Goal: Complete Application Form: Complete application form

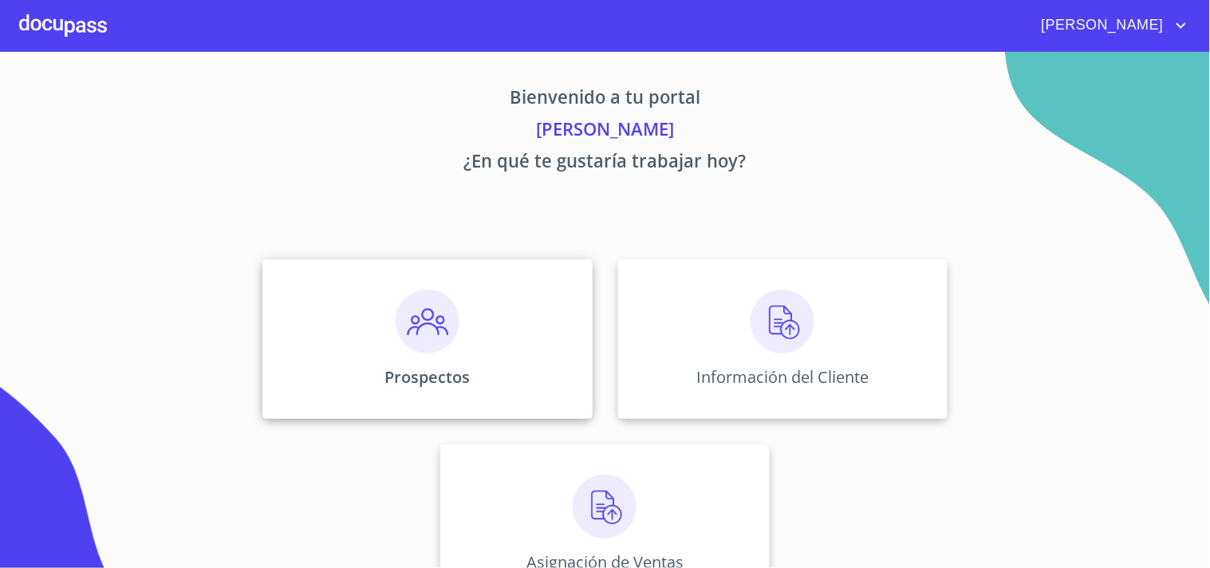
click at [427, 323] on img at bounding box center [428, 321] width 64 height 64
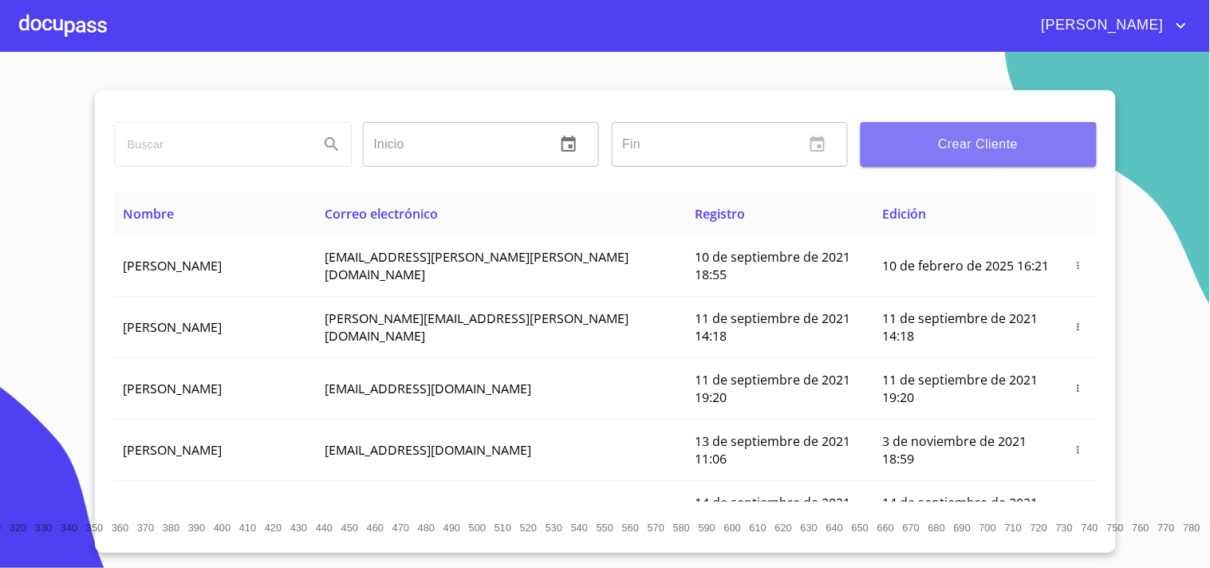
click at [927, 163] on button "Crear Cliente" at bounding box center [978, 144] width 236 height 45
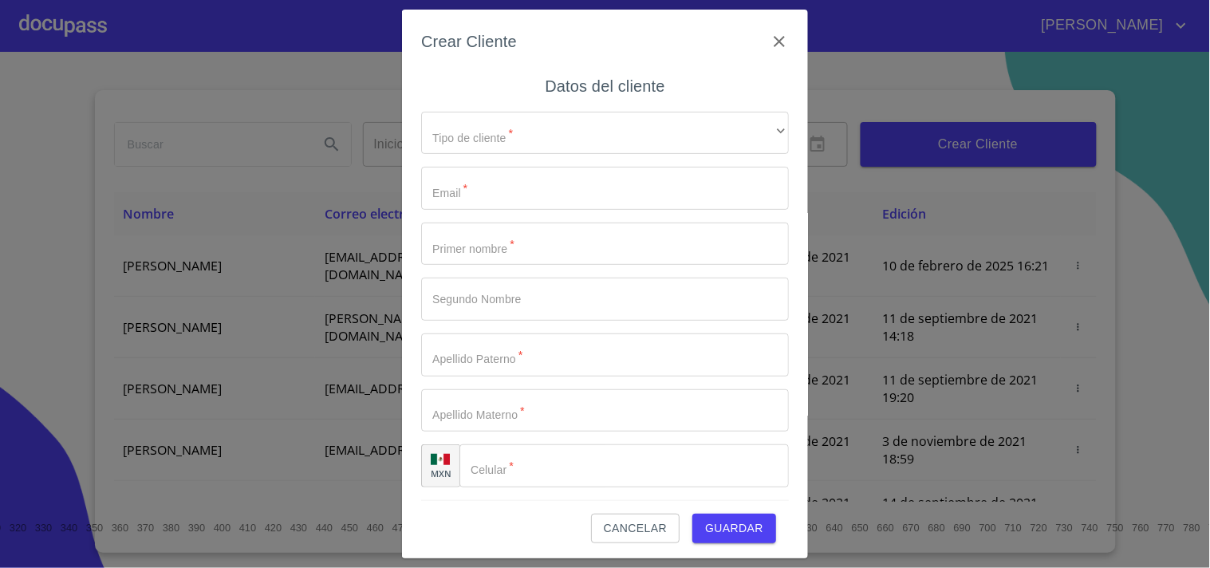
click at [505, 156] on div "Tipo de cliente   * ​ ​ Email   * ​ Primer nombre   * ​ Segundo Nombre ​ Apelli…" at bounding box center [605, 300] width 368 height 402
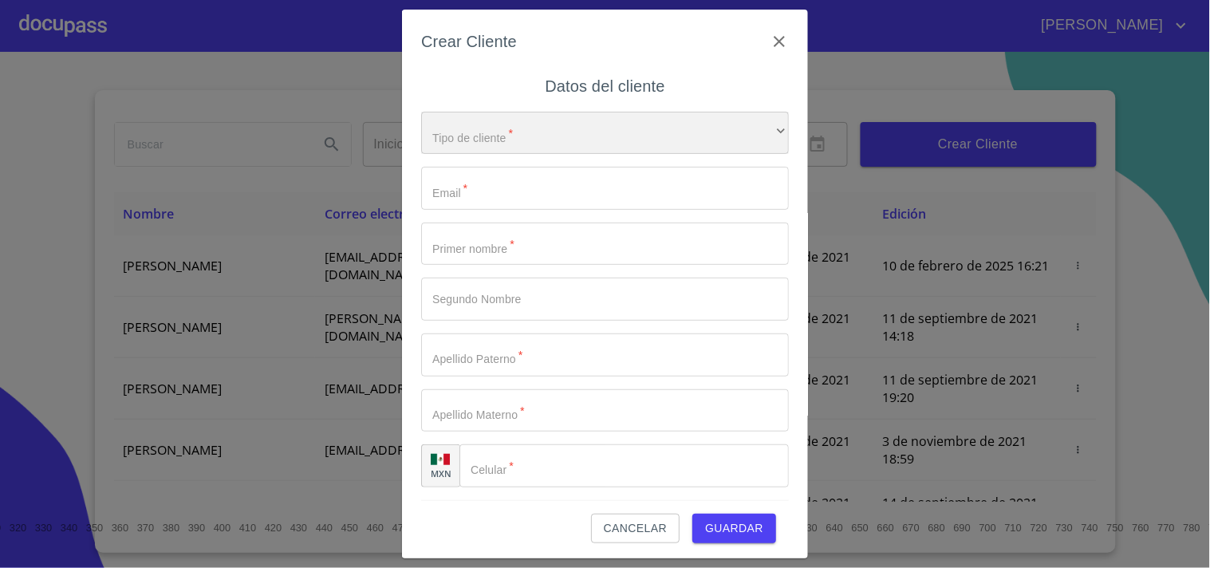
click at [530, 124] on div "​" at bounding box center [605, 133] width 368 height 43
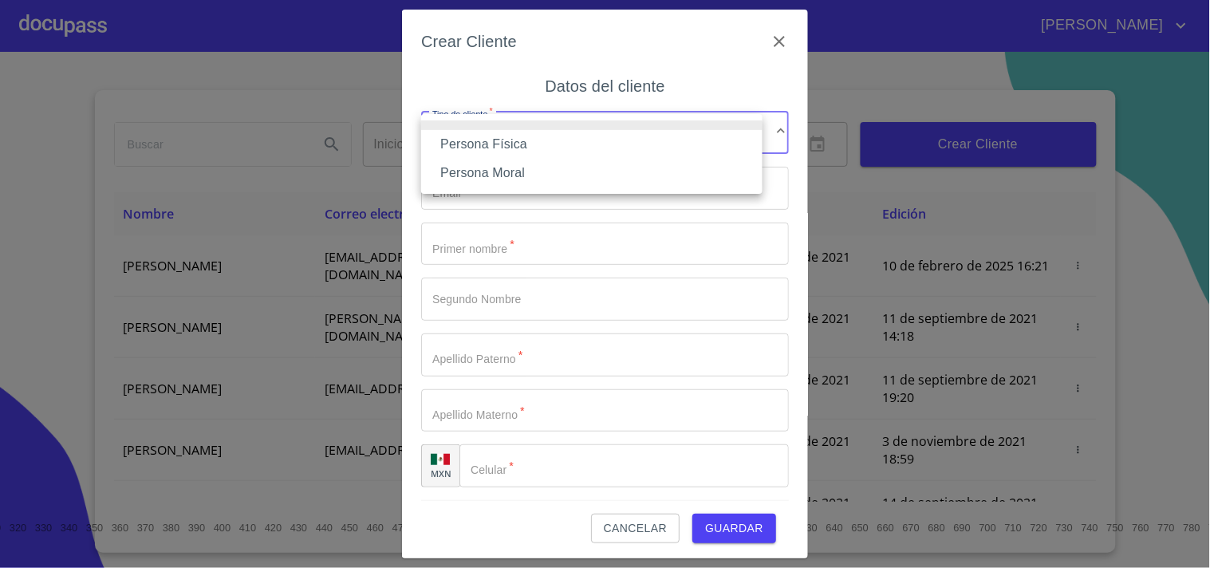
click at [489, 144] on li "Persona Física" at bounding box center [591, 144] width 341 height 29
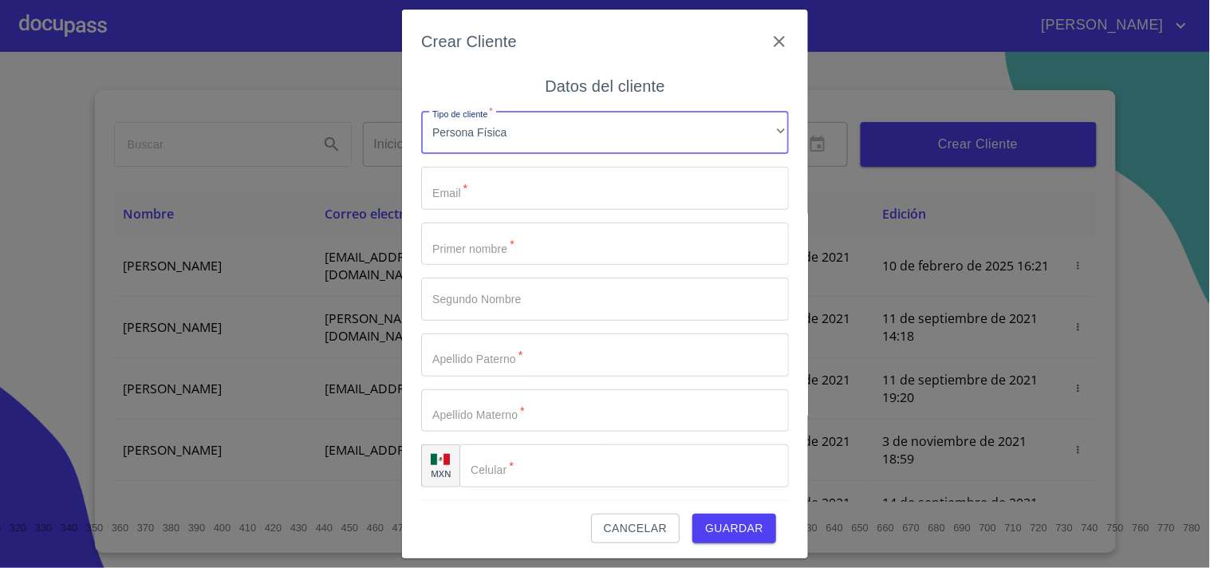
click at [487, 189] on input "Tipo de cliente   *" at bounding box center [605, 188] width 368 height 43
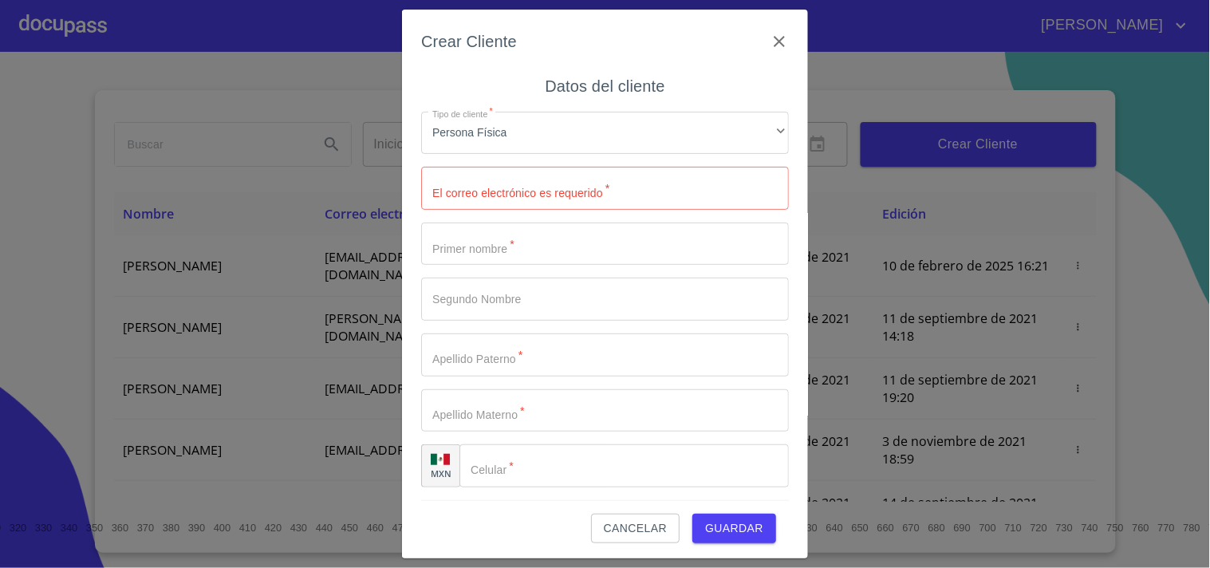
click at [489, 201] on input "Tipo de cliente   *" at bounding box center [605, 188] width 368 height 43
paste input "[EMAIL_ADDRESS][DOMAIN_NAME]"
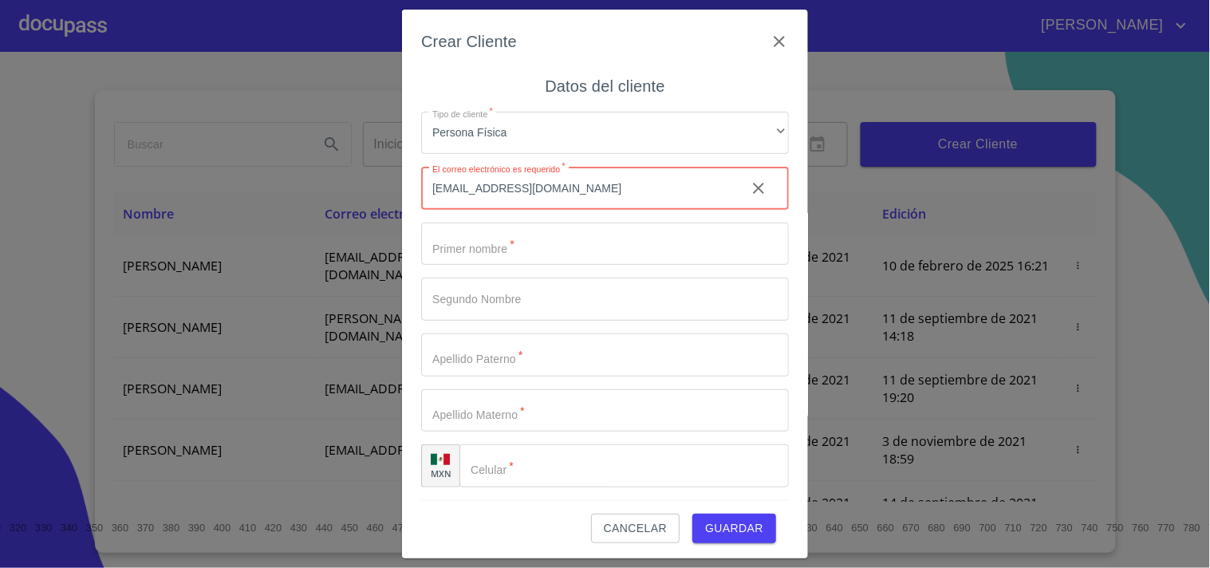
type input "[EMAIL_ADDRESS][DOMAIN_NAME]"
click at [492, 230] on input "Tipo de cliente   *" at bounding box center [605, 243] width 368 height 43
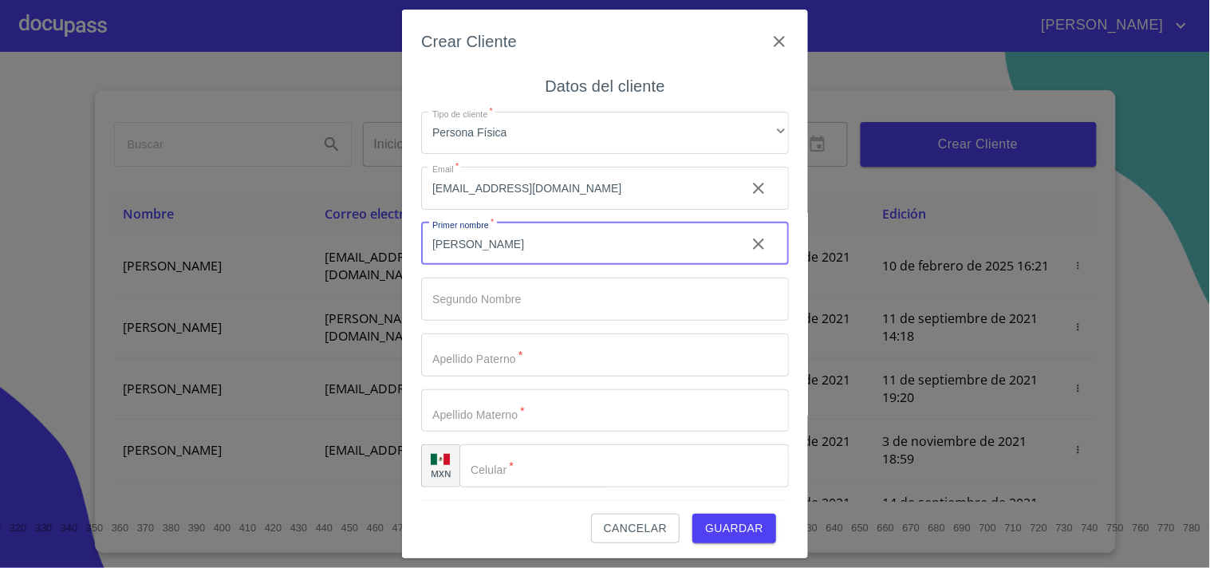
type input "[PERSON_NAME]"
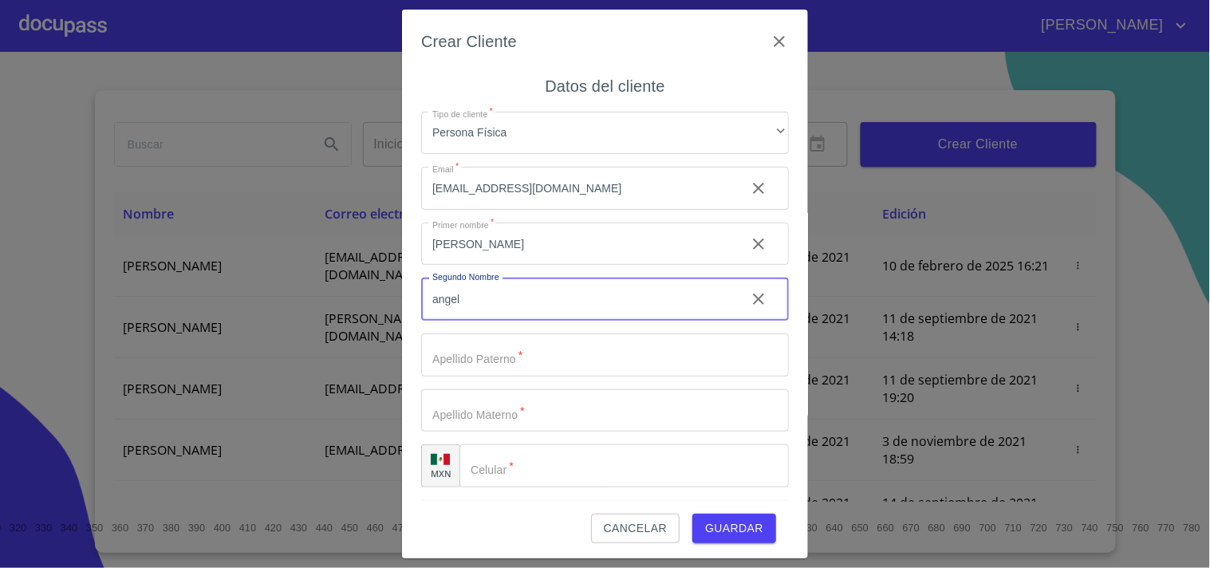
type input "angel"
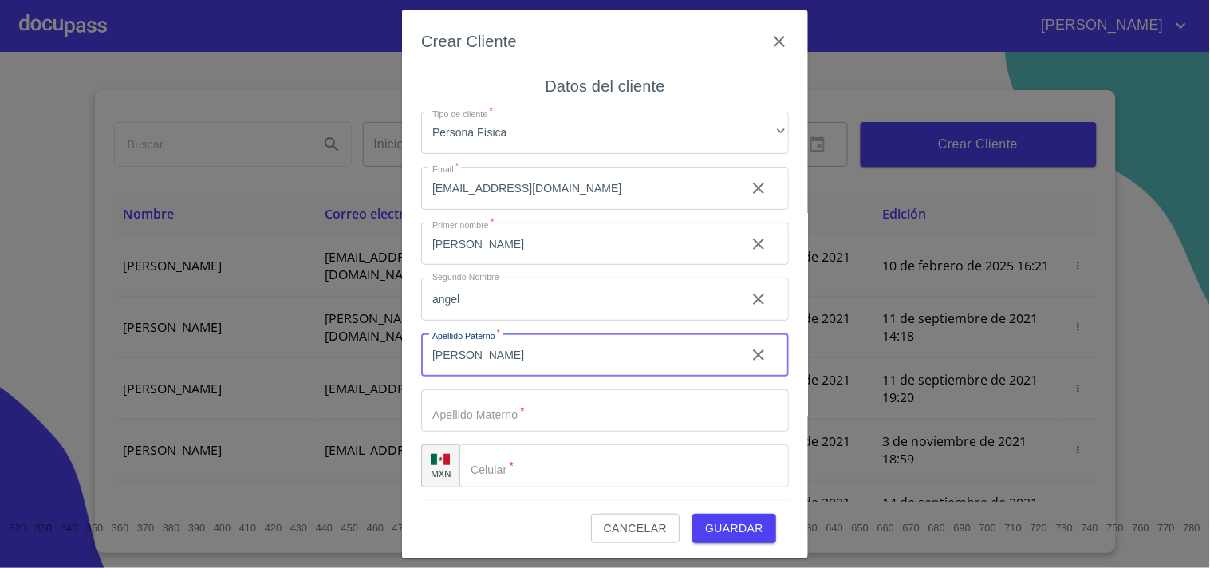
type input "[PERSON_NAME]"
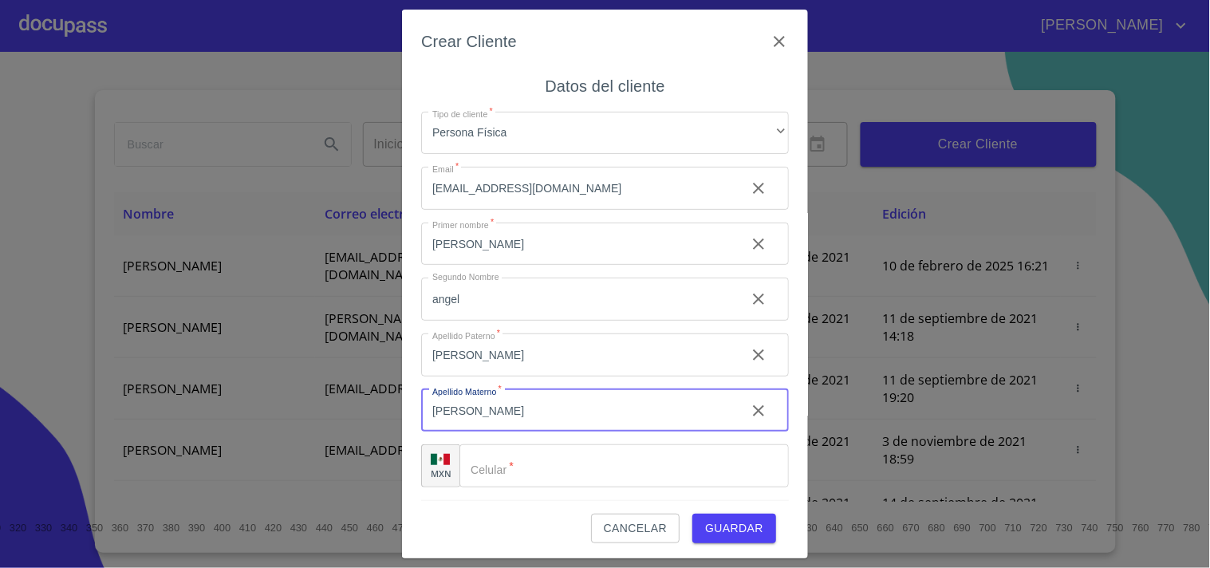
type input "[PERSON_NAME]"
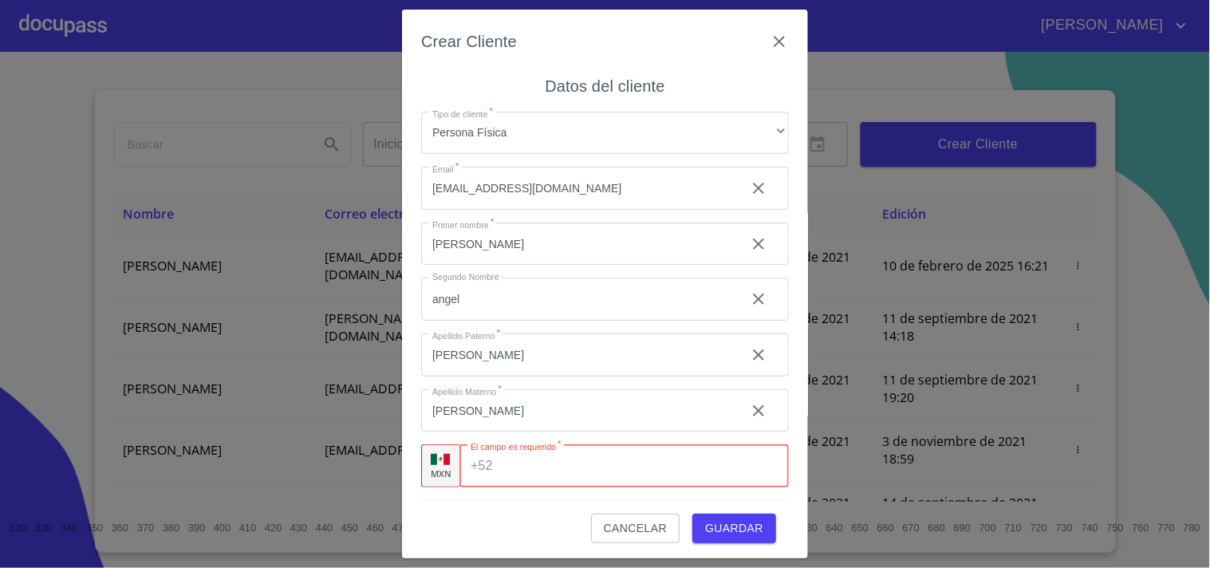
paste input "[PHONE_NUMBER]"
type input "[PHONE_NUMBER]"
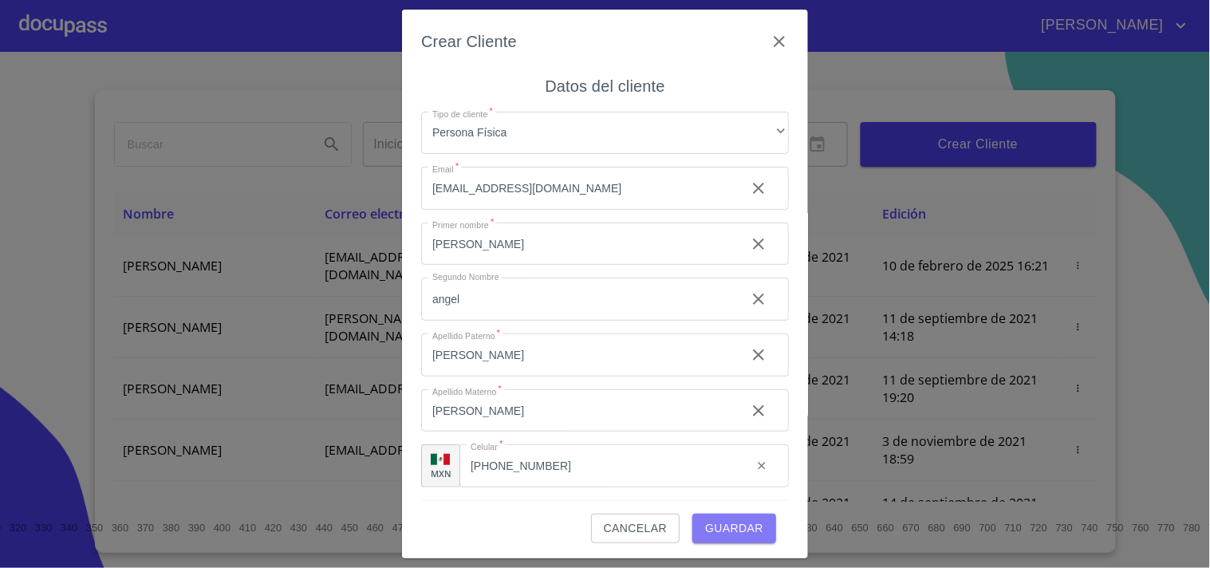
click at [738, 533] on span "Guardar" at bounding box center [734, 528] width 58 height 20
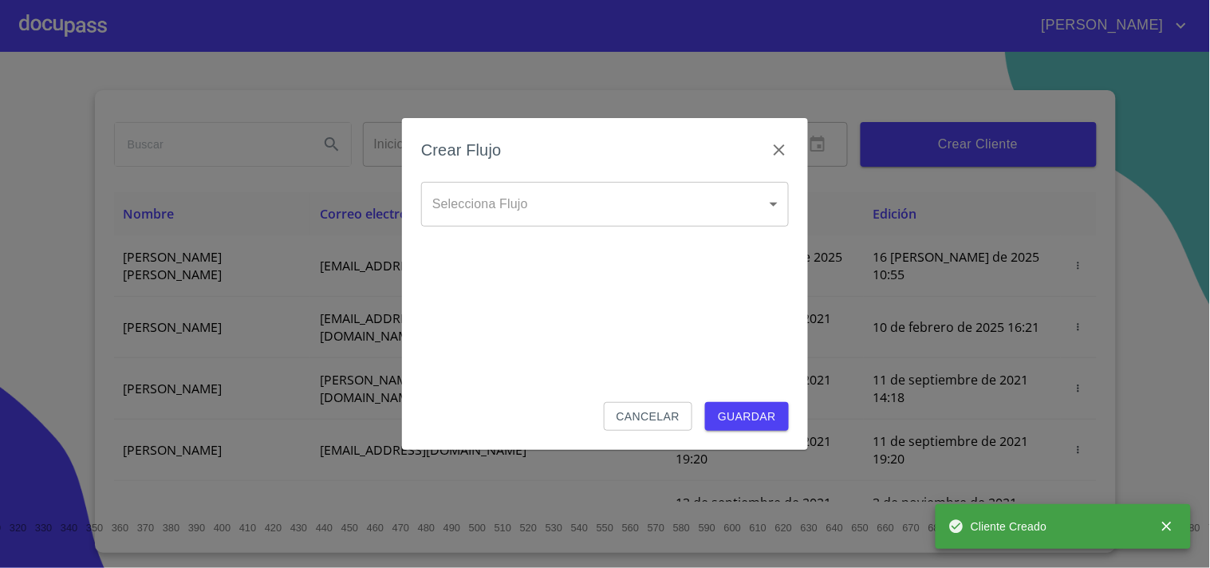
click at [543, 209] on body "[PERSON_NAME] ​ Fin ​ Crear Cliente Nombre Correo electrónico Registro Edición …" at bounding box center [605, 284] width 1210 height 568
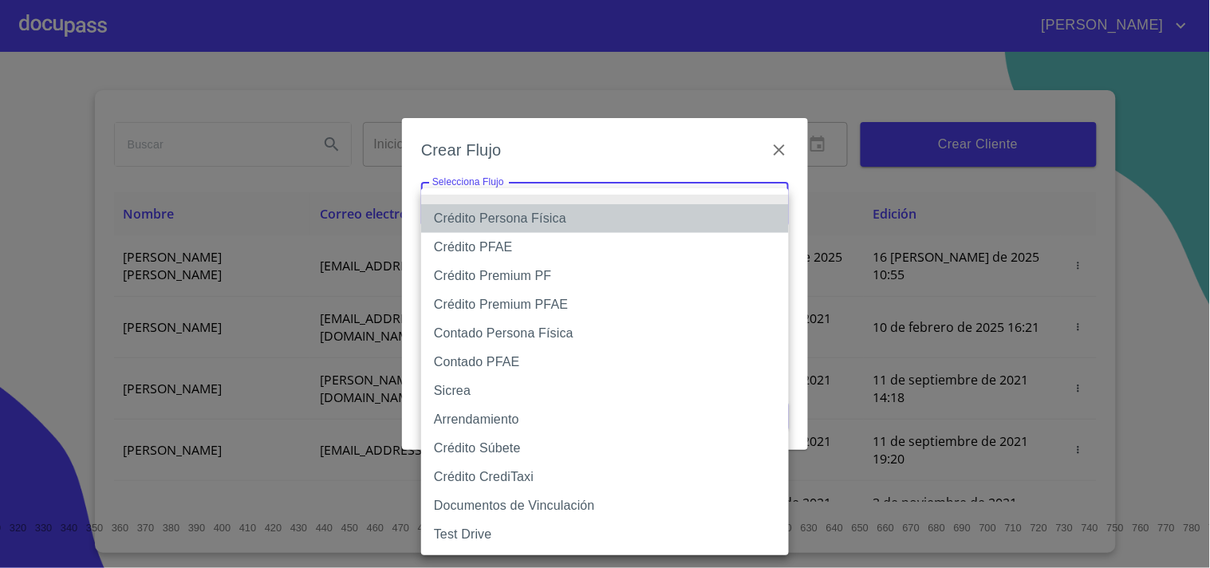
click at [475, 224] on li "Crédito Persona Física" at bounding box center [605, 218] width 368 height 29
type input "6009fb3c7d1714eb8809aa97"
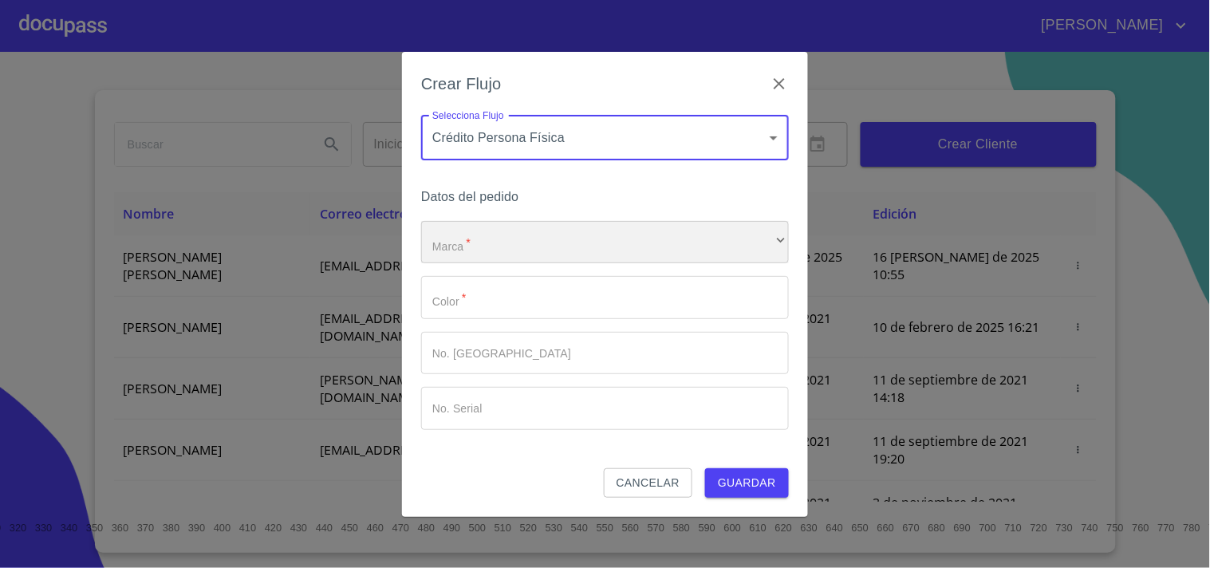
click at [485, 239] on div "​" at bounding box center [605, 242] width 368 height 43
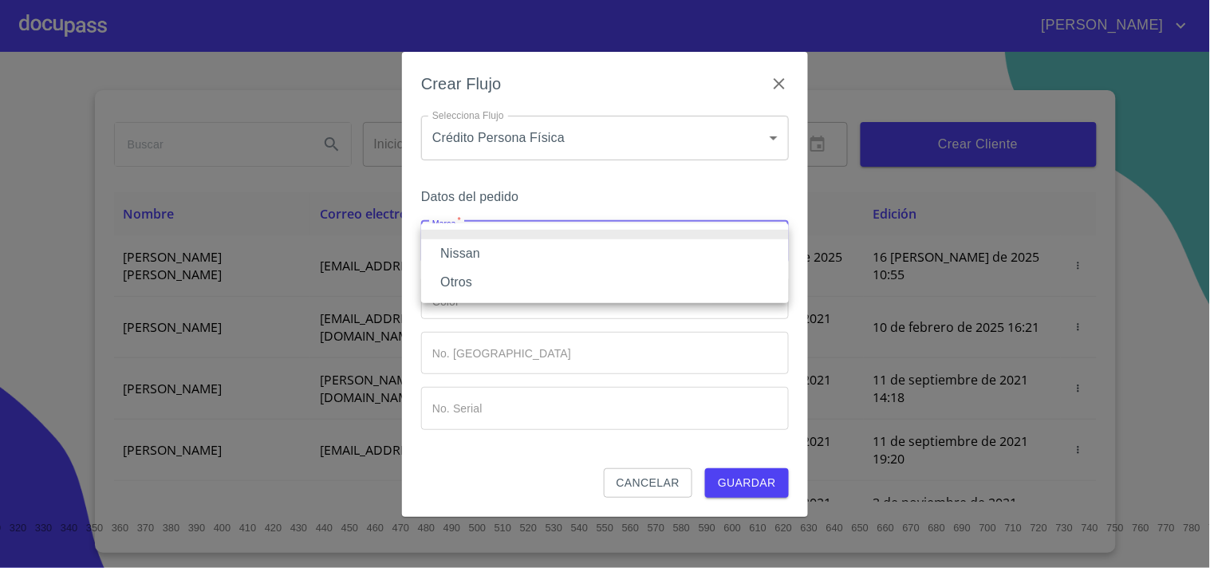
click at [471, 250] on li "Nissan" at bounding box center [605, 253] width 368 height 29
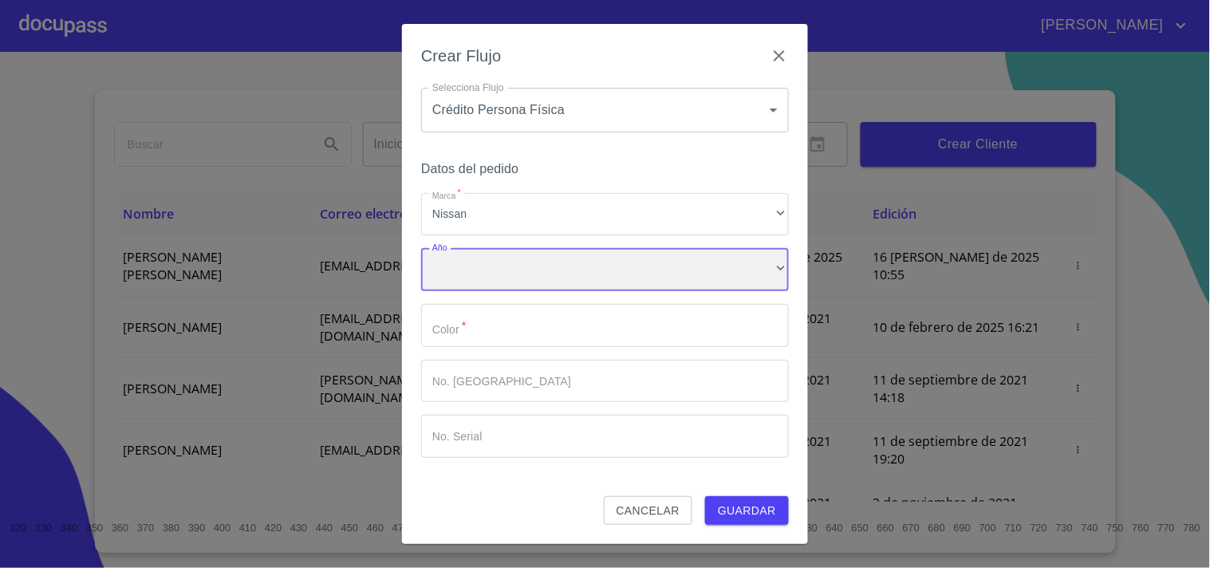
click at [474, 277] on div "​" at bounding box center [605, 269] width 368 height 43
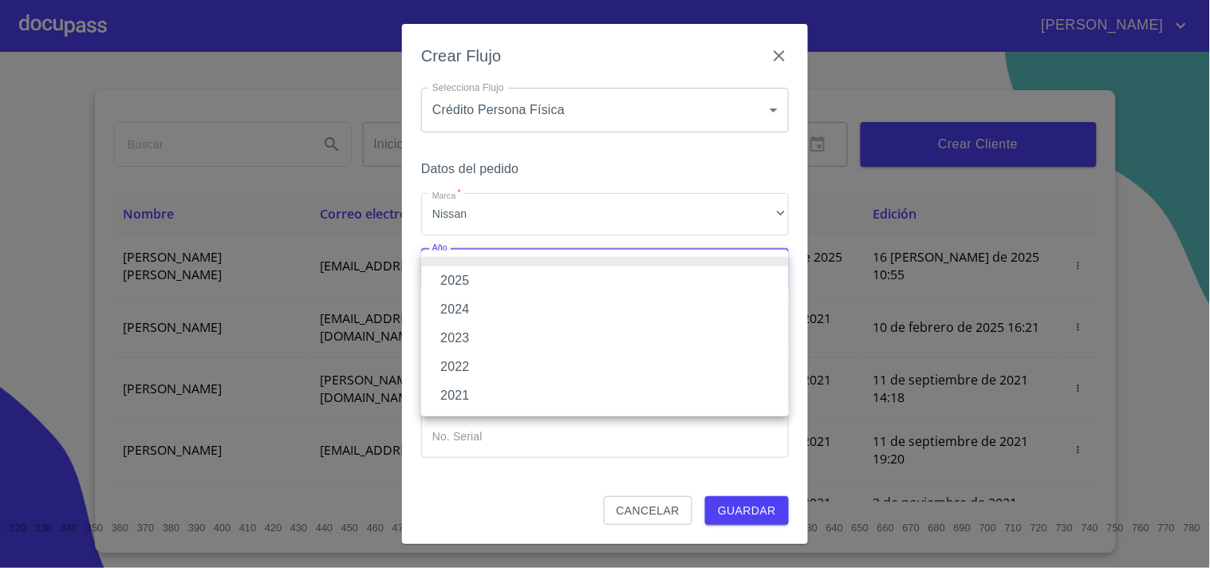
click at [473, 263] on li at bounding box center [605, 262] width 368 height 10
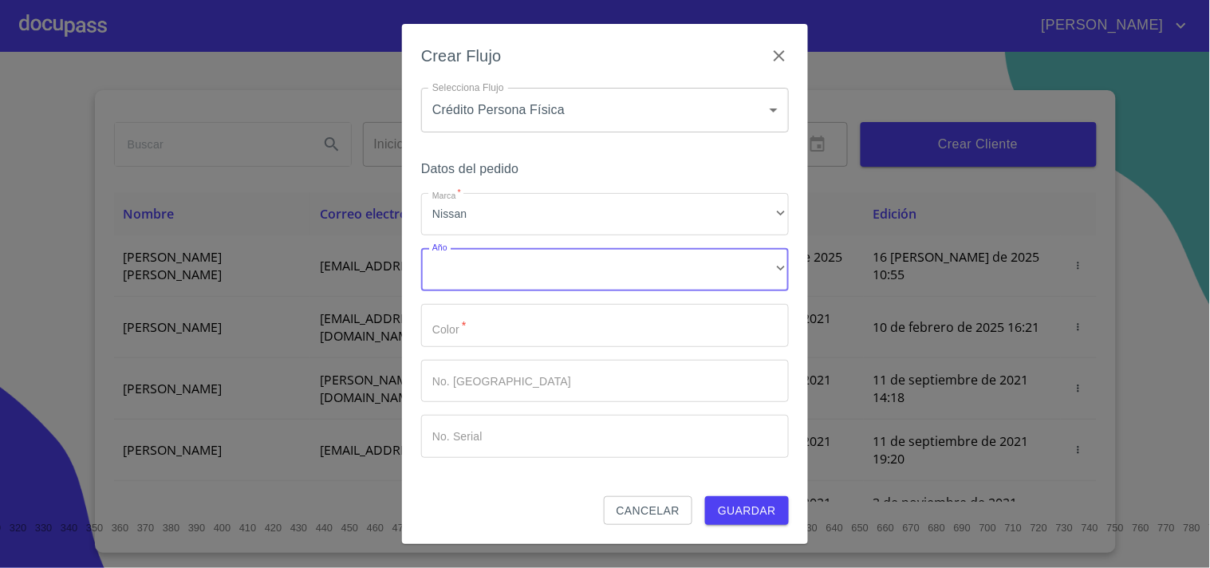
click at [486, 323] on input "Marca   *" at bounding box center [605, 325] width 368 height 43
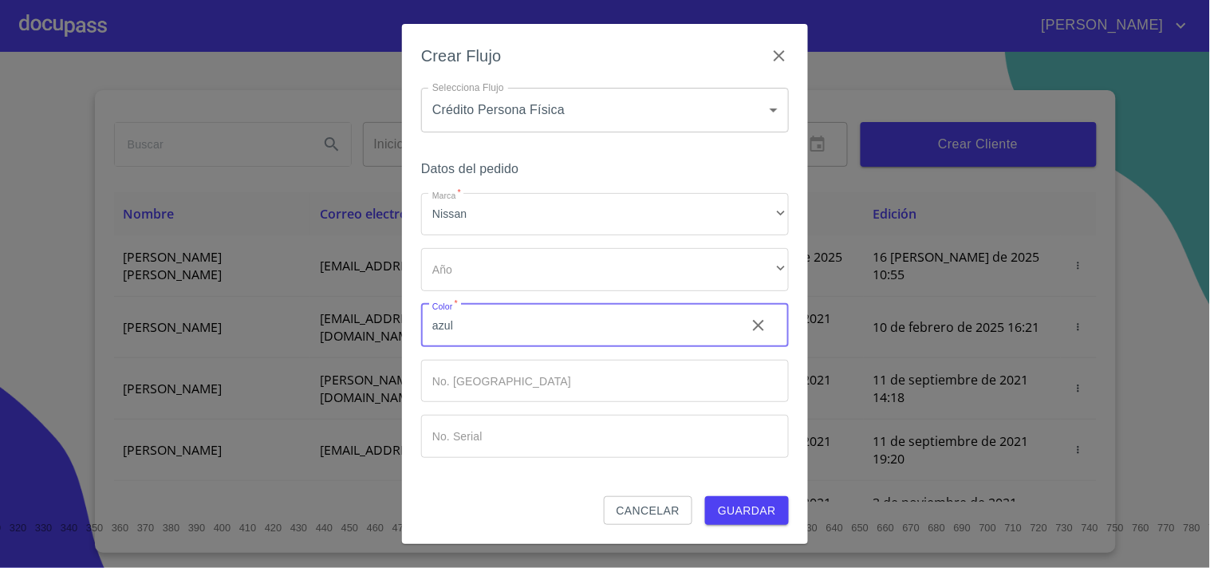
type input "azul"
click at [762, 501] on span "Guardar" at bounding box center [747, 511] width 58 height 20
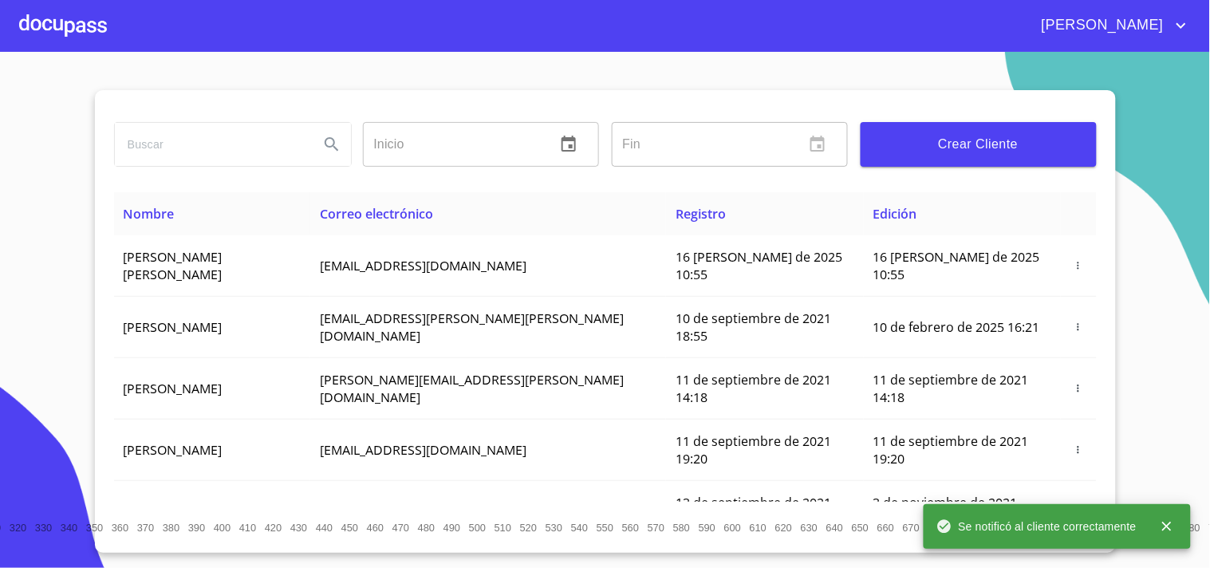
click at [19, 38] on div at bounding box center [63, 25] width 88 height 51
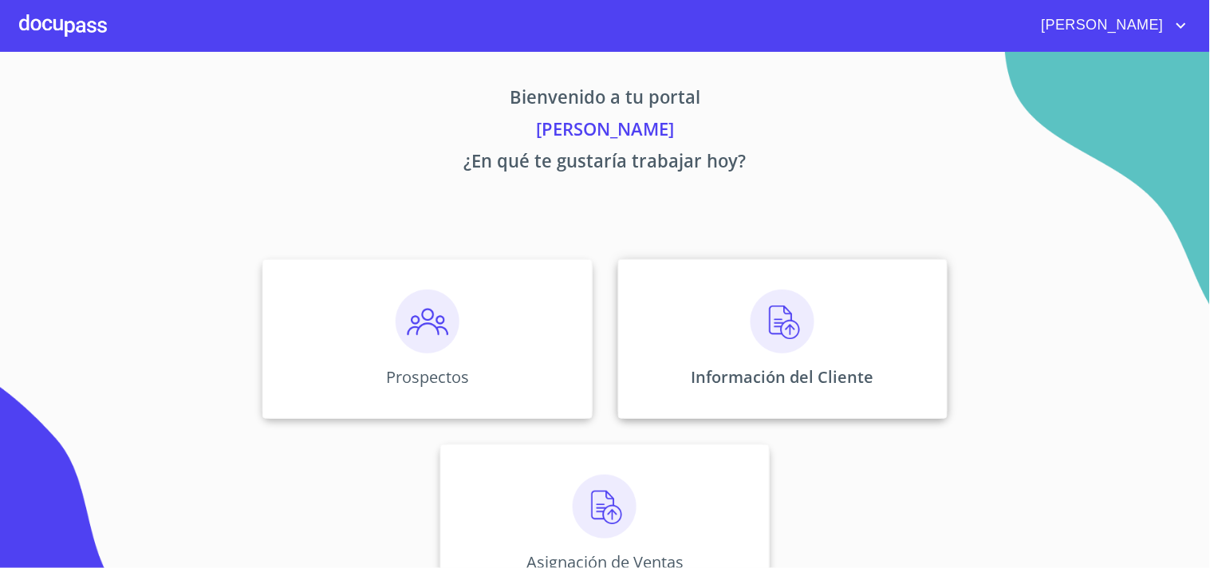
click at [750, 345] on img at bounding box center [782, 321] width 64 height 64
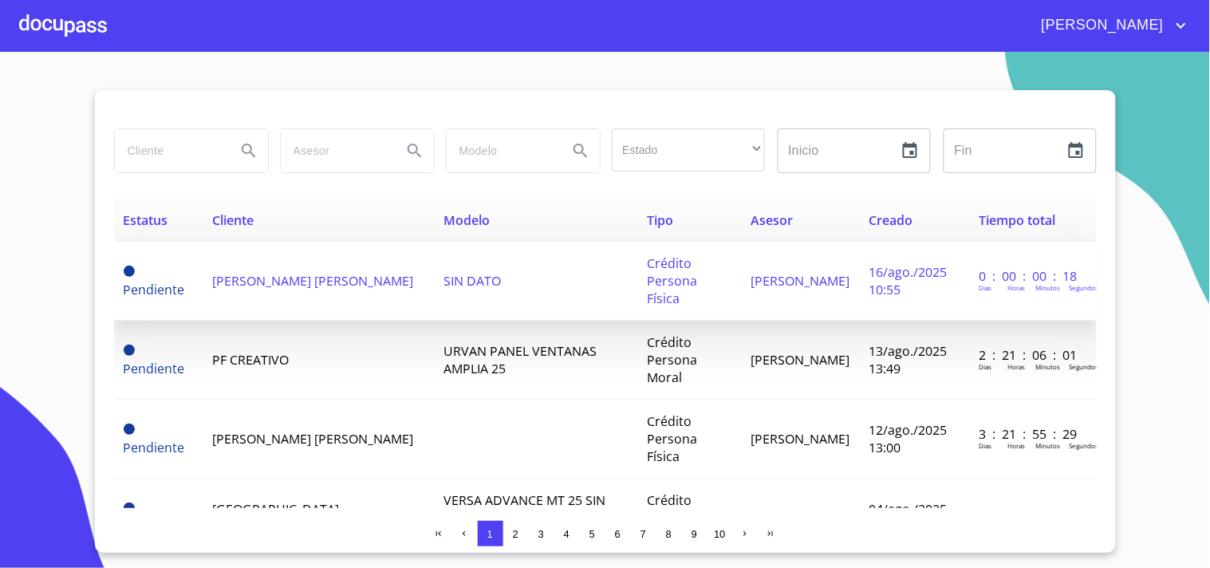
click at [283, 272] on span "[PERSON_NAME] [PERSON_NAME]" at bounding box center [312, 281] width 201 height 18
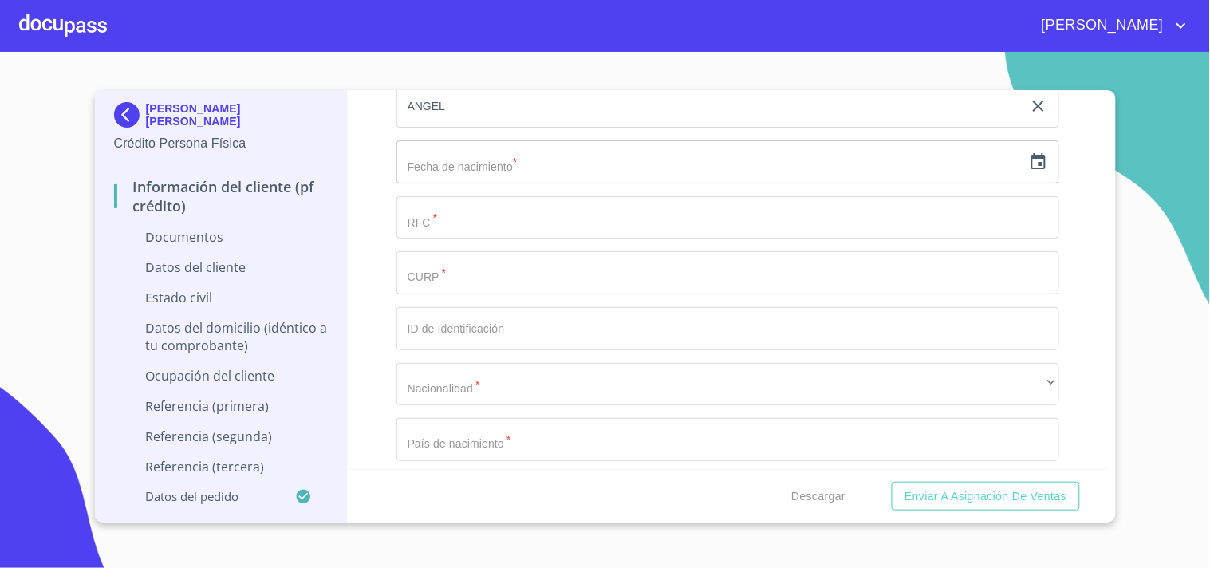
scroll to position [2126, 0]
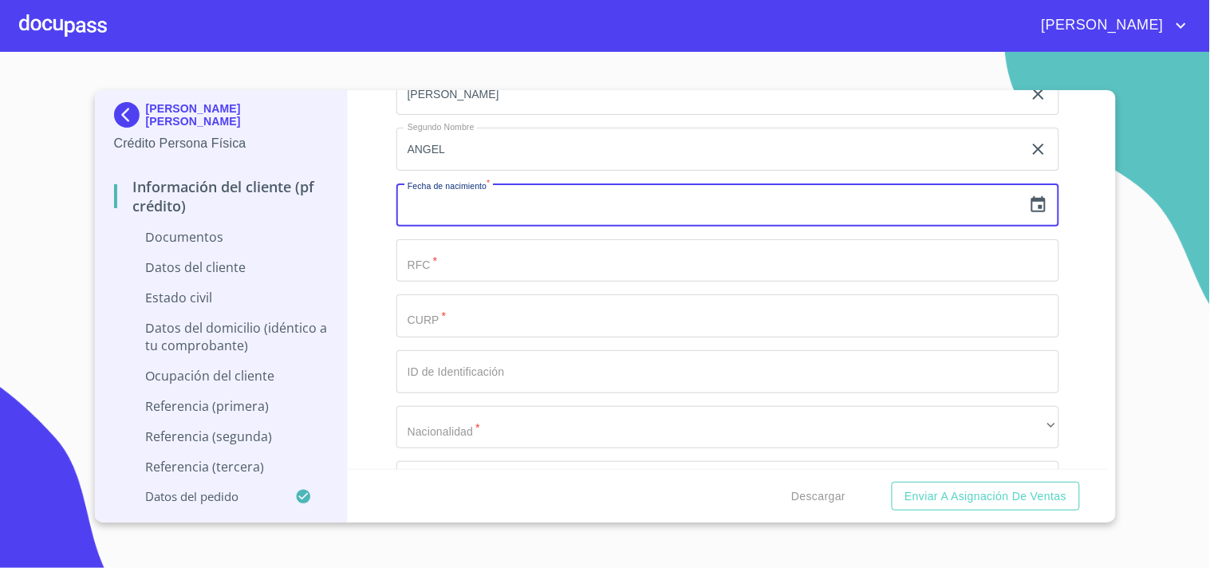
click at [539, 219] on input "text" at bounding box center [709, 204] width 626 height 43
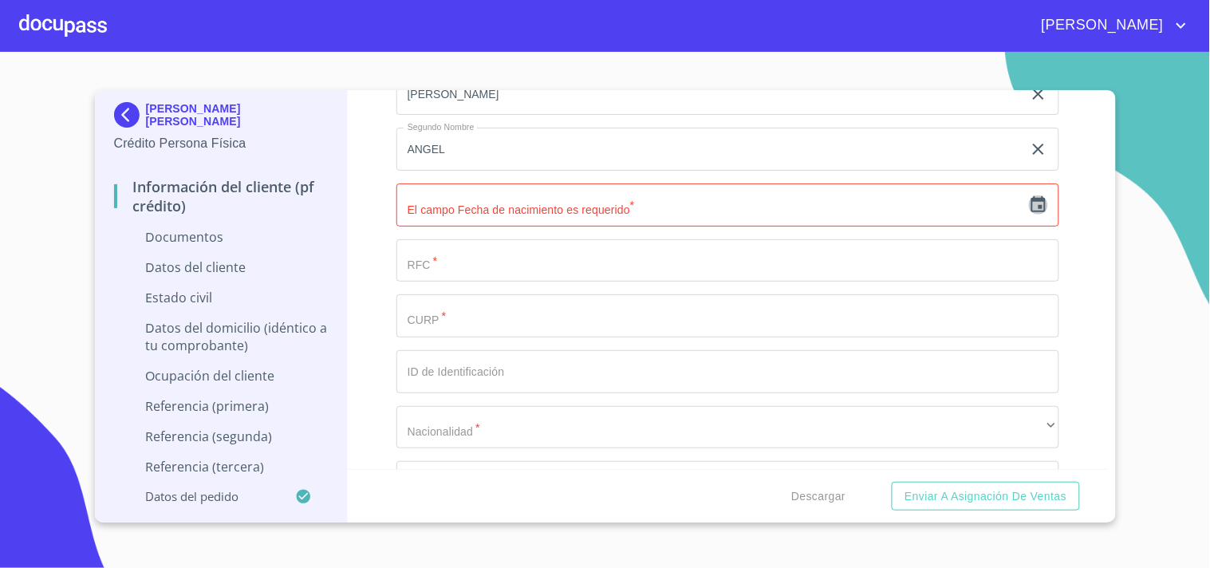
click at [1031, 207] on icon "button" at bounding box center [1038, 204] width 14 height 16
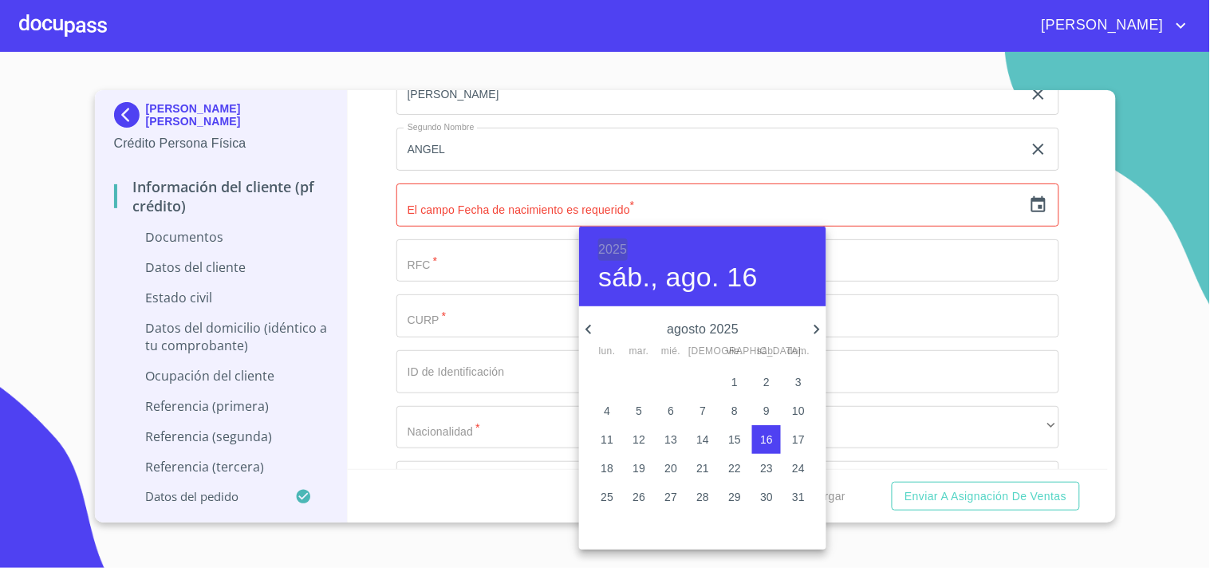
click at [604, 247] on h6 "2025" at bounding box center [612, 249] width 29 height 22
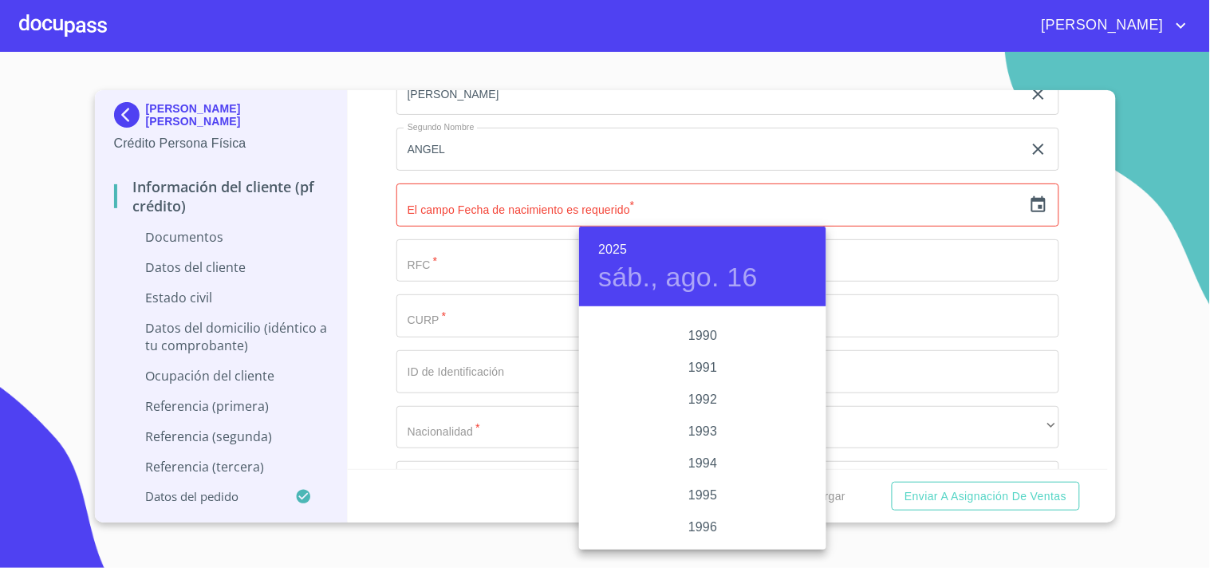
scroll to position [2119, 0]
click at [699, 368] on div "1993" at bounding box center [702, 375] width 247 height 32
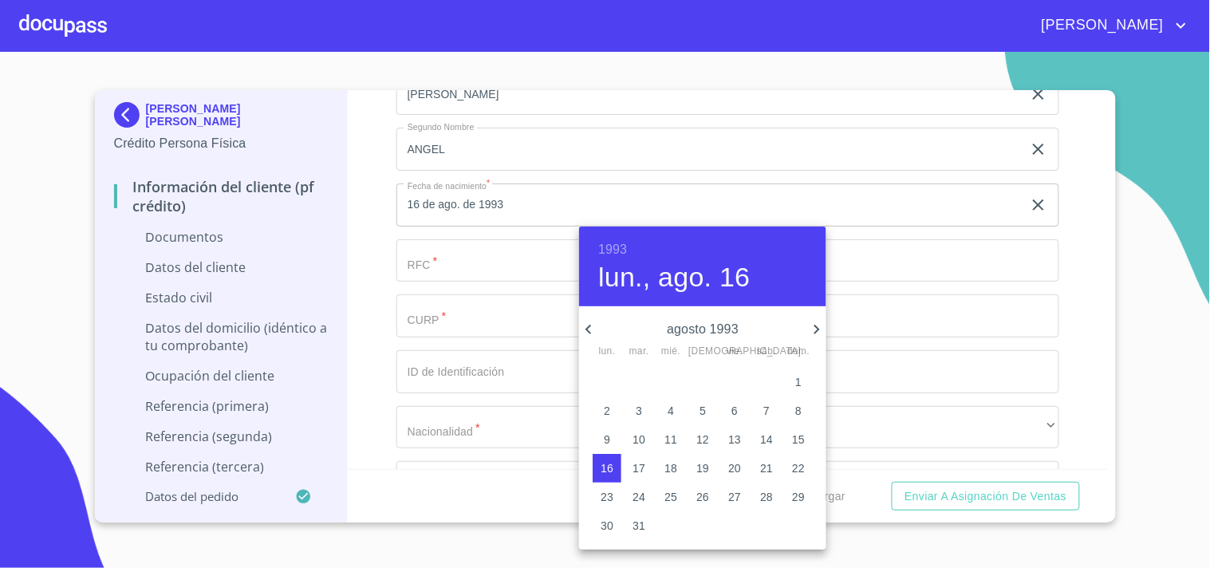
click at [589, 337] on icon "button" at bounding box center [588, 329] width 19 height 19
click at [818, 328] on icon "button" at bounding box center [817, 330] width 6 height 10
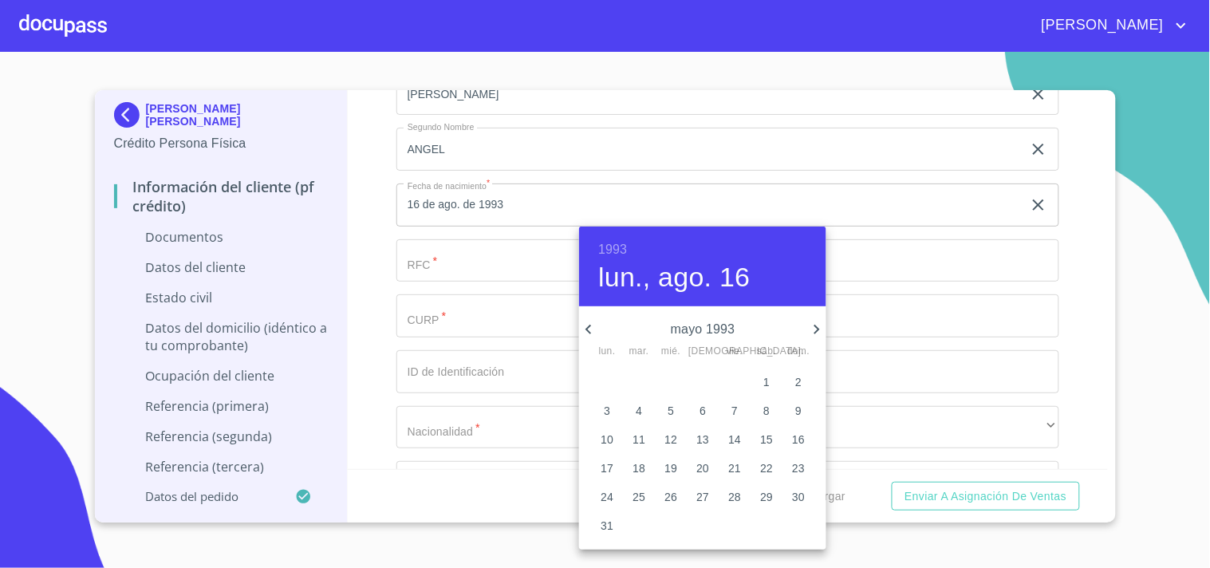
click at [802, 331] on p "mayo 1993" at bounding box center [702, 329] width 209 height 19
click at [813, 330] on icon "button" at bounding box center [816, 329] width 19 height 19
click at [592, 333] on icon "button" at bounding box center [588, 329] width 19 height 19
click at [666, 405] on span "5" at bounding box center [670, 411] width 29 height 16
type input "5 de may. de 1993"
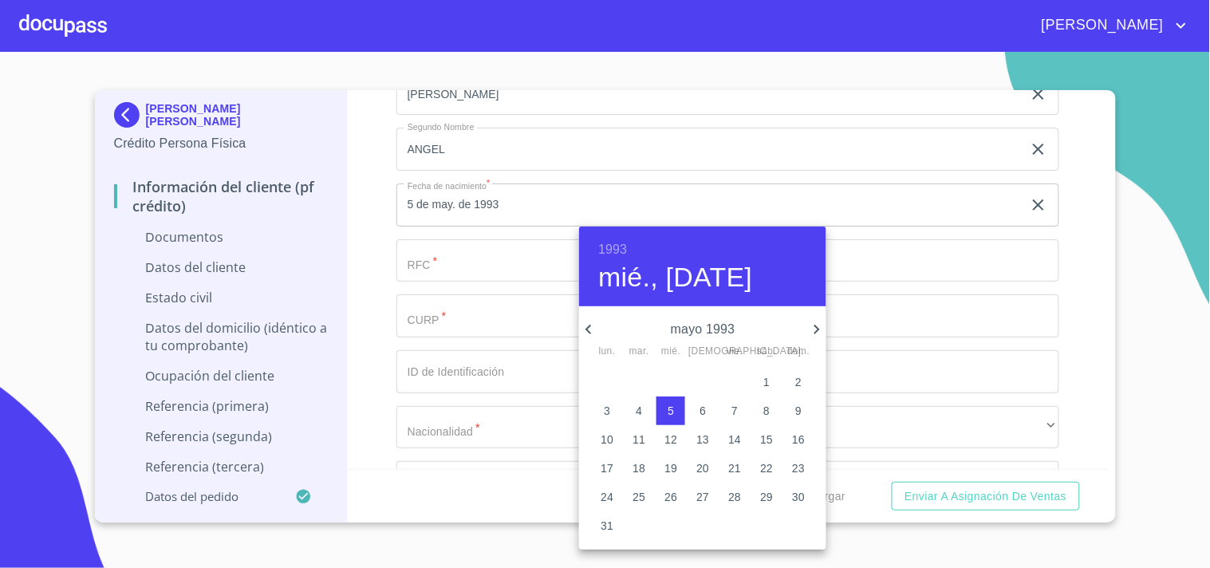
click at [442, 263] on div at bounding box center [605, 284] width 1210 height 568
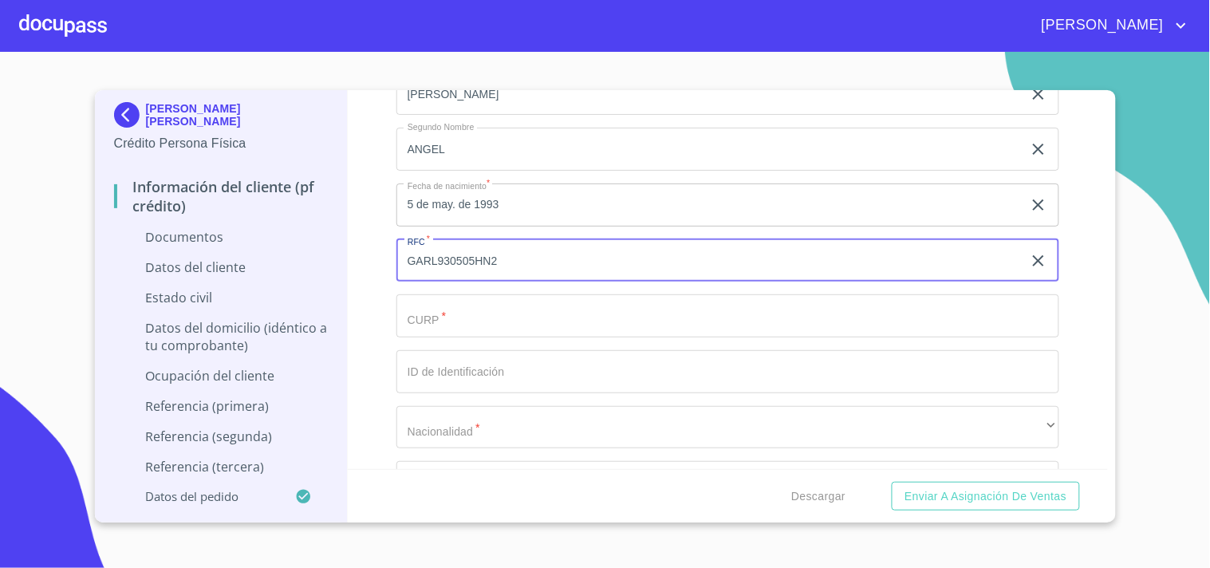
type input "GARL930505HN2"
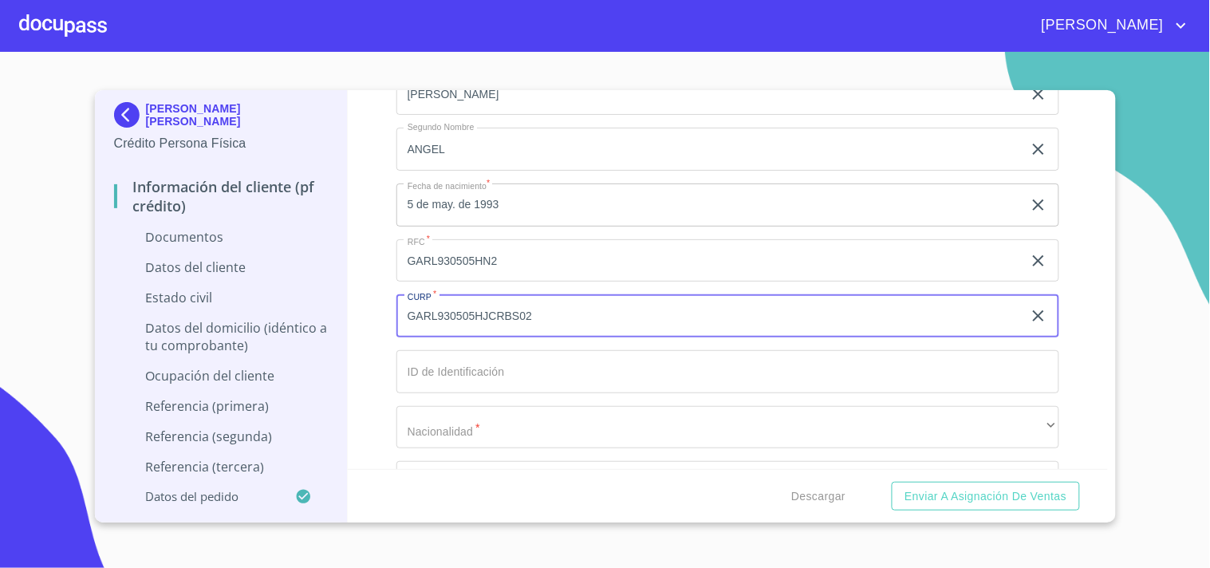
type input "GARL930505HJCRBS02"
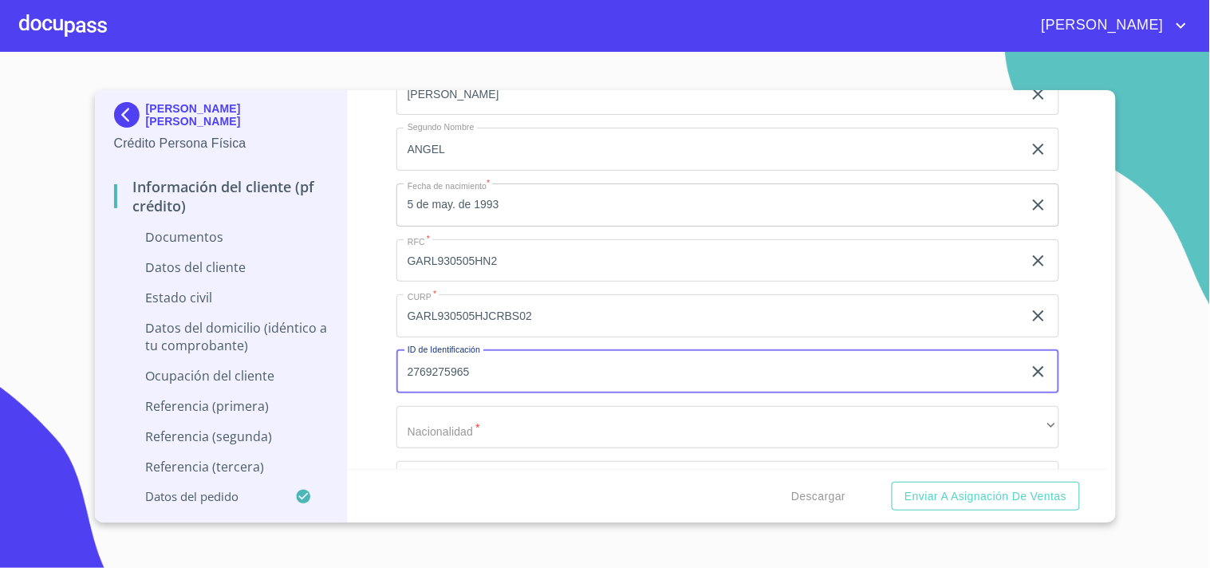
type input "2769275965"
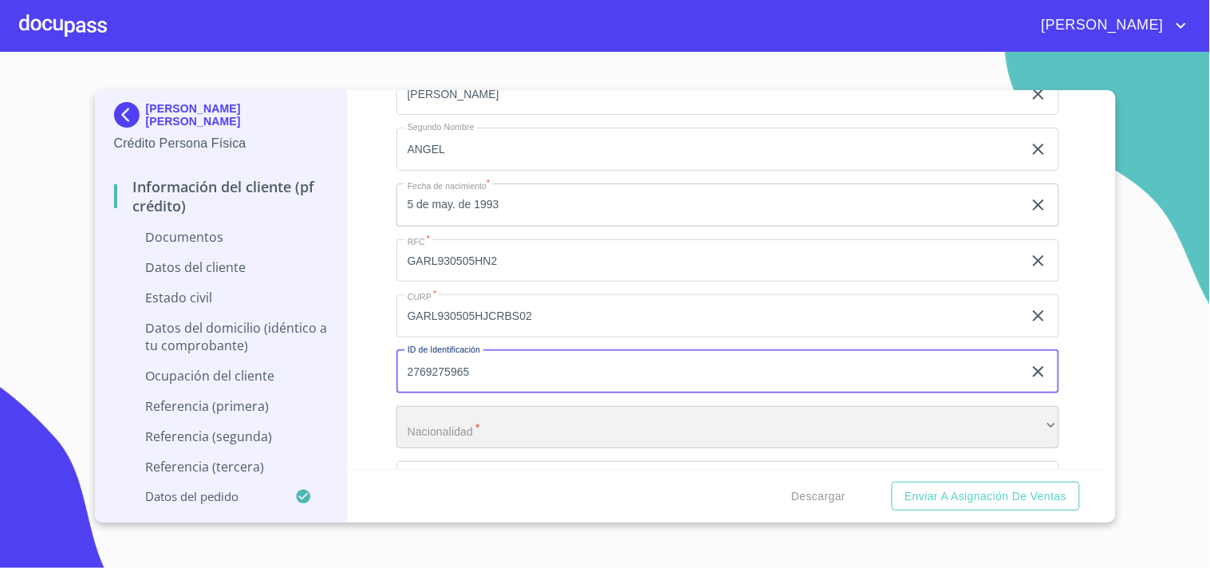
click at [464, 433] on div "​" at bounding box center [727, 427] width 663 height 43
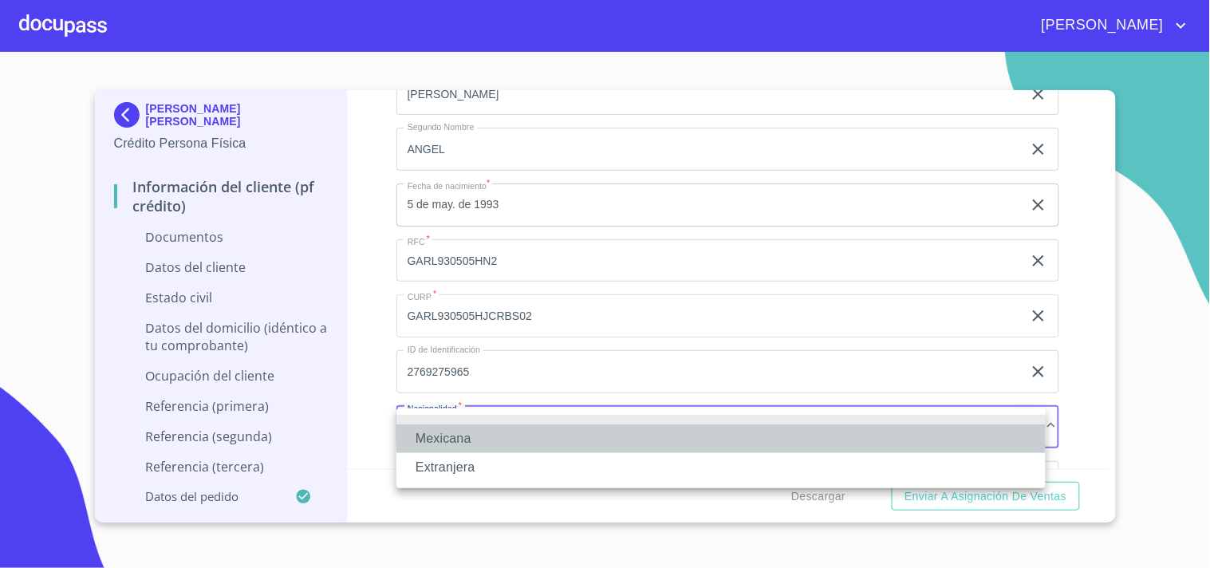
click at [460, 435] on li "Mexicana" at bounding box center [720, 438] width 649 height 29
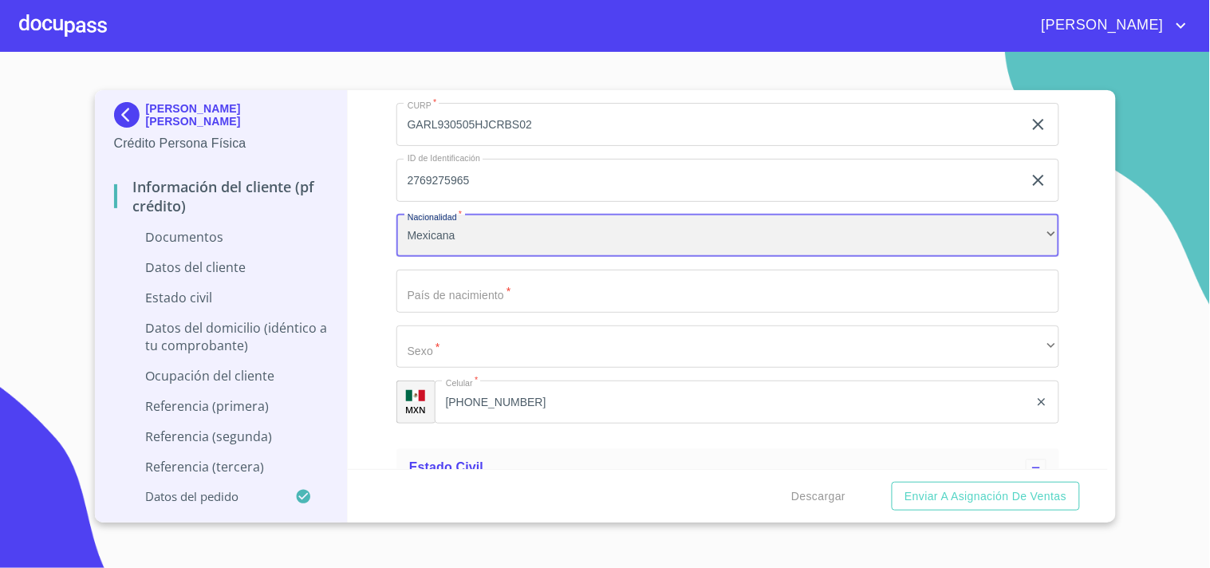
scroll to position [2392, 0]
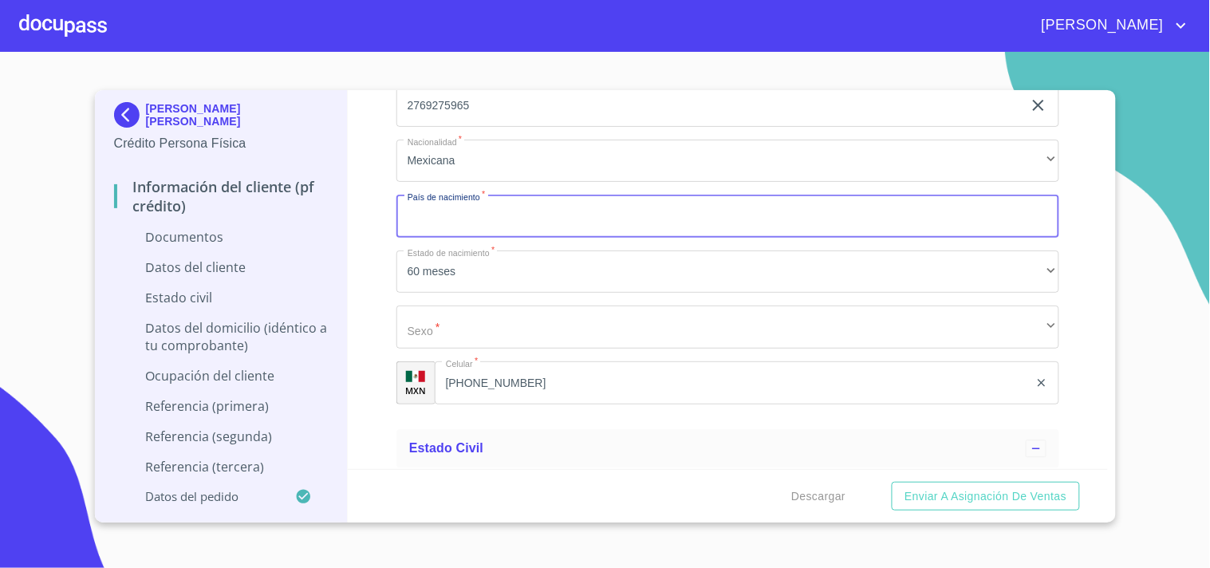
click at [469, 212] on input "Documento de identificación.   *" at bounding box center [727, 216] width 663 height 43
type input "[GEOGRAPHIC_DATA]"
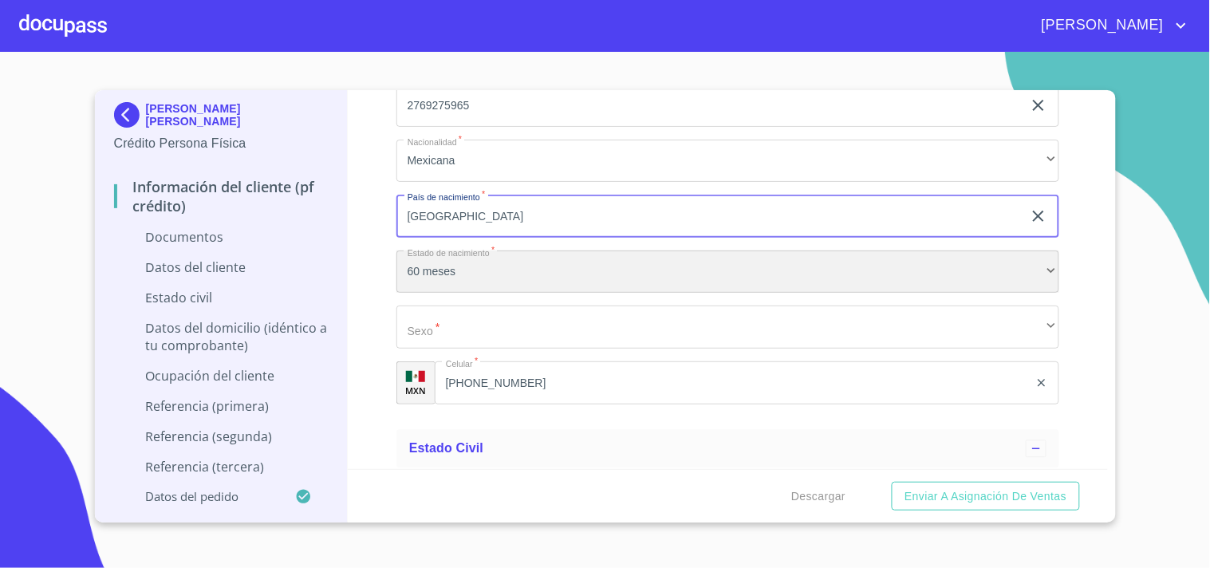
click at [417, 266] on div "60 meses" at bounding box center [727, 271] width 663 height 43
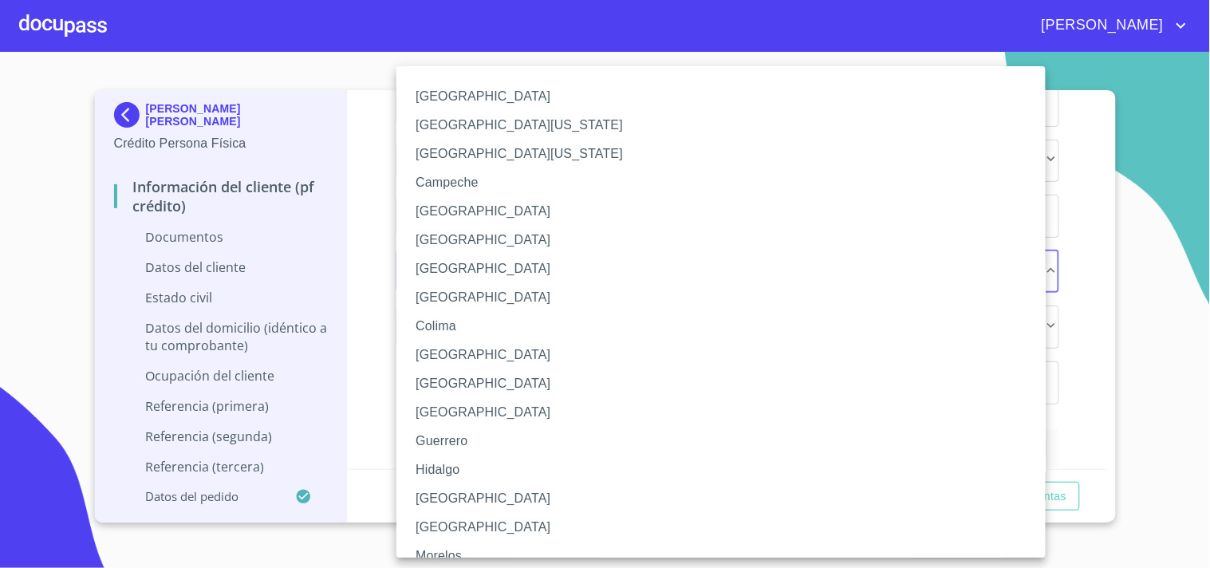
click at [518, 499] on li "[GEOGRAPHIC_DATA]" at bounding box center [727, 498] width 663 height 29
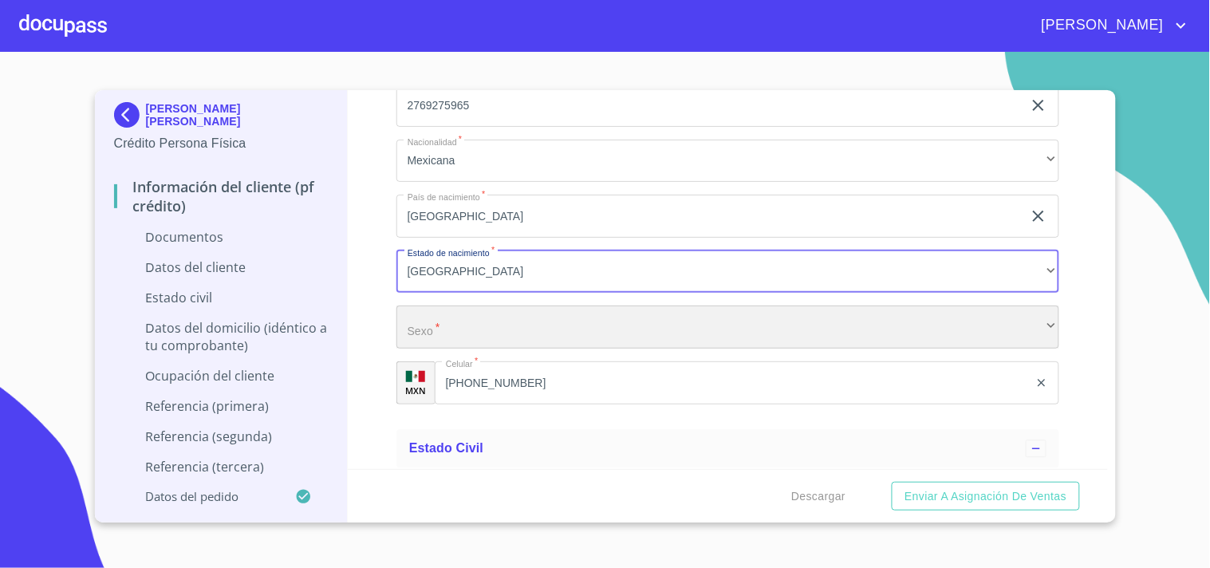
click at [471, 340] on div "​" at bounding box center [727, 326] width 663 height 43
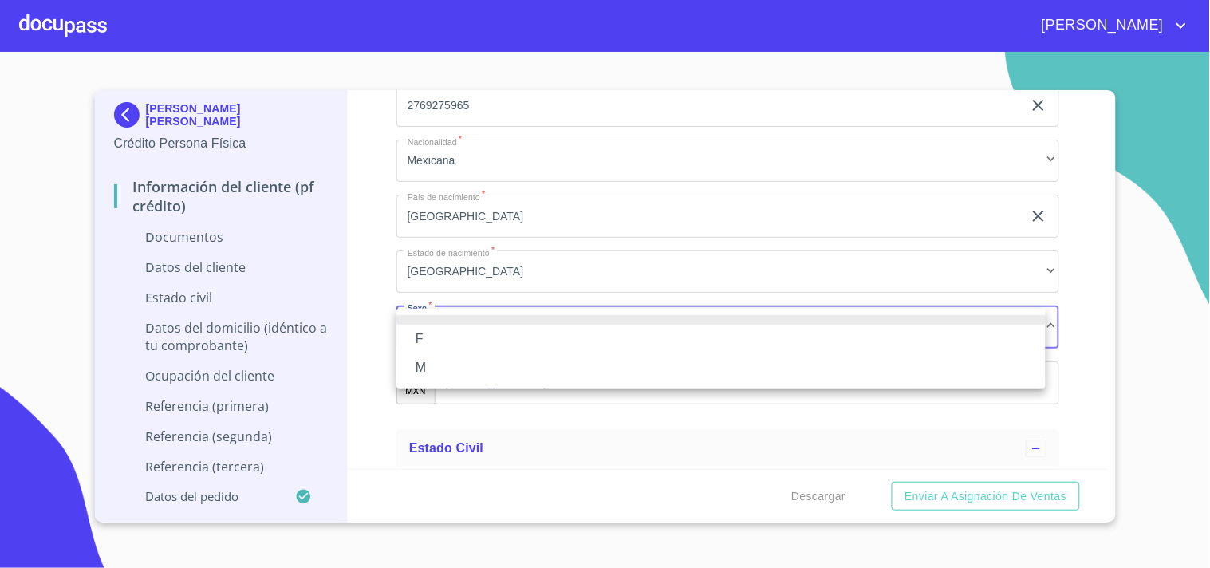
click at [431, 376] on li "M" at bounding box center [720, 367] width 649 height 29
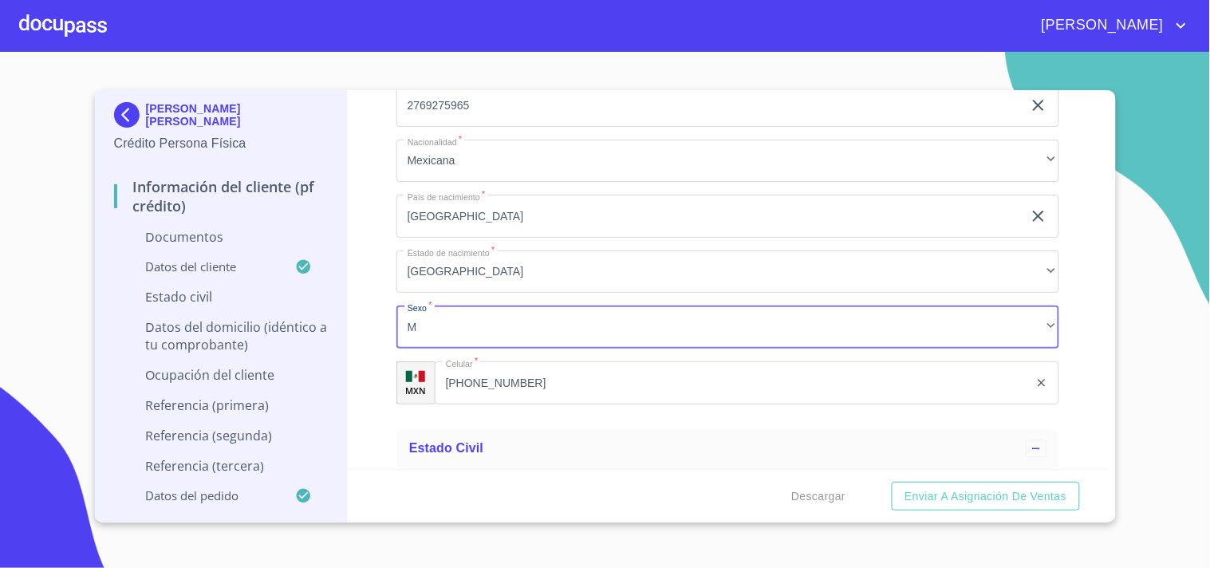
click at [395, 441] on div "Información del cliente (PF crédito) Documentos Documento de identificación.   …" at bounding box center [728, 279] width 760 height 379
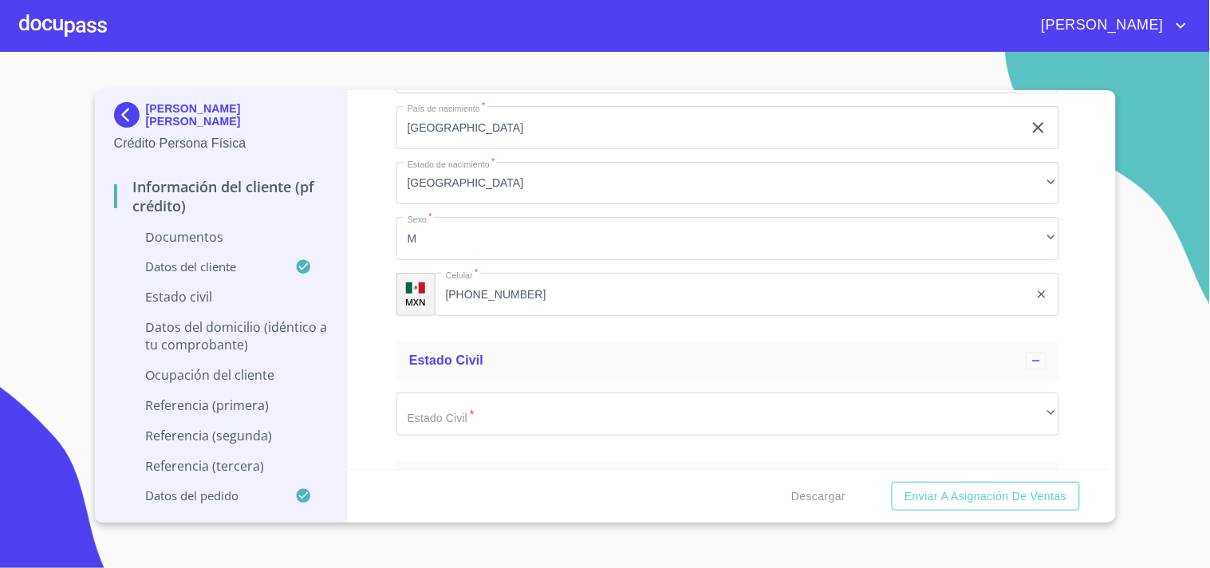
click at [468, 384] on div "Estado Civil   * ​ ​" at bounding box center [727, 414] width 663 height 69
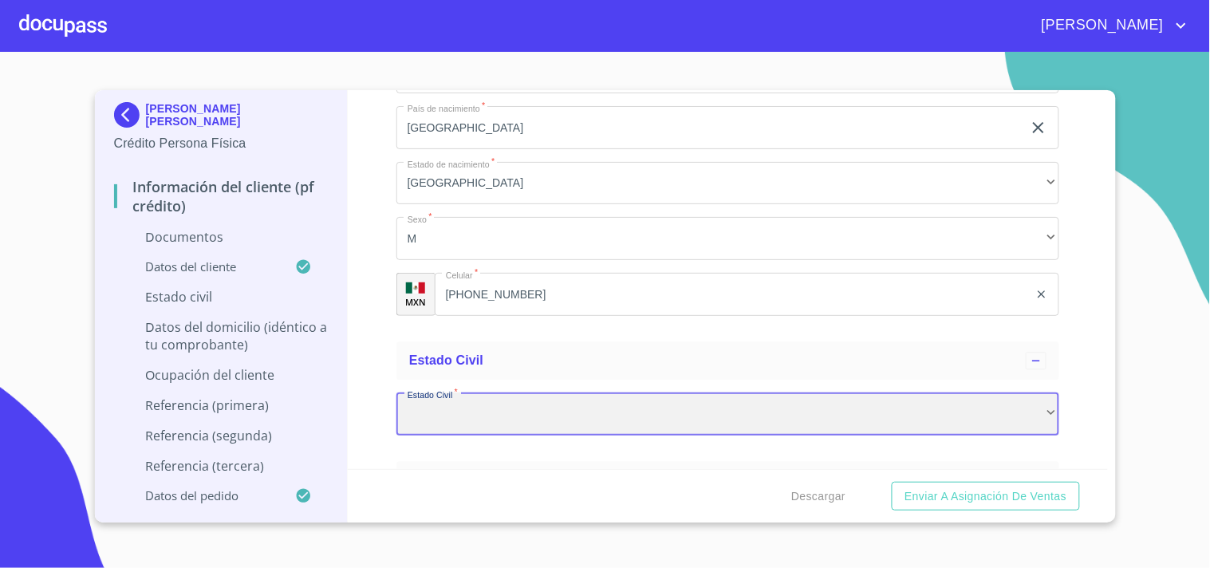
click at [484, 411] on div "​" at bounding box center [727, 413] width 663 height 43
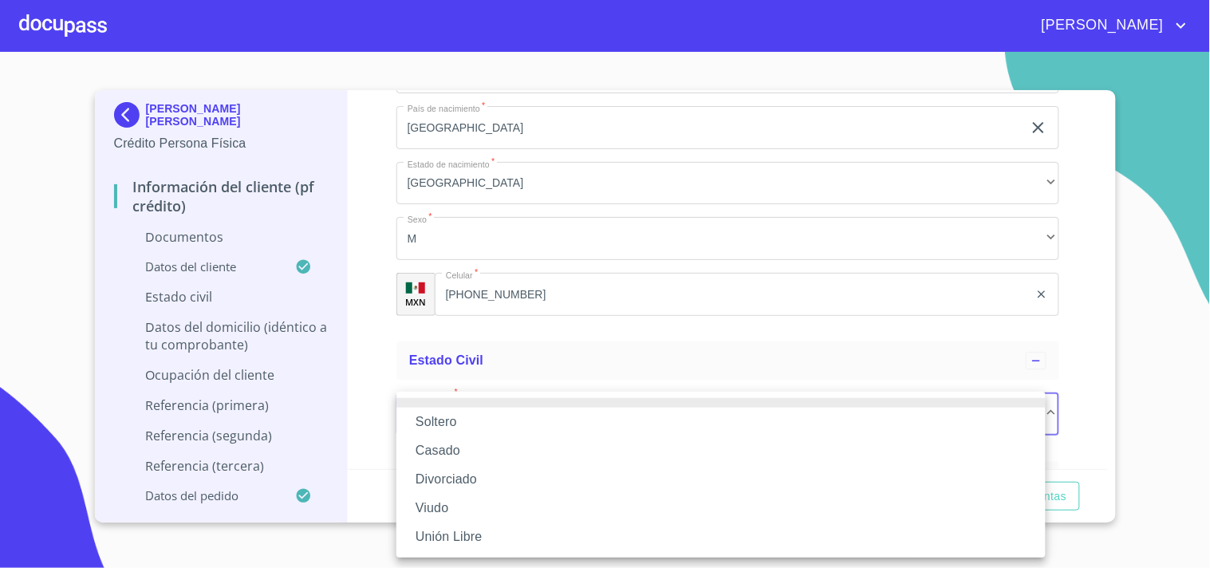
click at [450, 537] on li "Unión Libre" at bounding box center [720, 536] width 649 height 29
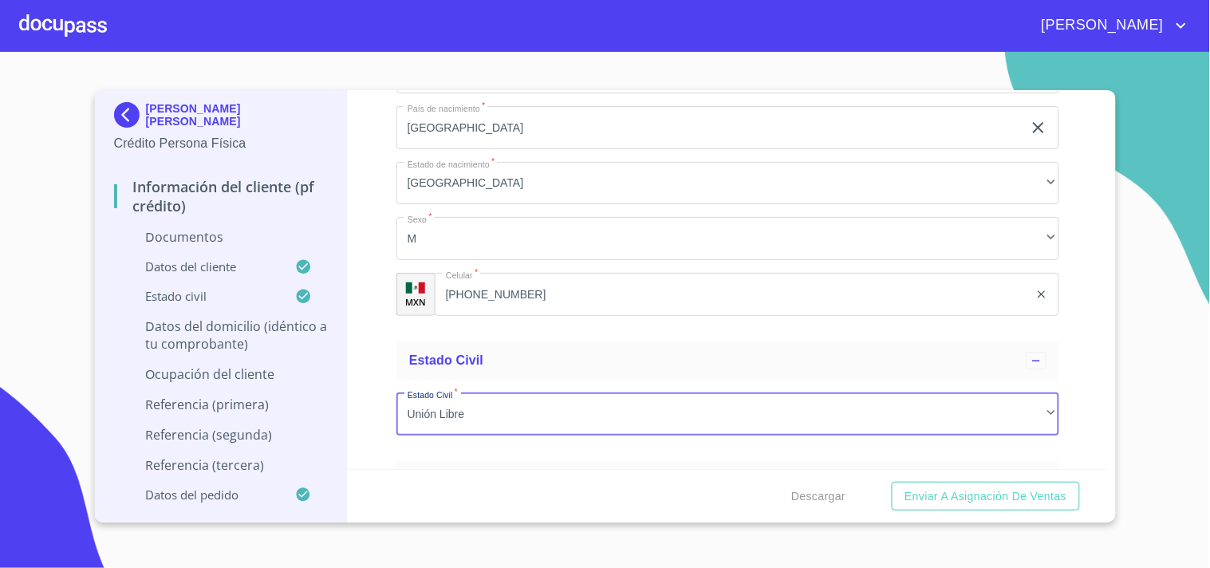
click at [364, 411] on div "Información del cliente (PF crédito) Documentos Documento de identificación.   …" at bounding box center [728, 279] width 760 height 379
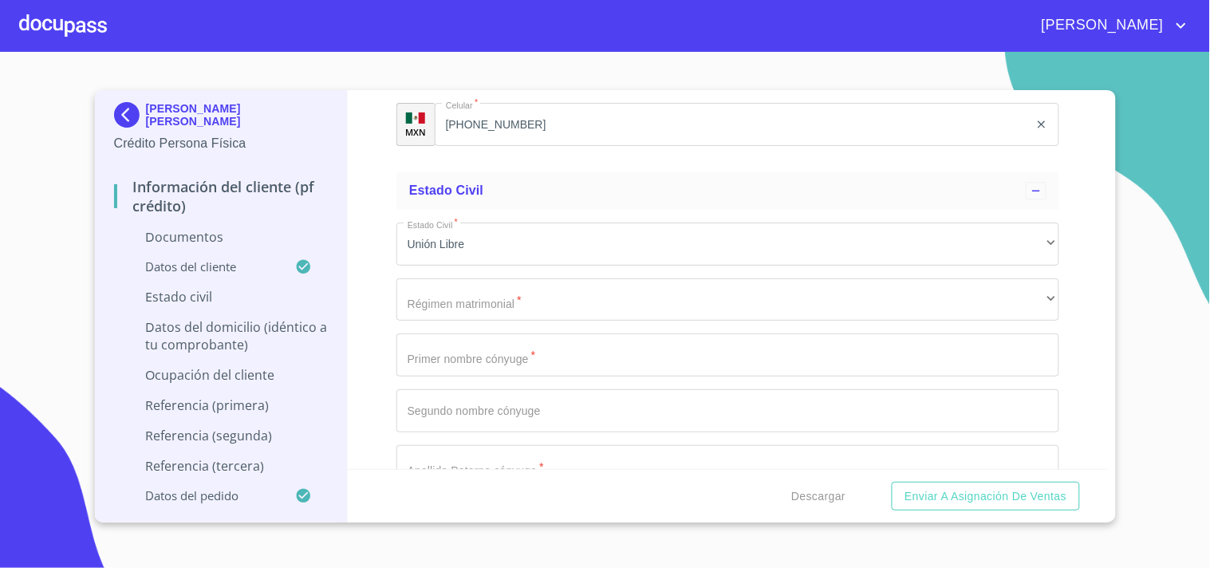
scroll to position [2658, 0]
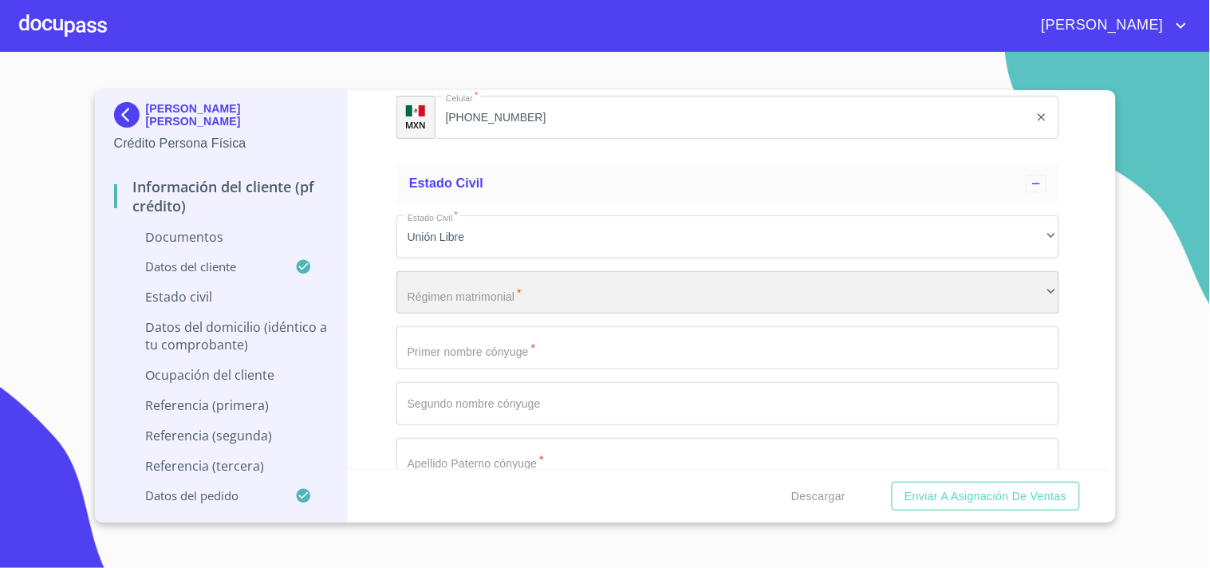
click at [449, 281] on div "​" at bounding box center [727, 292] width 663 height 43
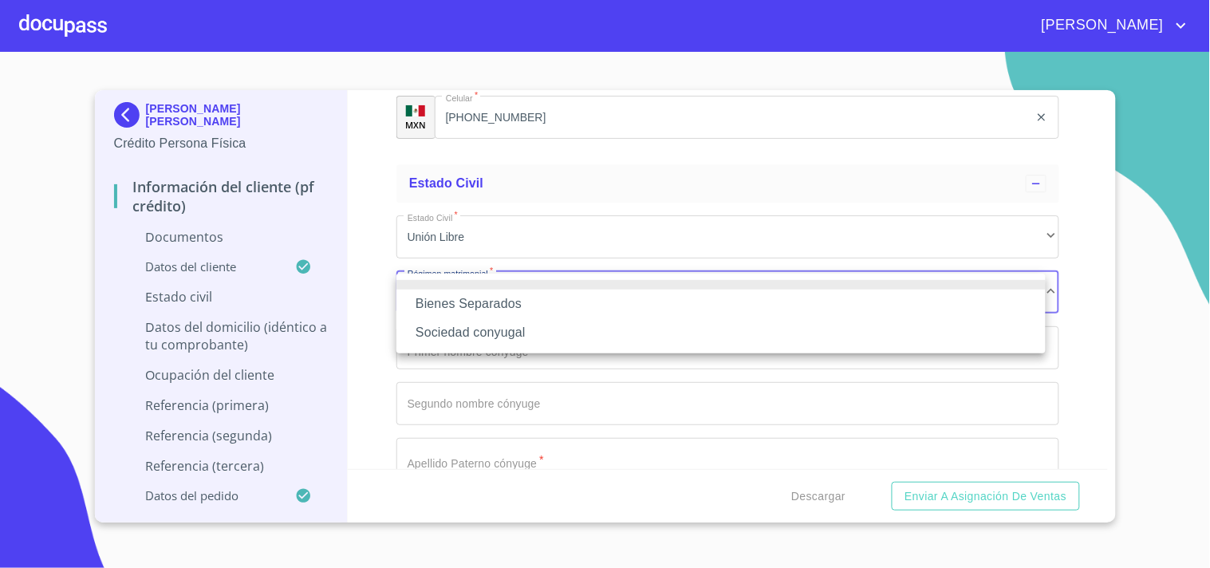
click at [469, 298] on li "Bienes Separados" at bounding box center [720, 303] width 649 height 29
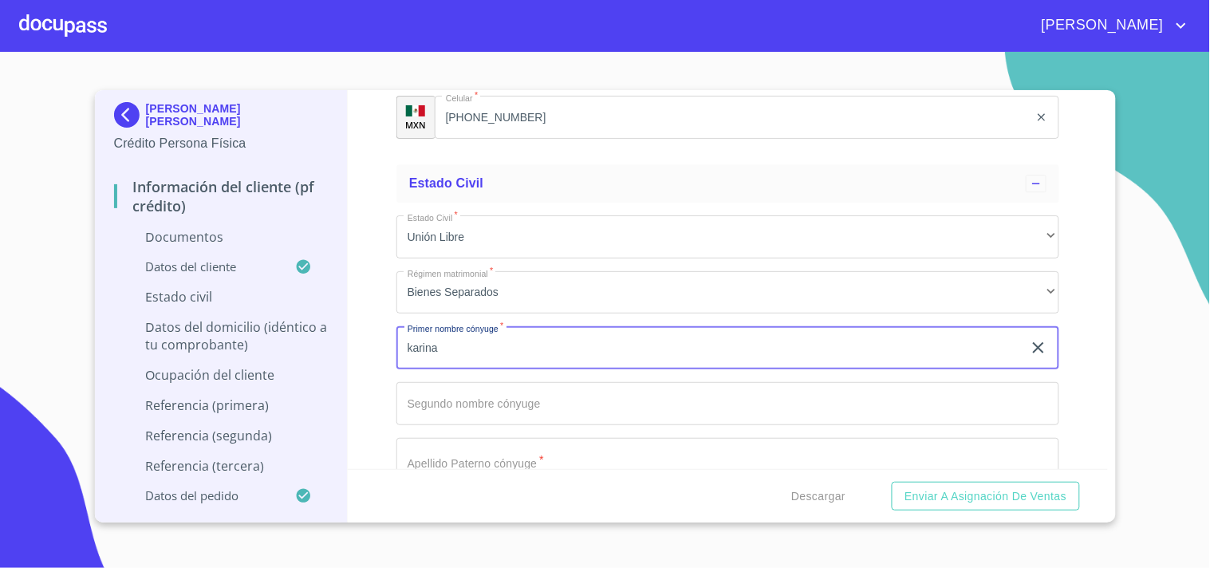
type input "karina"
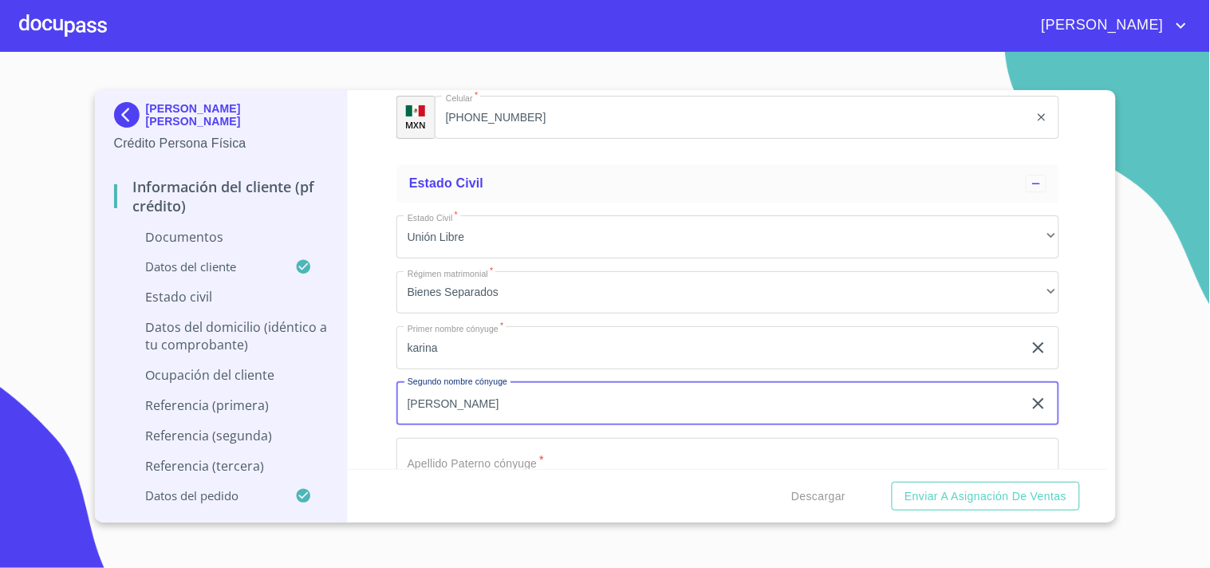
type input "[PERSON_NAME]"
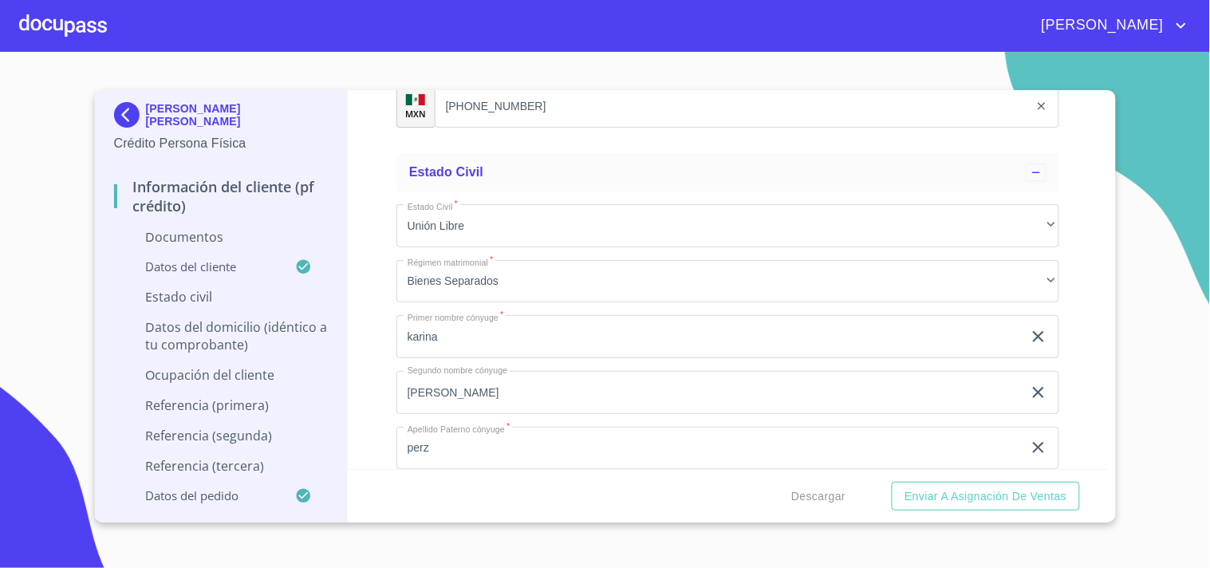
scroll to position [2892, 0]
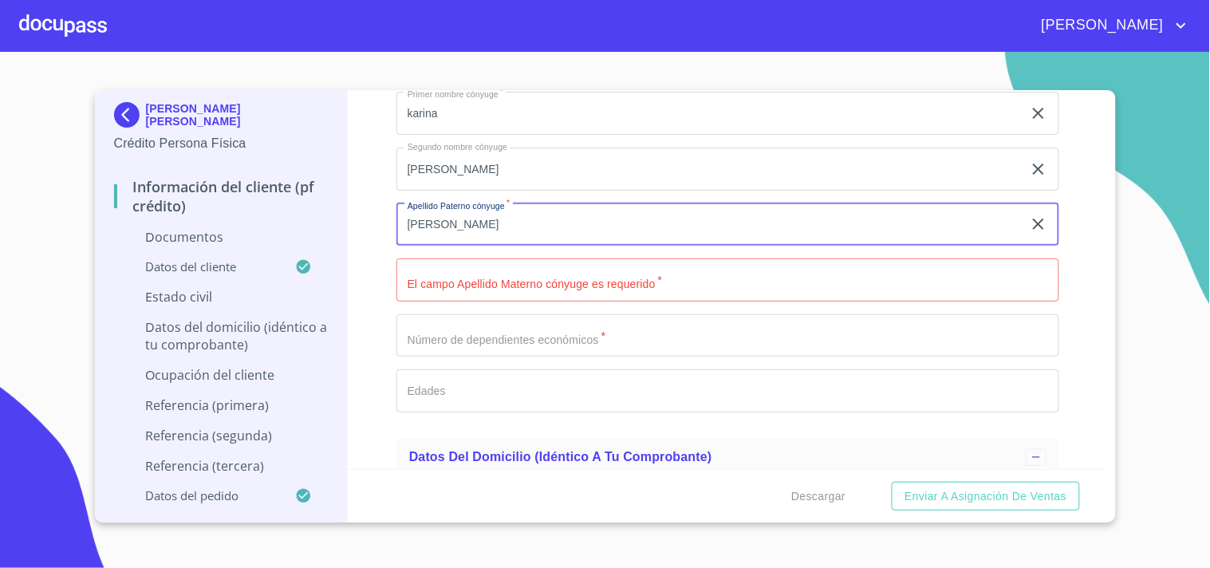
type input "[PERSON_NAME]"
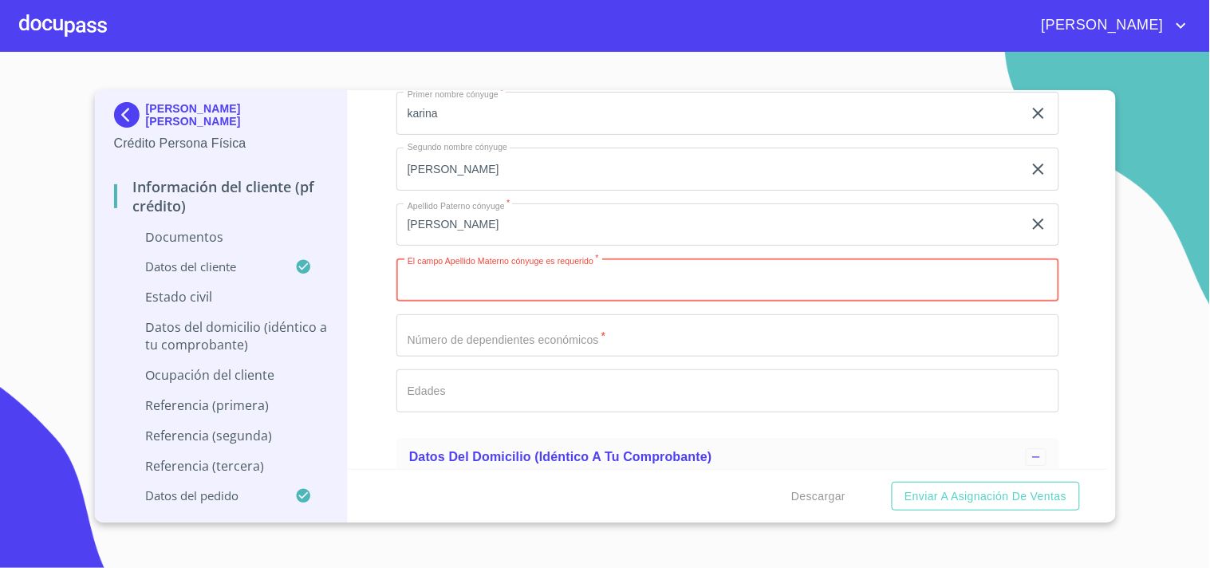
click at [427, 281] on input "Documento de identificación.   *" at bounding box center [727, 279] width 663 height 43
type input "[PERSON_NAME]"
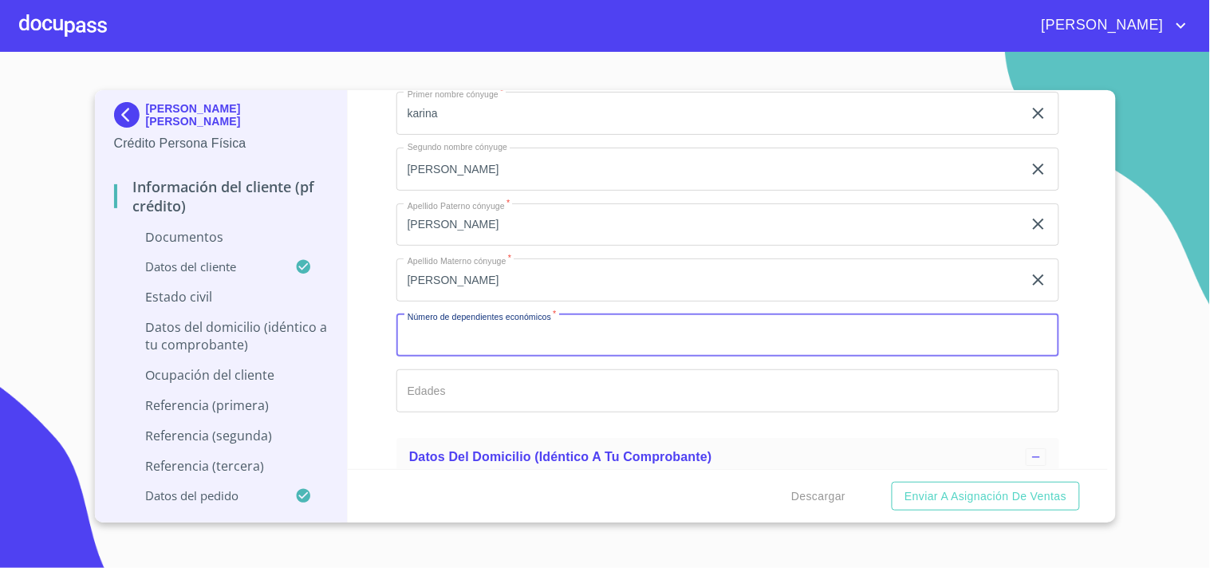
click at [516, 338] on input "Documento de identificación.   *" at bounding box center [727, 335] width 663 height 43
type input "3"
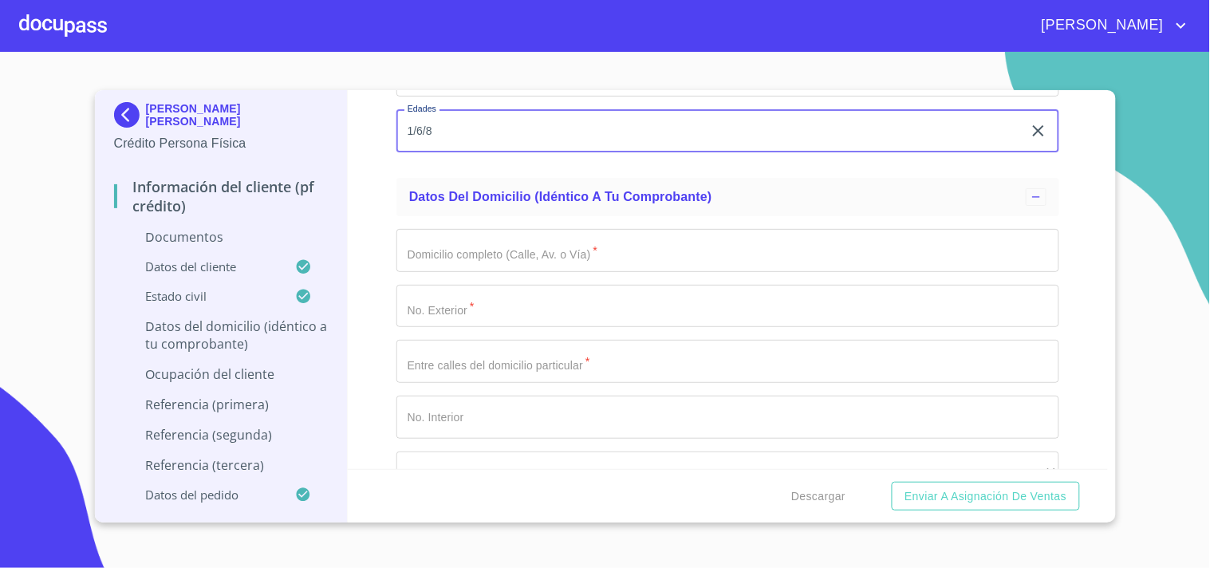
scroll to position [3159, 0]
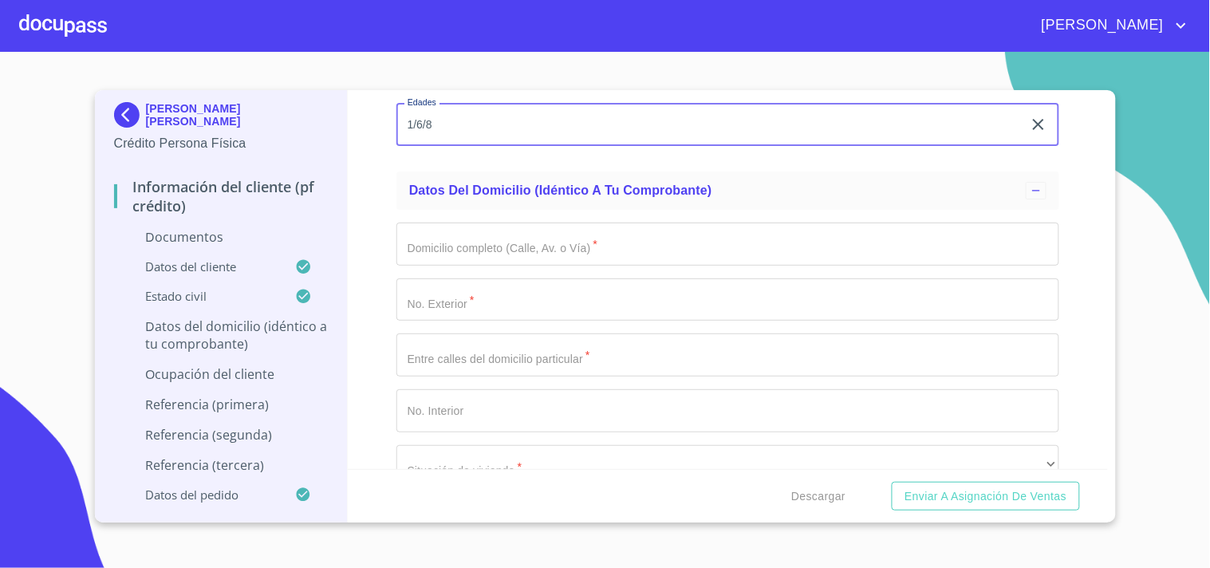
type input "1/6/8"
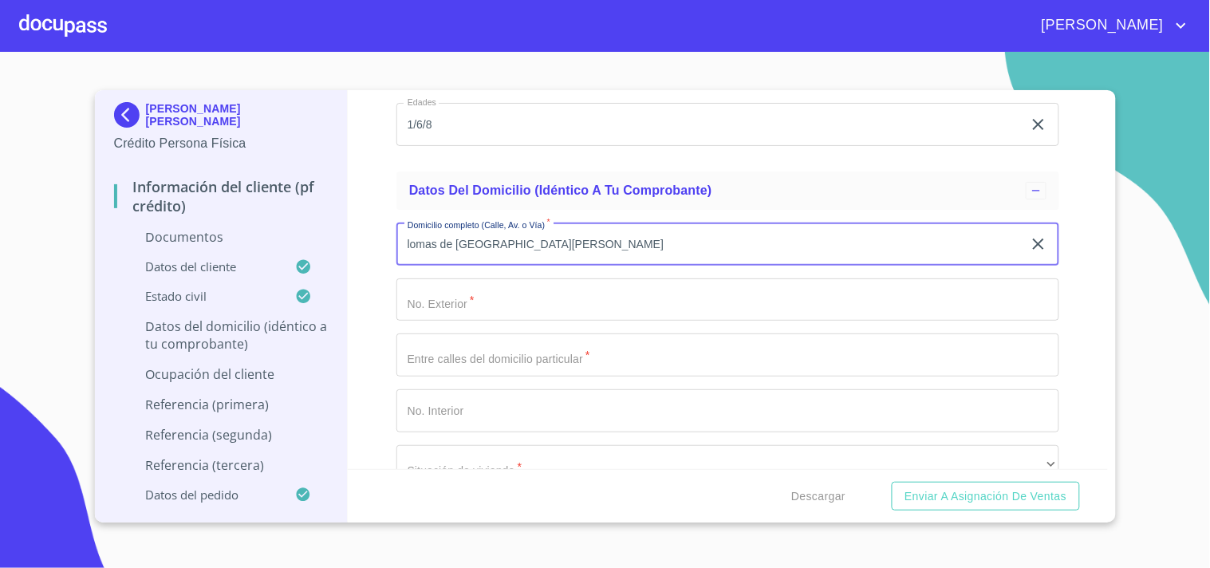
type input "lomas de [GEOGRAPHIC_DATA][PERSON_NAME]"
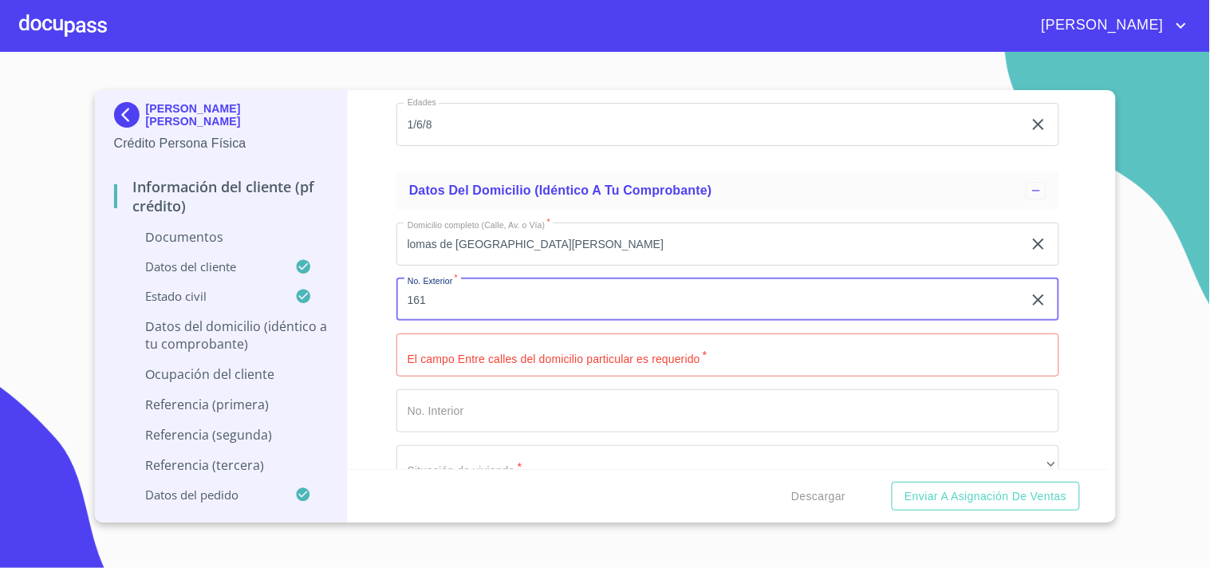
drag, startPoint x: 518, startPoint y: 313, endPoint x: 225, endPoint y: 304, distance: 293.6
click at [225, 304] on div "[PERSON_NAME] [PERSON_NAME] Crédito Persona Física Información del cliente (PF …" at bounding box center [601, 306] width 1013 height 432
type input "769"
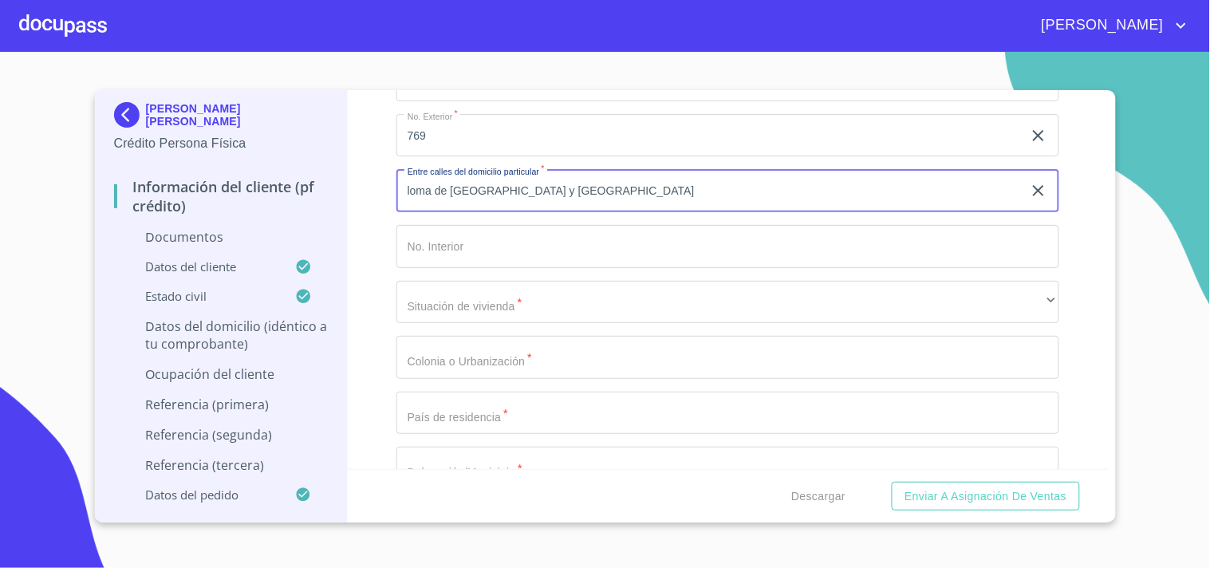
scroll to position [3336, 0]
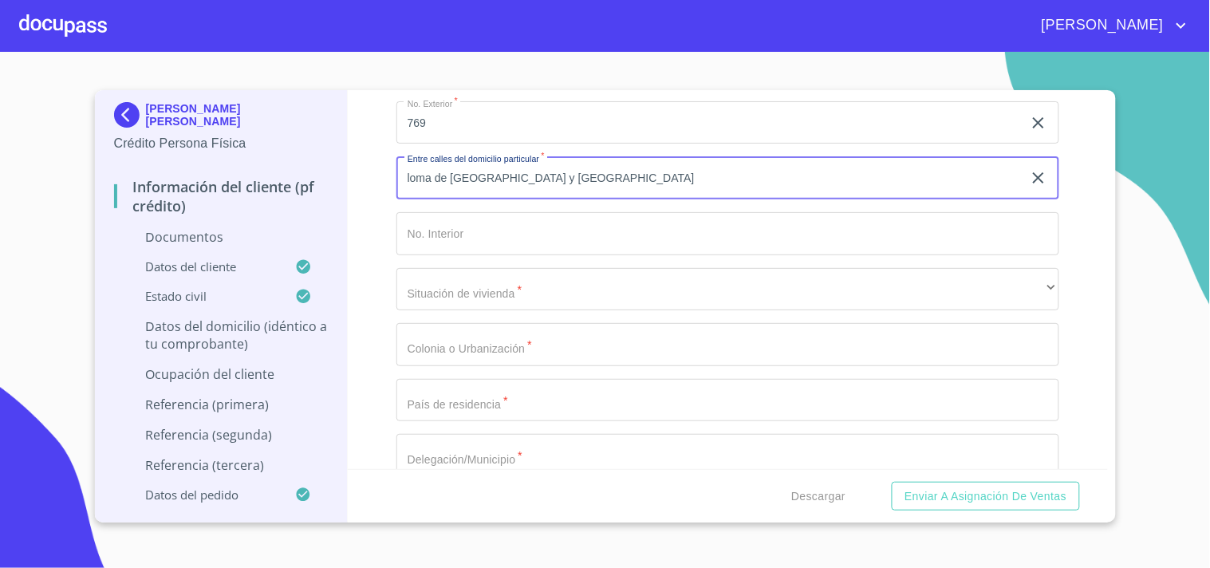
type input "loma de [GEOGRAPHIC_DATA] y [GEOGRAPHIC_DATA]"
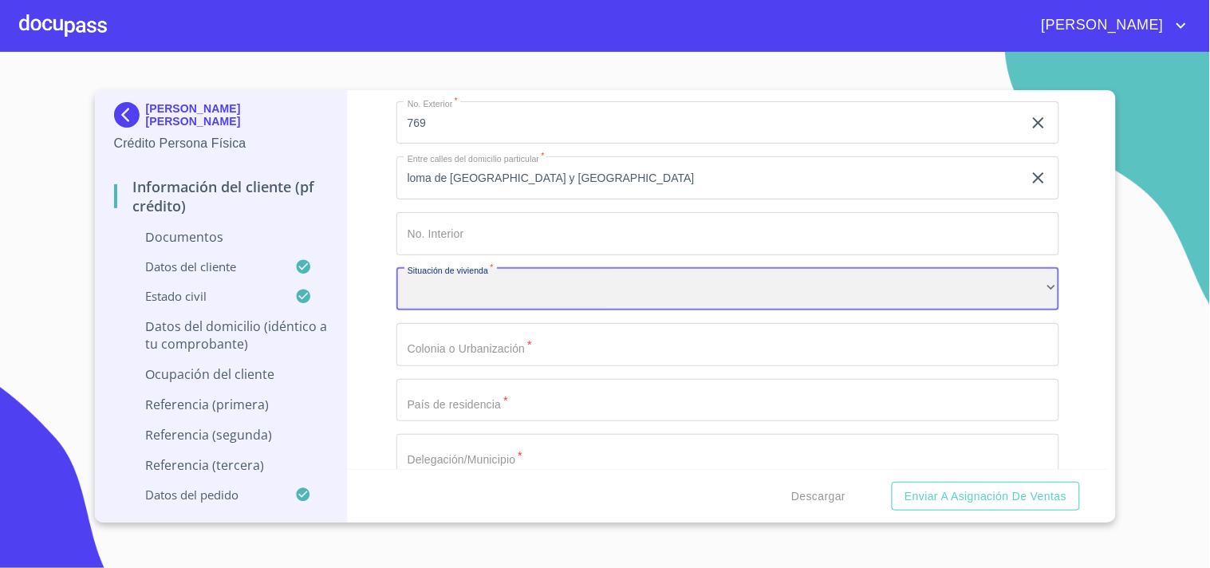
click at [479, 291] on div "​" at bounding box center [727, 289] width 663 height 43
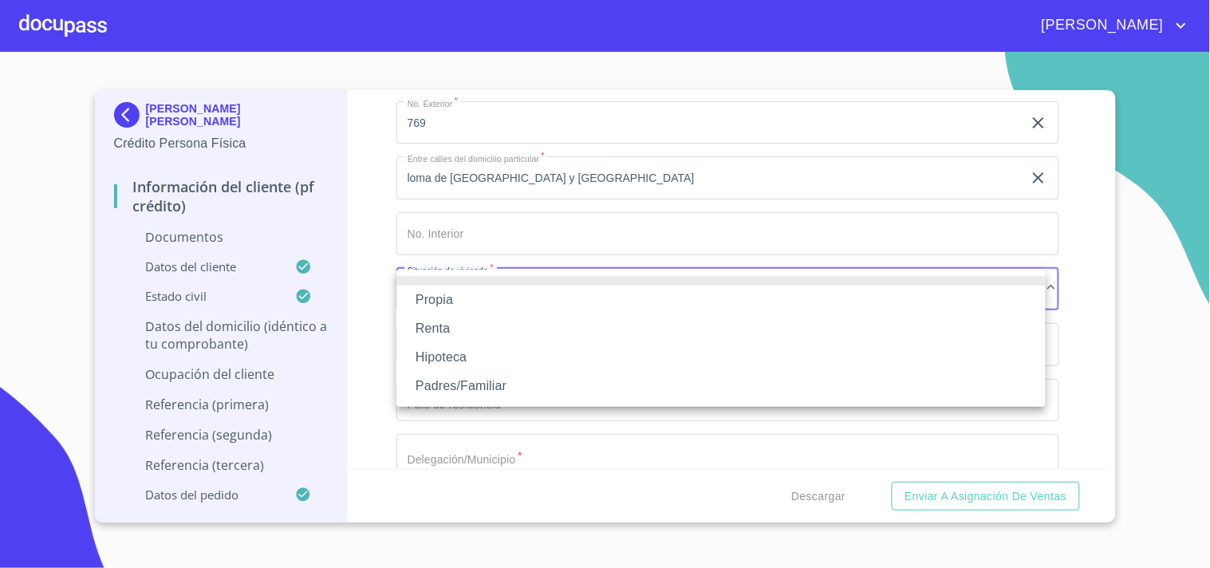
click at [472, 291] on li "Propia" at bounding box center [720, 299] width 649 height 29
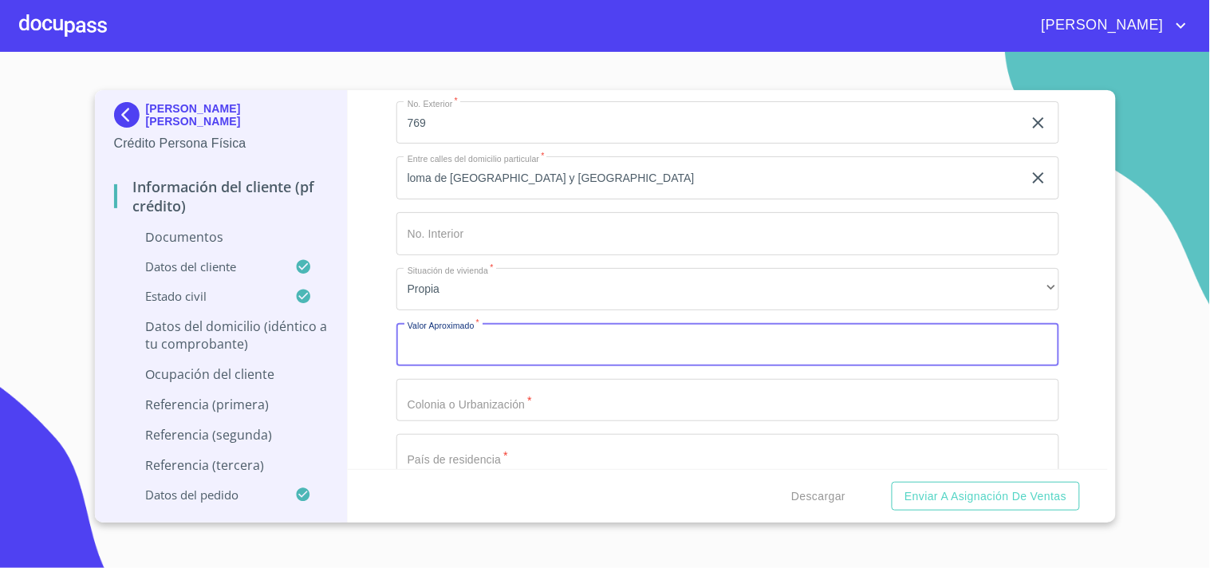
click at [451, 357] on input "Documento de identificación.   *" at bounding box center [727, 344] width 663 height 43
type input "$1,200,000"
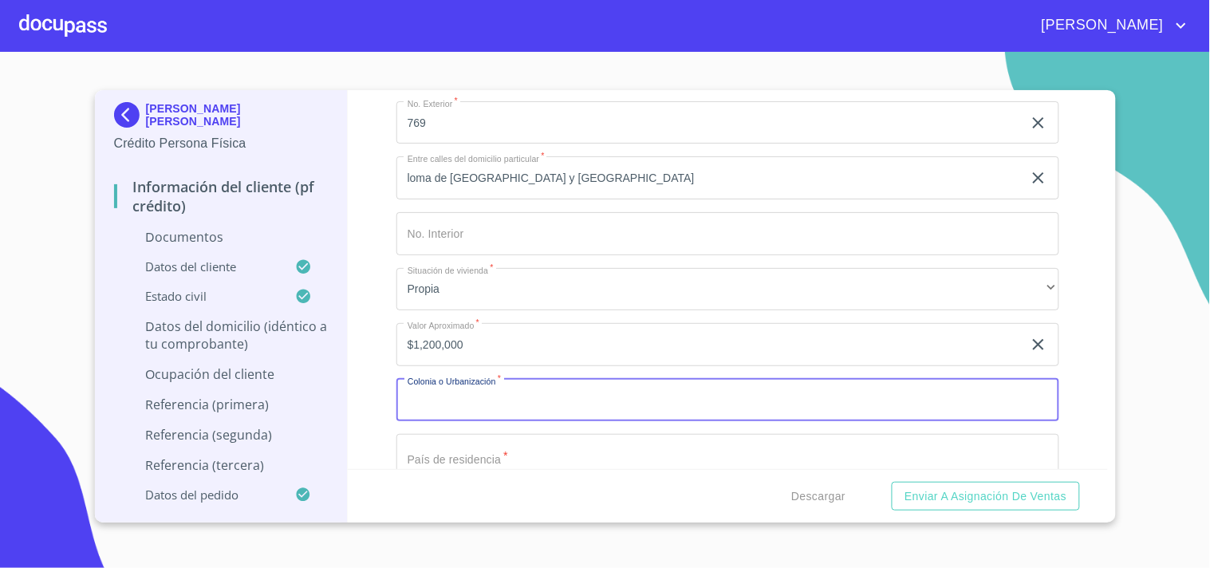
click at [452, 391] on input "Documento de identificación.   *" at bounding box center [727, 400] width 663 height 43
type input "lomas del sur"
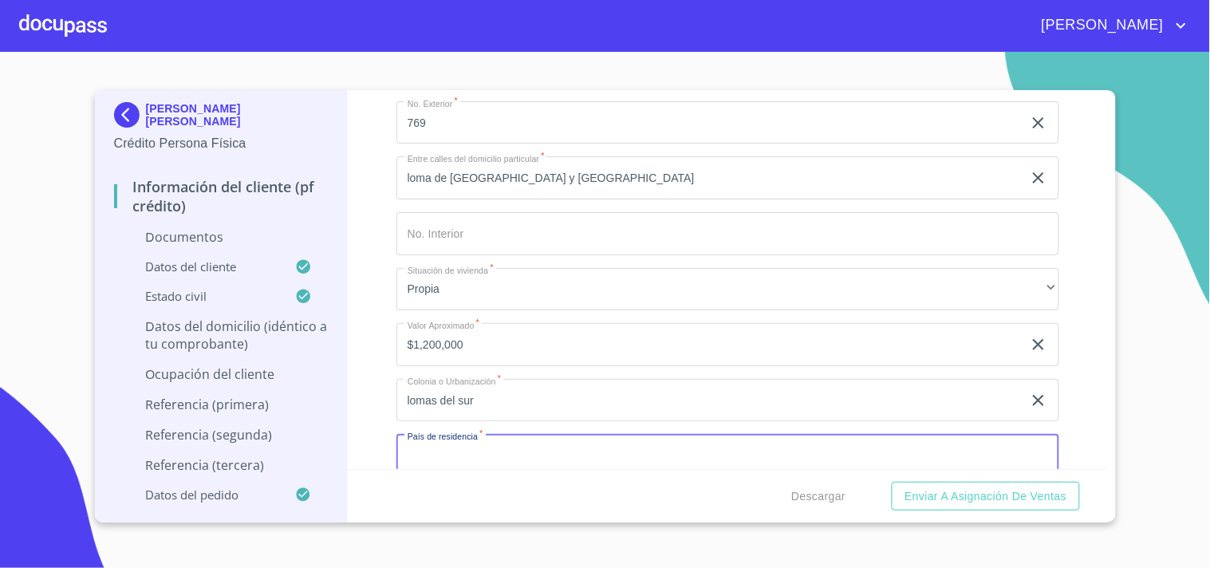
scroll to position [3344, 0]
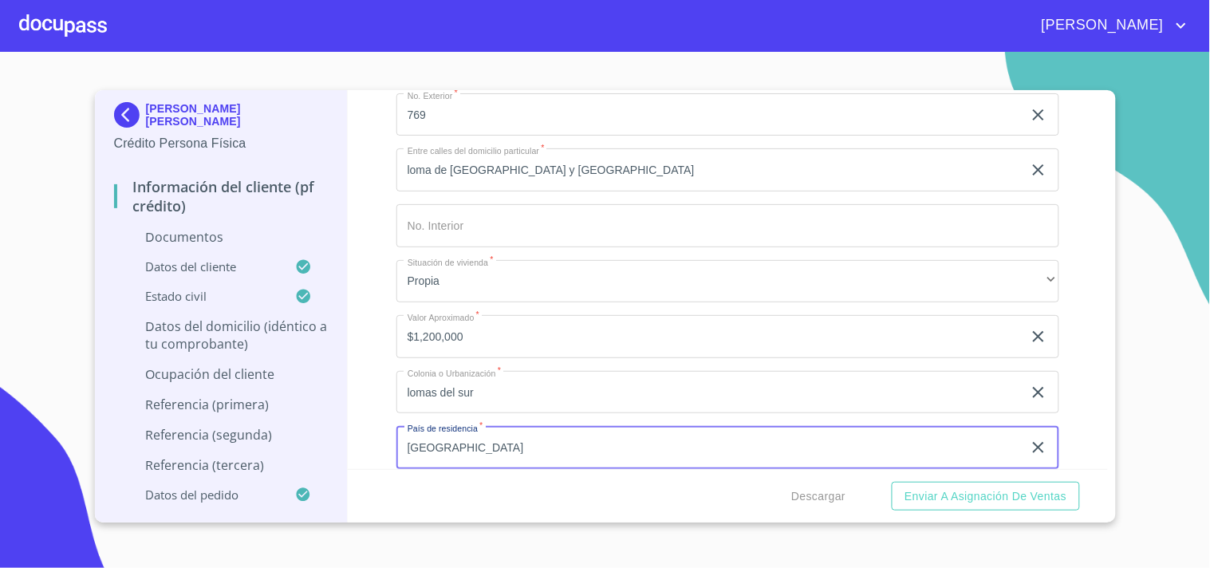
type input "[GEOGRAPHIC_DATA]"
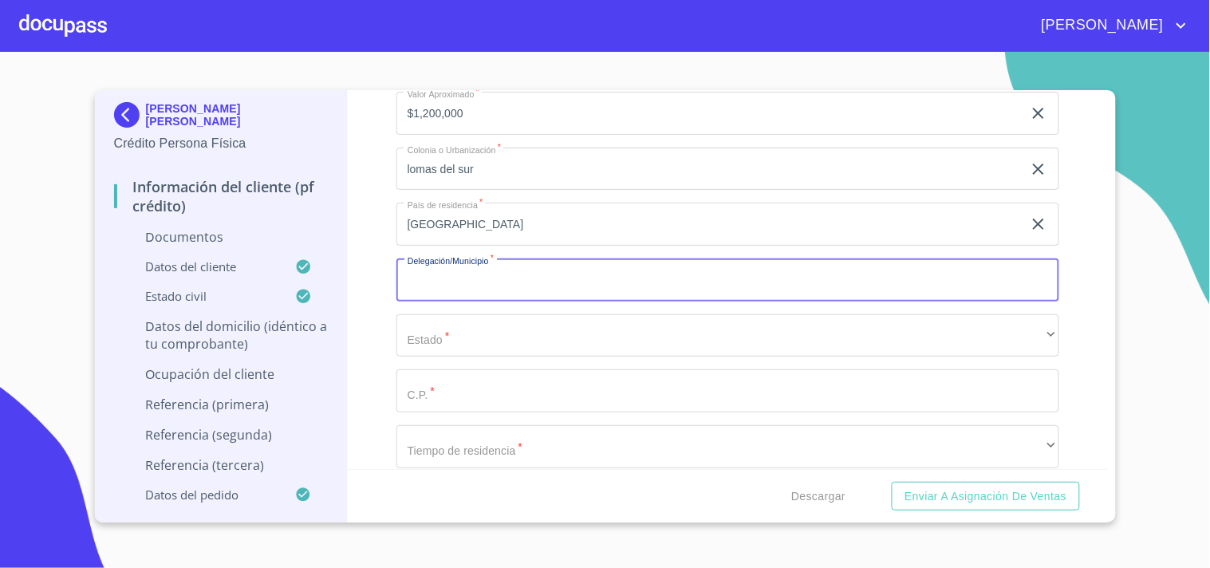
click at [437, 269] on input "Documento de identificación.   *" at bounding box center [727, 279] width 663 height 43
type input "tlajomulco [PERSON_NAME]"
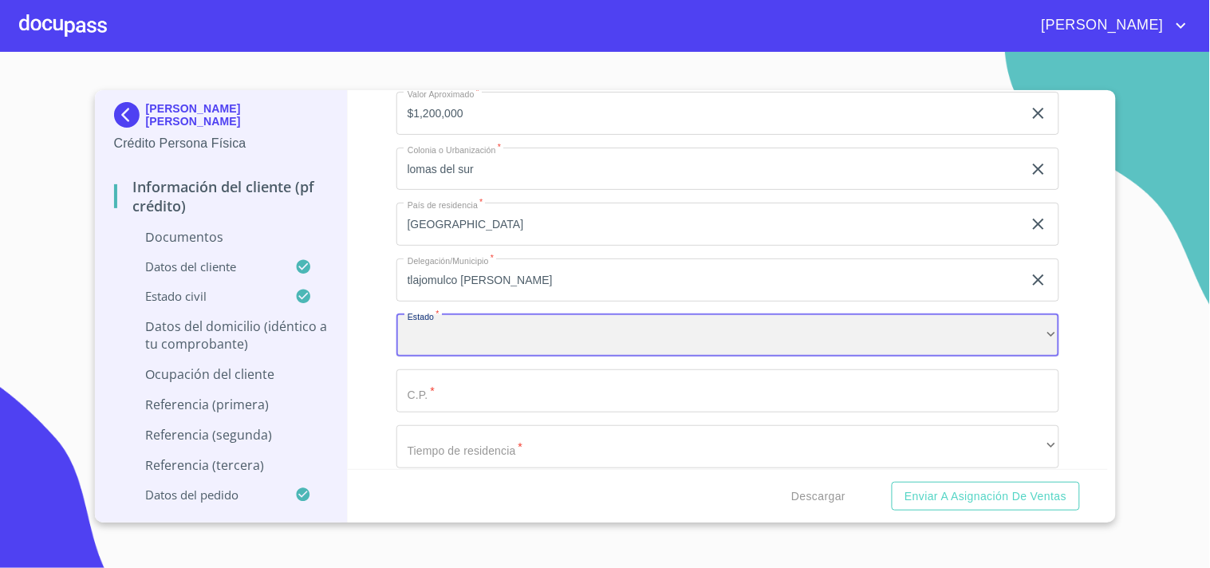
click at [492, 325] on div "​" at bounding box center [727, 335] width 663 height 43
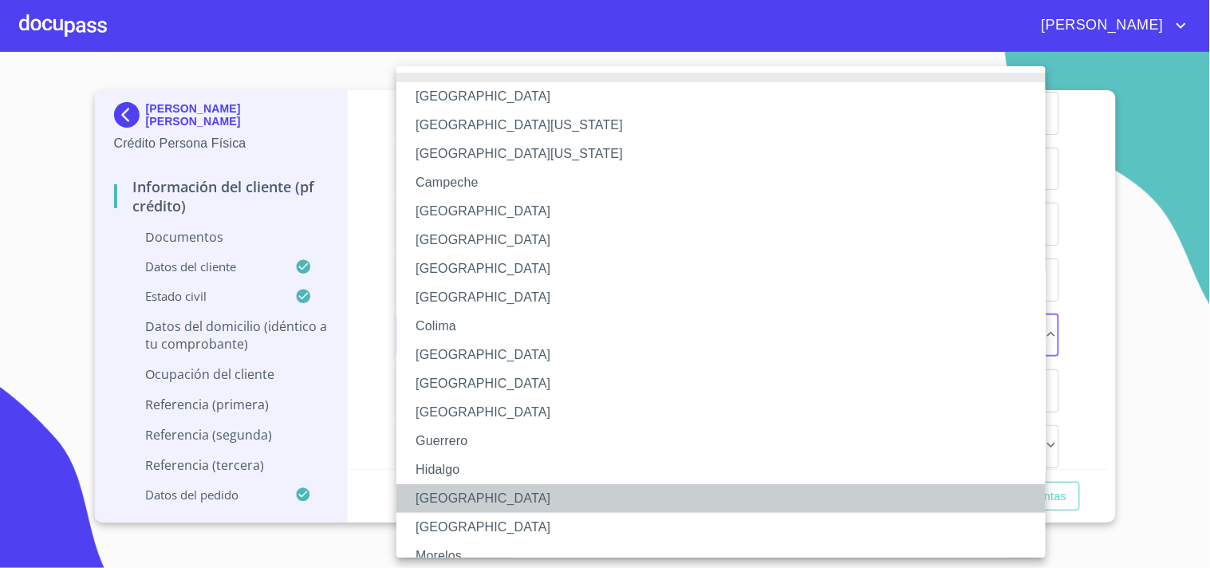
click at [442, 504] on li "[GEOGRAPHIC_DATA]" at bounding box center [727, 498] width 663 height 29
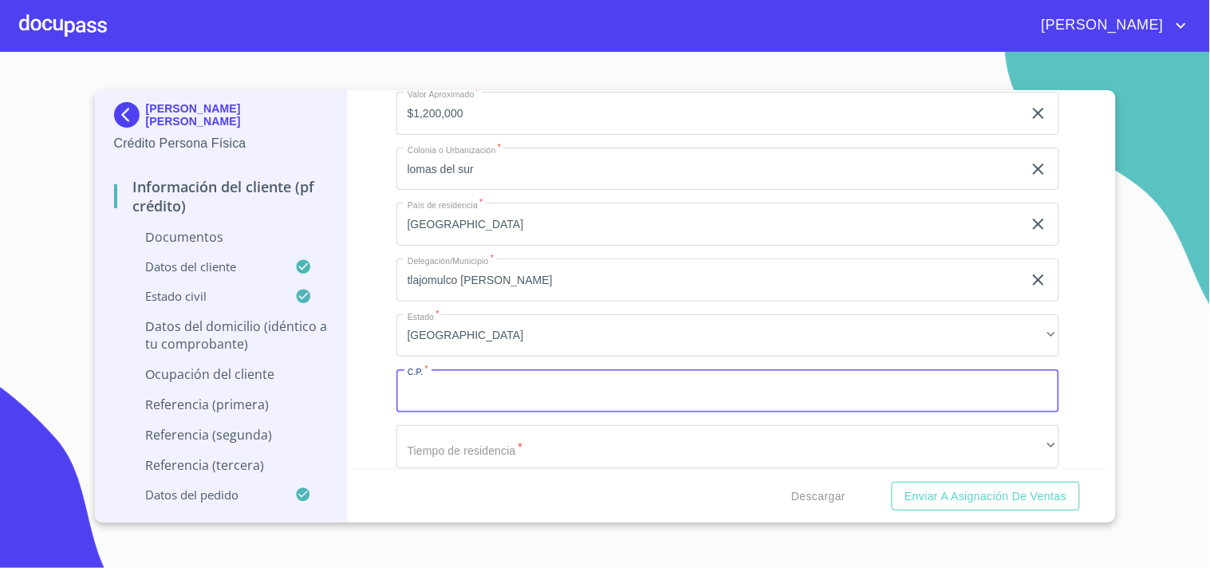
click at [457, 388] on input "Documento de identificación.   *" at bounding box center [727, 390] width 663 height 43
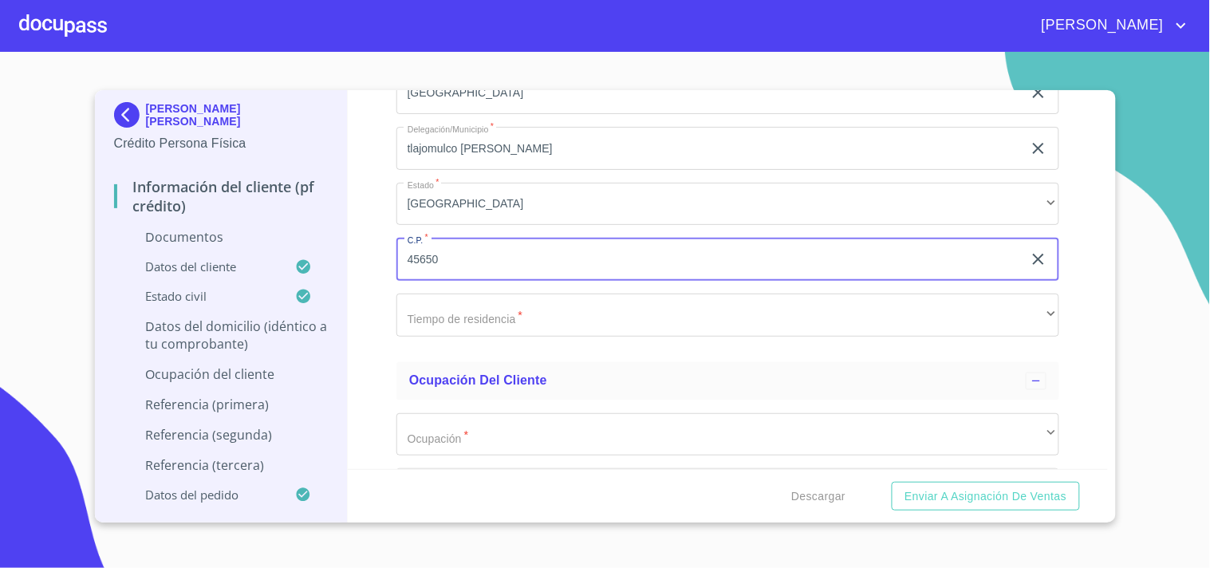
scroll to position [3744, 0]
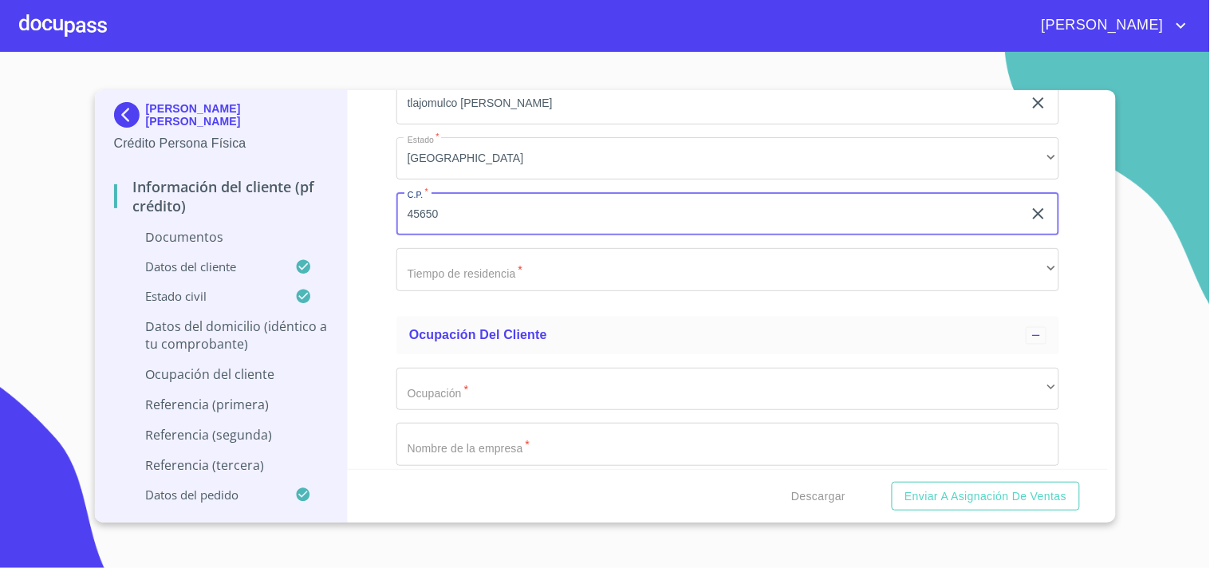
type input "45650"
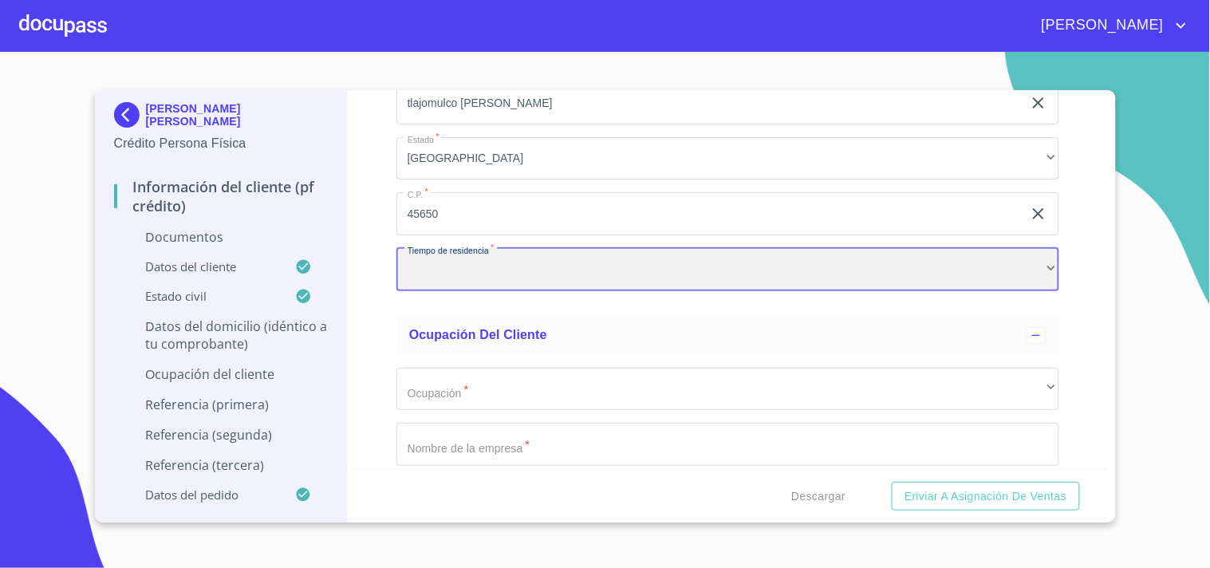
click at [475, 273] on div "​" at bounding box center [727, 269] width 663 height 43
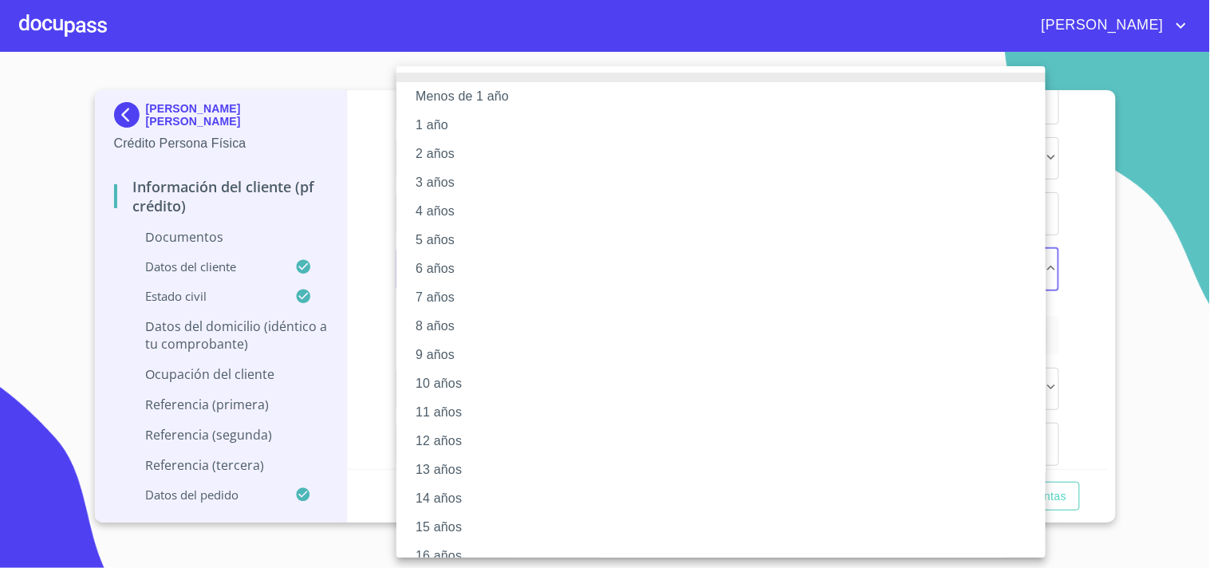
click at [421, 159] on li "2 años" at bounding box center [727, 154] width 663 height 29
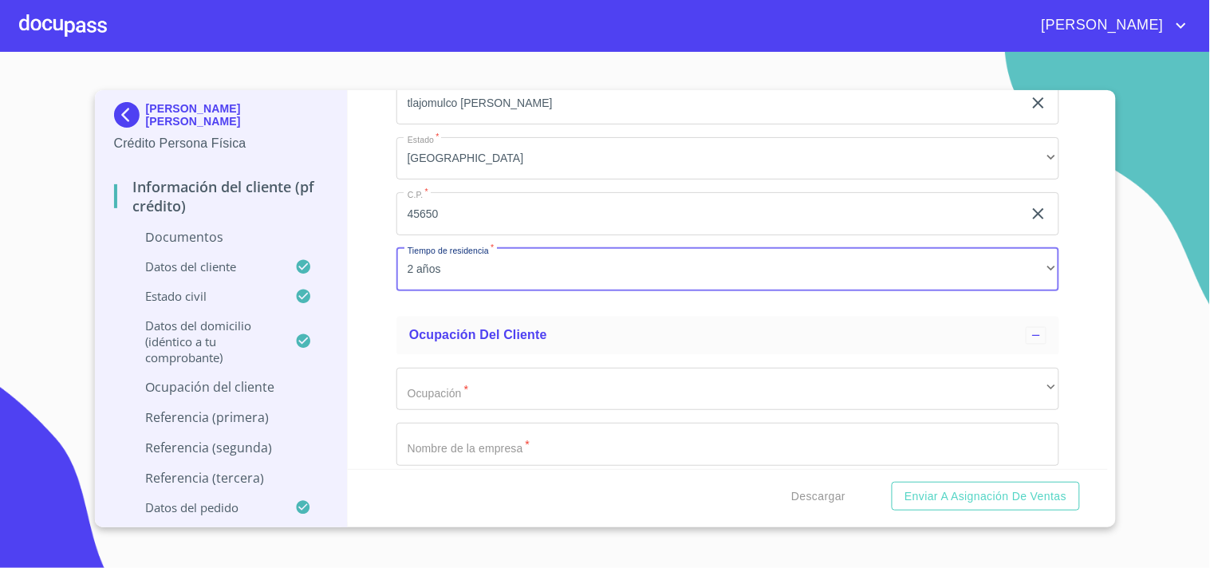
click at [362, 282] on div "Información del cliente (PF crédito) Documentos Documento de identificación.   …" at bounding box center [728, 279] width 760 height 379
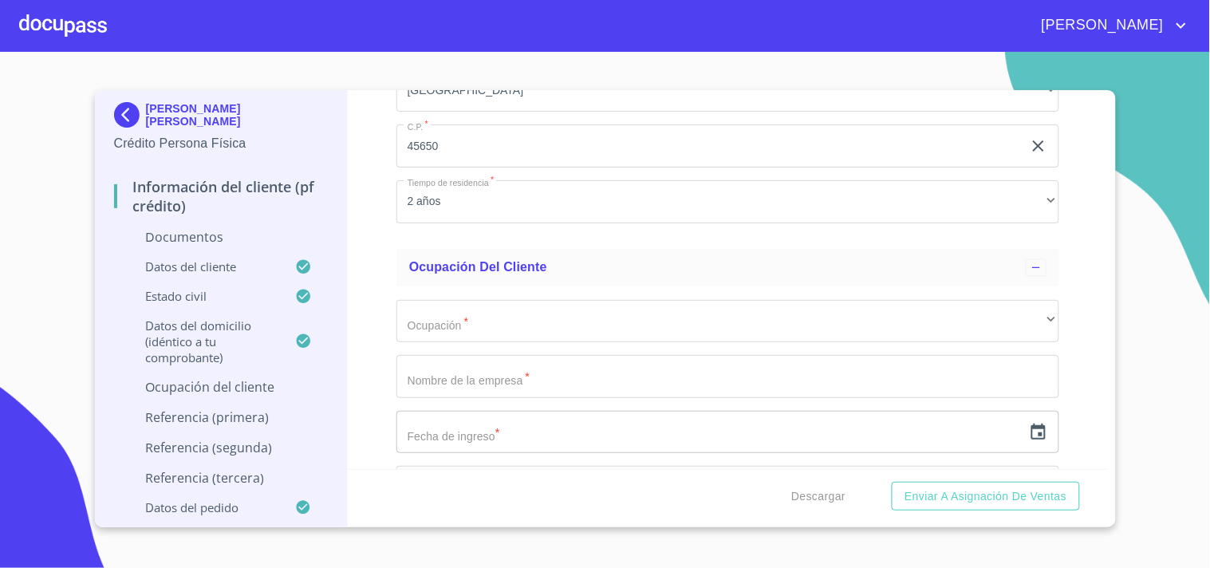
scroll to position [3921, 0]
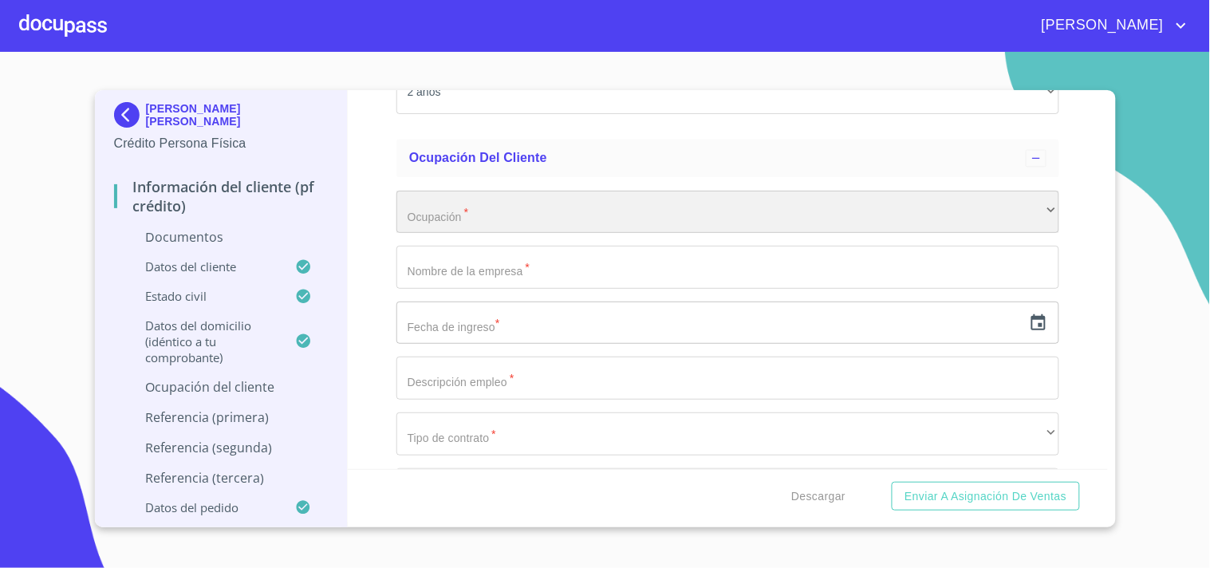
click at [483, 218] on div "​" at bounding box center [727, 212] width 663 height 43
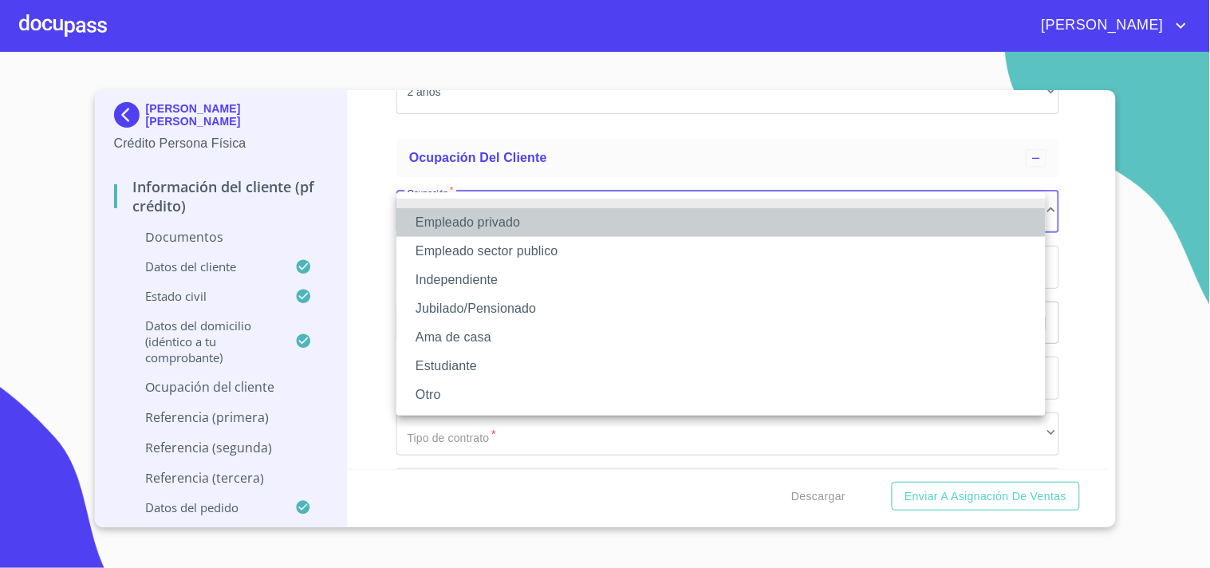
click at [483, 218] on li "Empleado privado" at bounding box center [720, 222] width 649 height 29
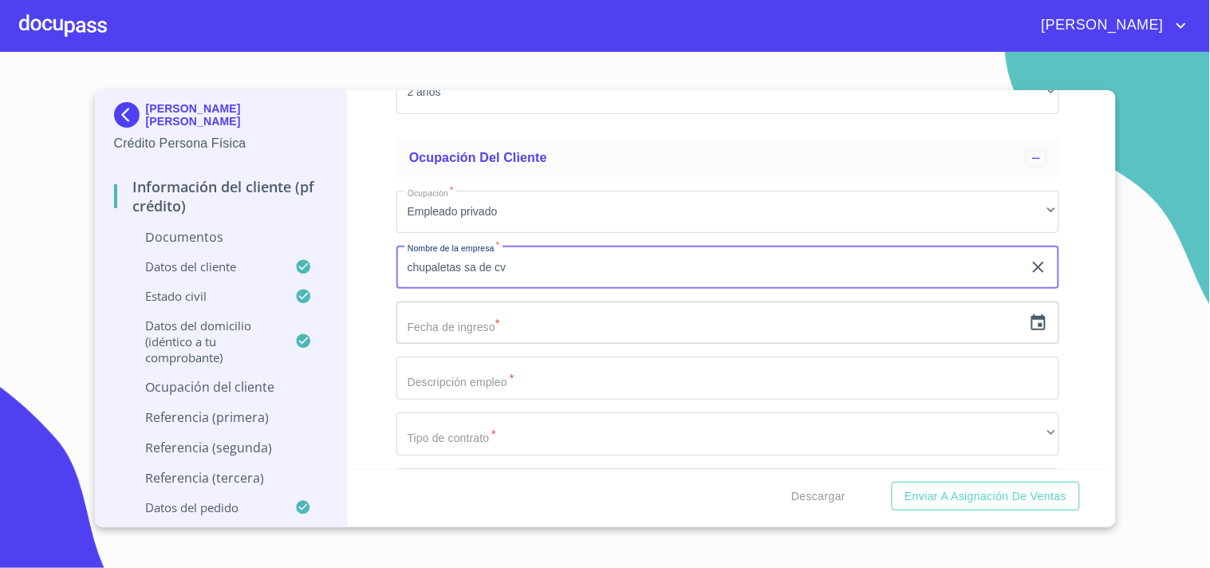
type input "chupaletas sa de cv"
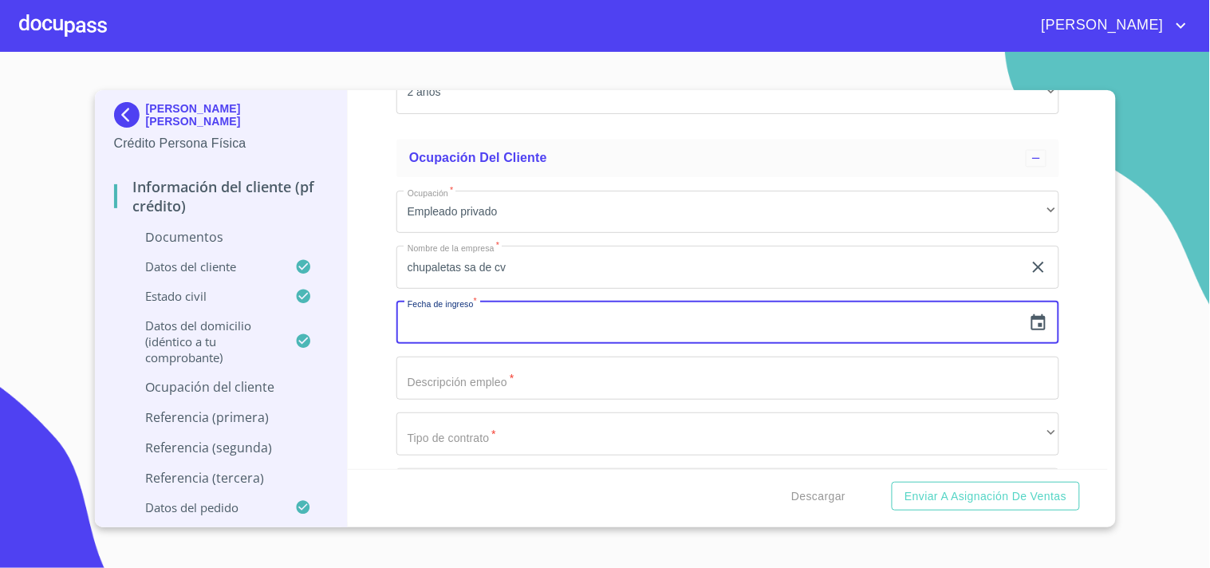
click at [1031, 329] on icon "button" at bounding box center [1038, 322] width 14 height 16
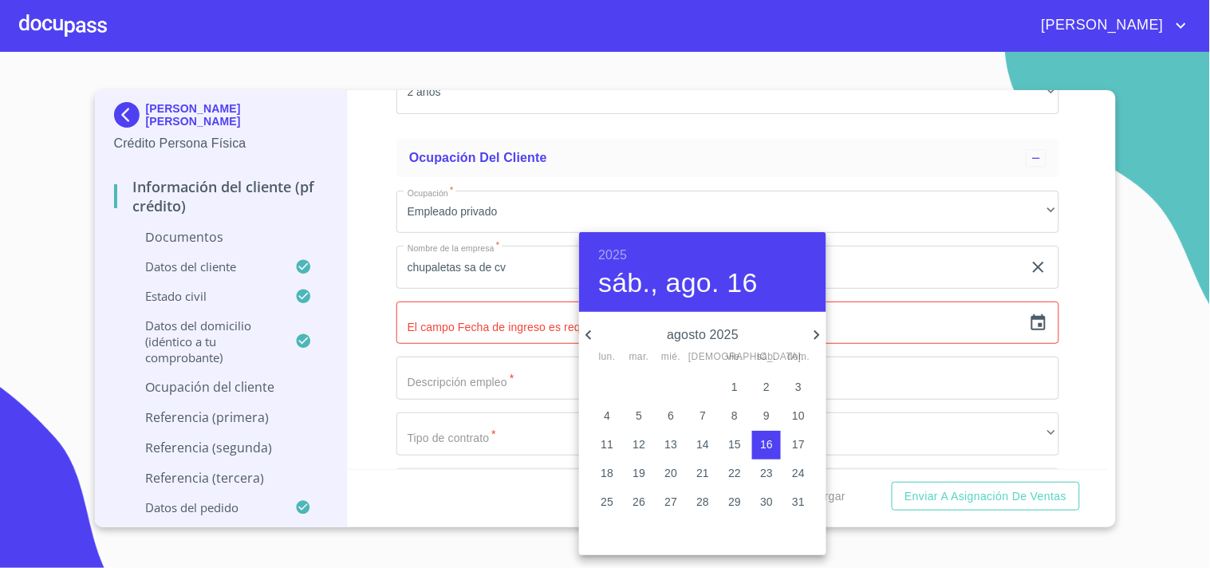
click at [627, 262] on div "2025 sáb., ago. 16" at bounding box center [702, 272] width 247 height 80
click at [615, 258] on h6 "2025" at bounding box center [612, 255] width 29 height 22
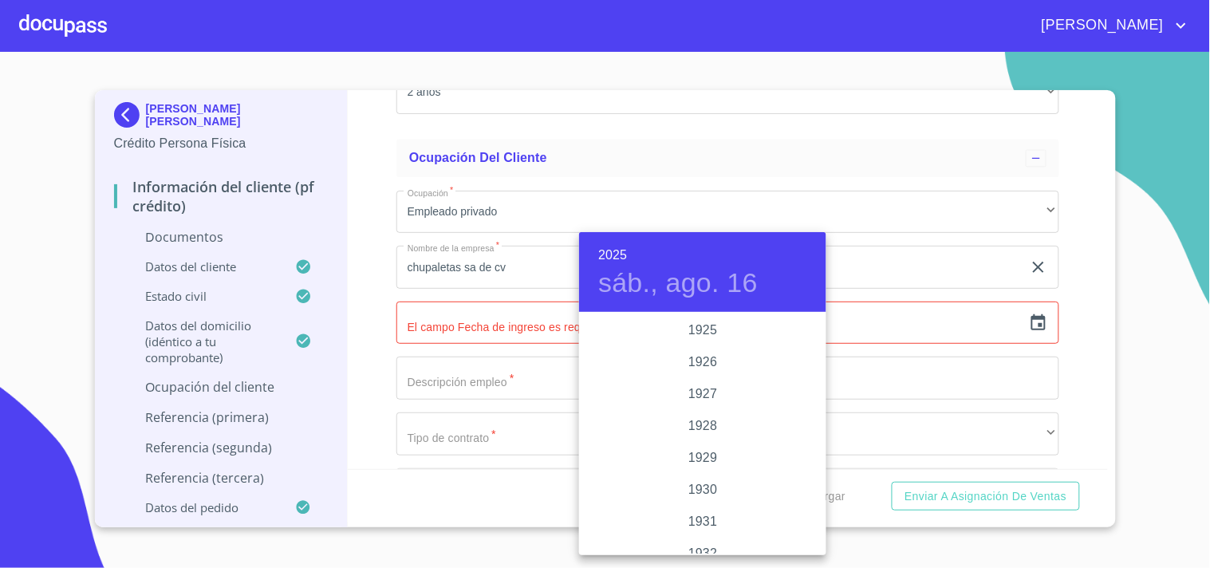
scroll to position [3094, 0]
click at [696, 418] on div "2025" at bounding box center [702, 434] width 247 height 32
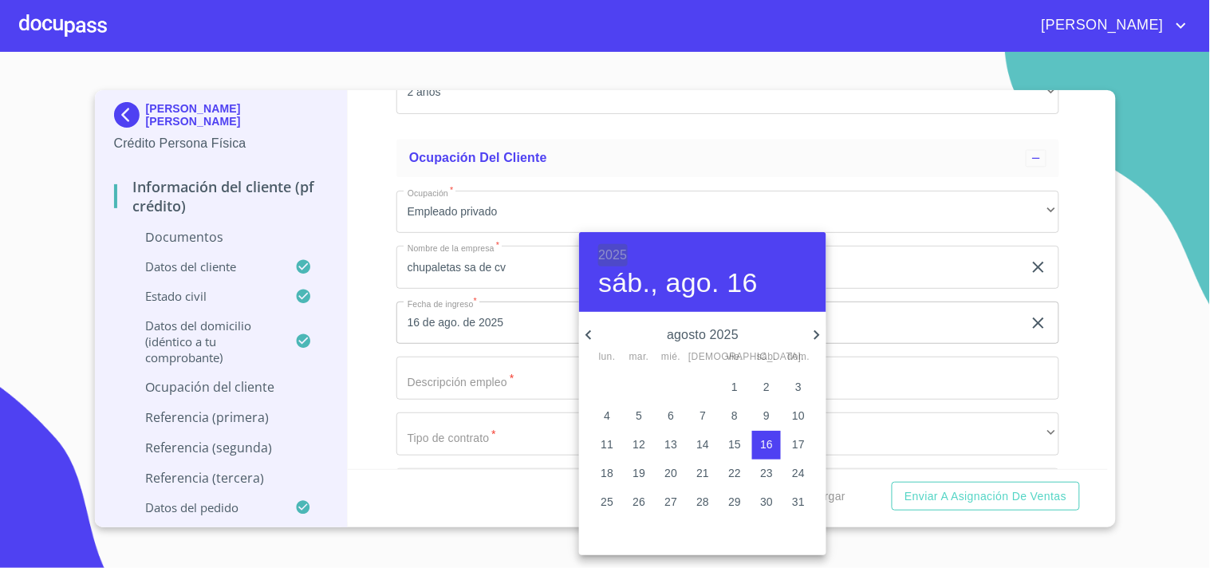
click at [610, 247] on h6 "2025" at bounding box center [612, 255] width 29 height 22
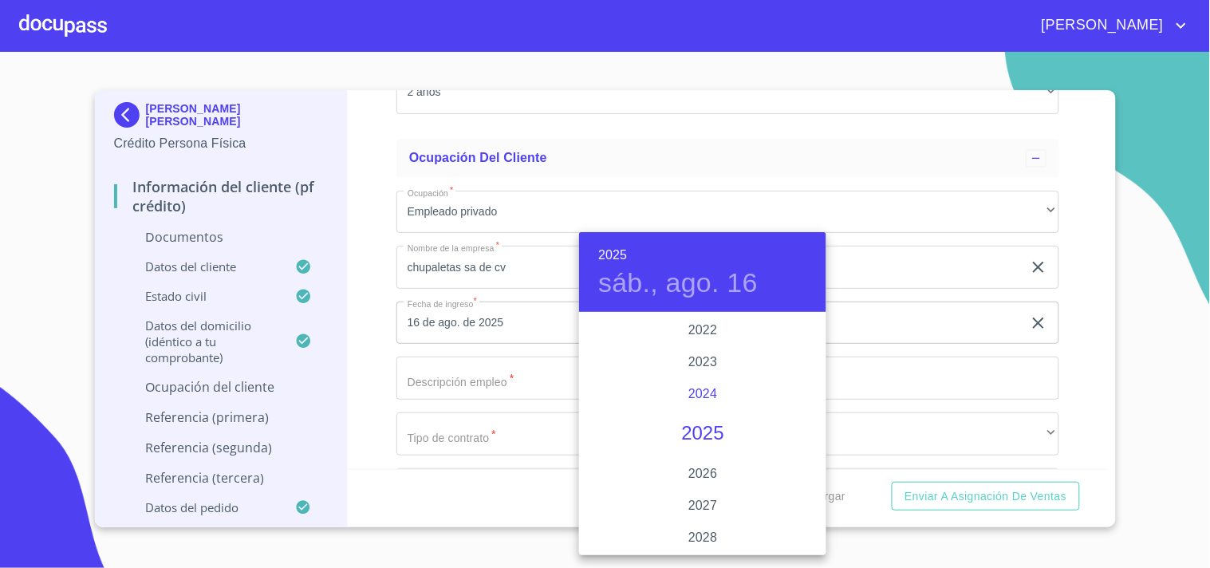
click at [695, 394] on div "2024" at bounding box center [702, 394] width 247 height 32
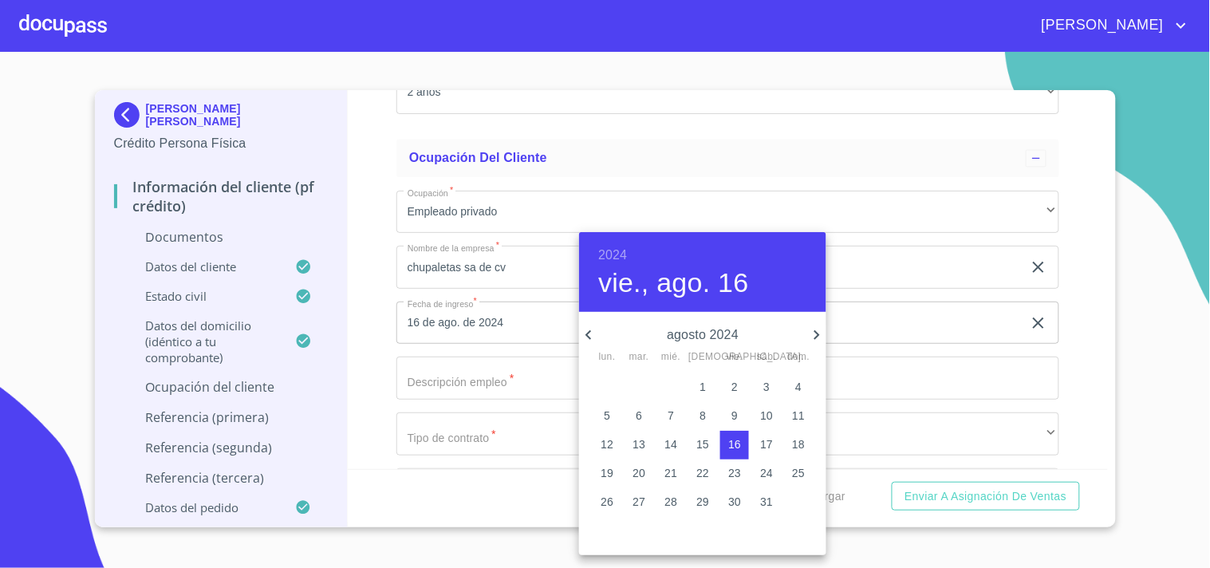
click at [589, 329] on icon "button" at bounding box center [588, 334] width 19 height 19
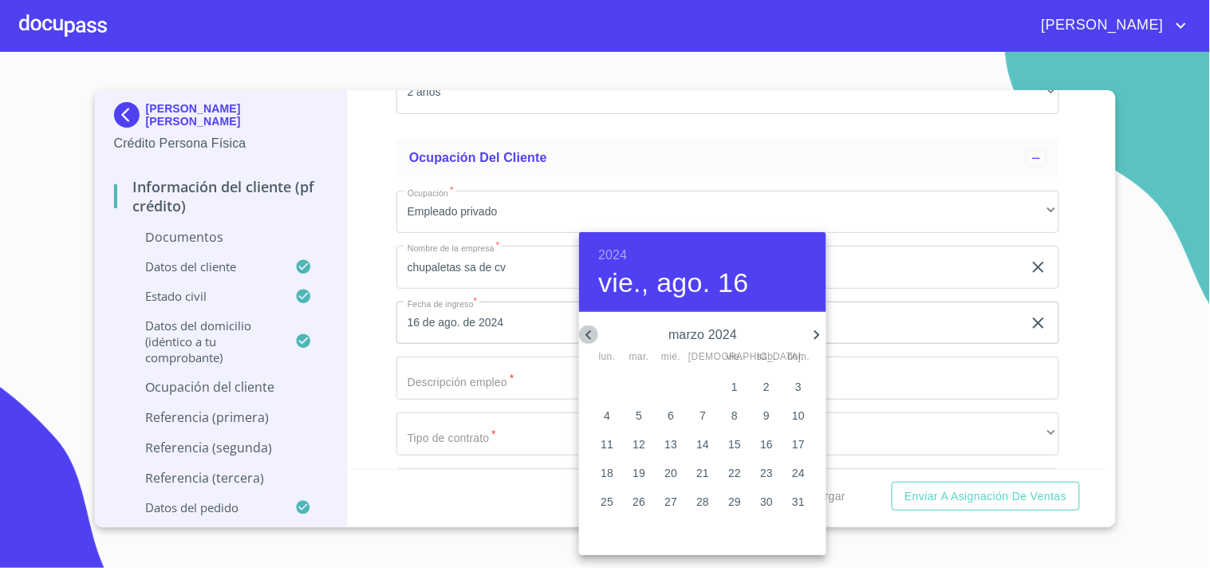
click at [591, 335] on icon "button" at bounding box center [588, 334] width 19 height 19
click at [695, 459] on button "22" at bounding box center [702, 473] width 29 height 29
type input "22 de feb. de 2024"
click at [487, 369] on div at bounding box center [605, 284] width 1210 height 568
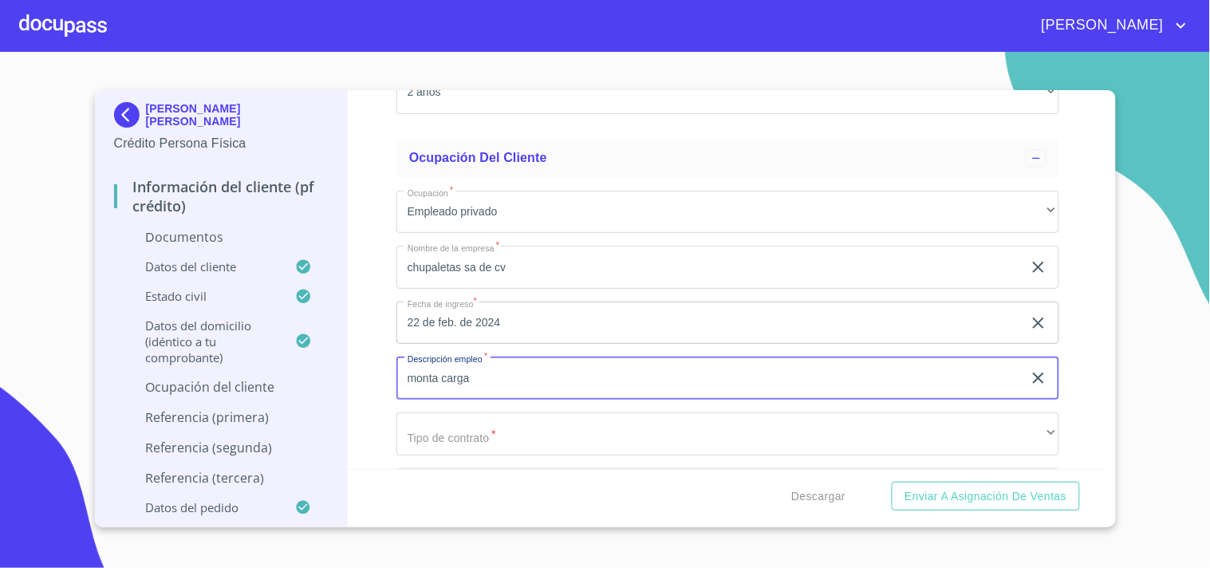
type input "monta carga"
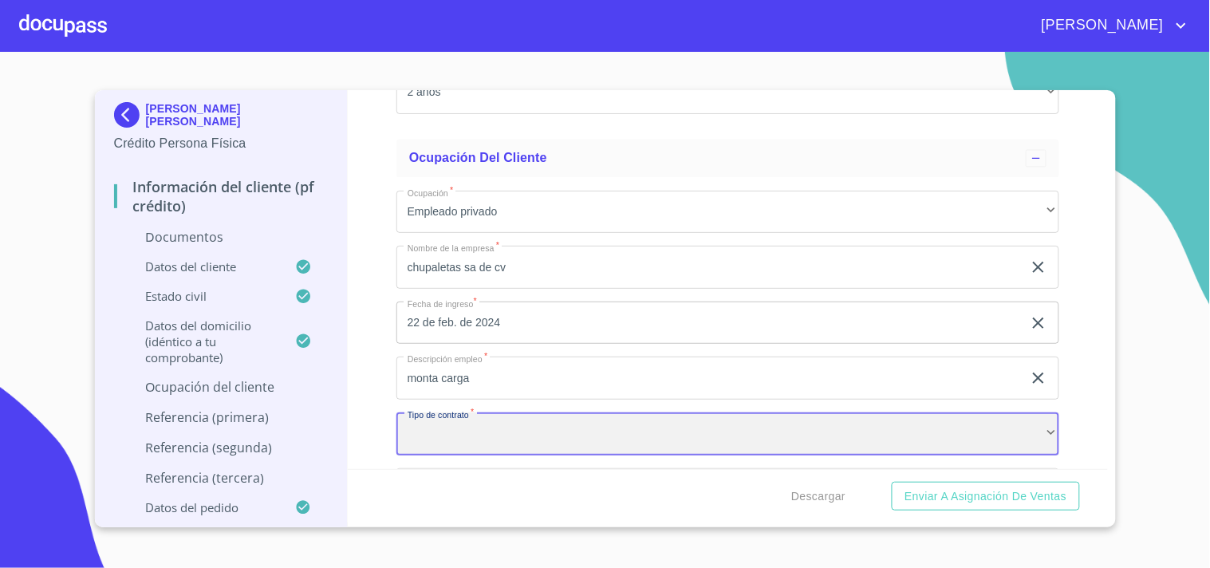
click at [489, 434] on div "​" at bounding box center [727, 433] width 663 height 43
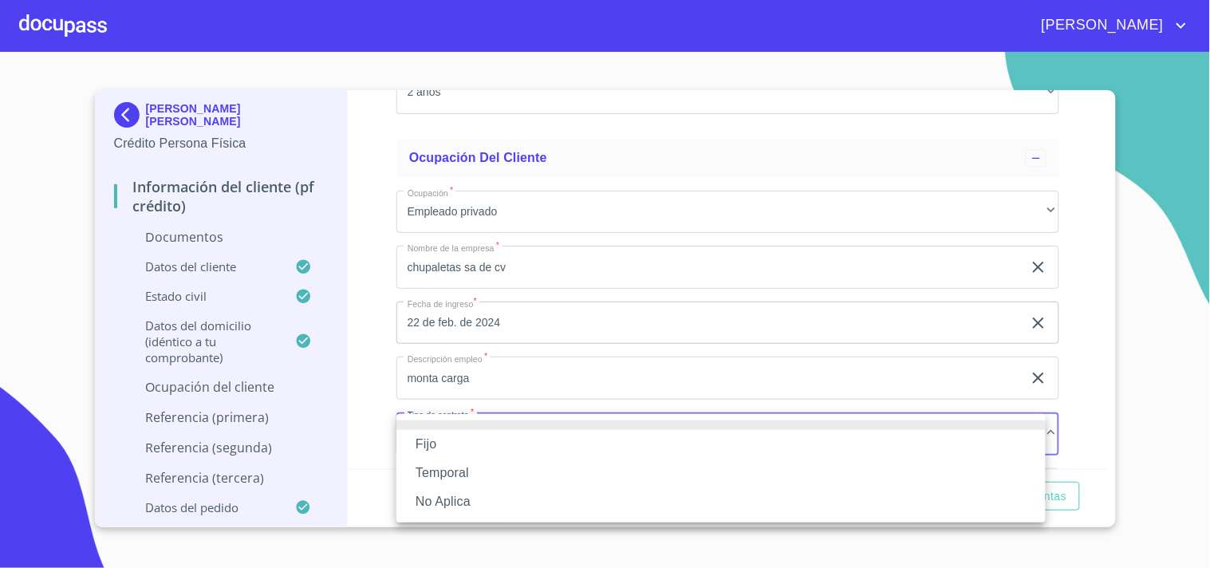
click at [489, 434] on li "Fijo" at bounding box center [720, 444] width 649 height 29
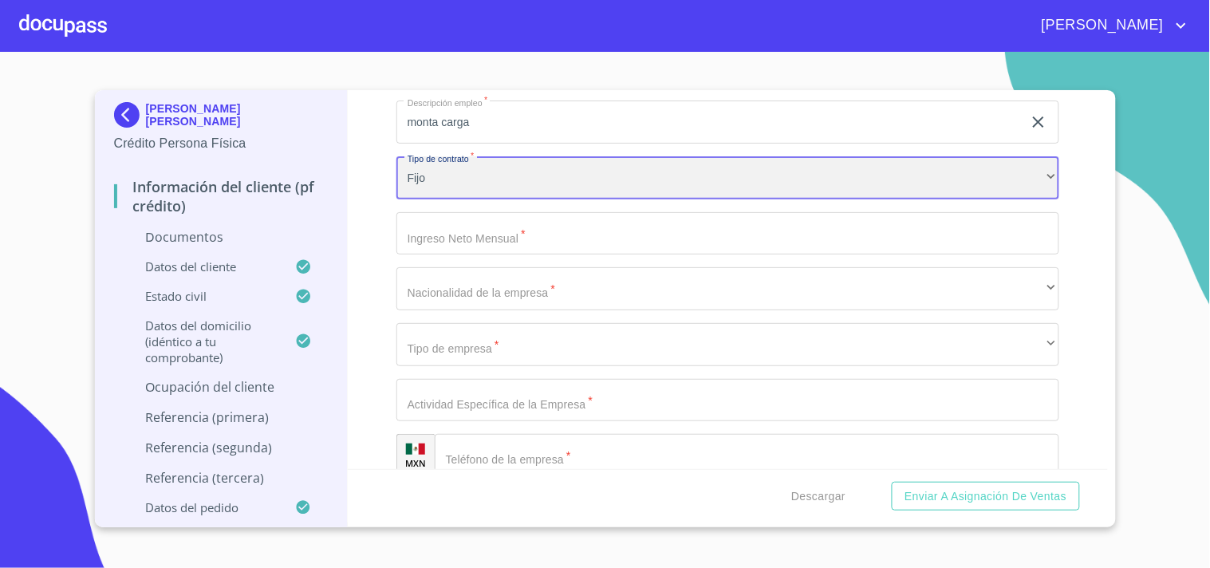
scroll to position [4187, 0]
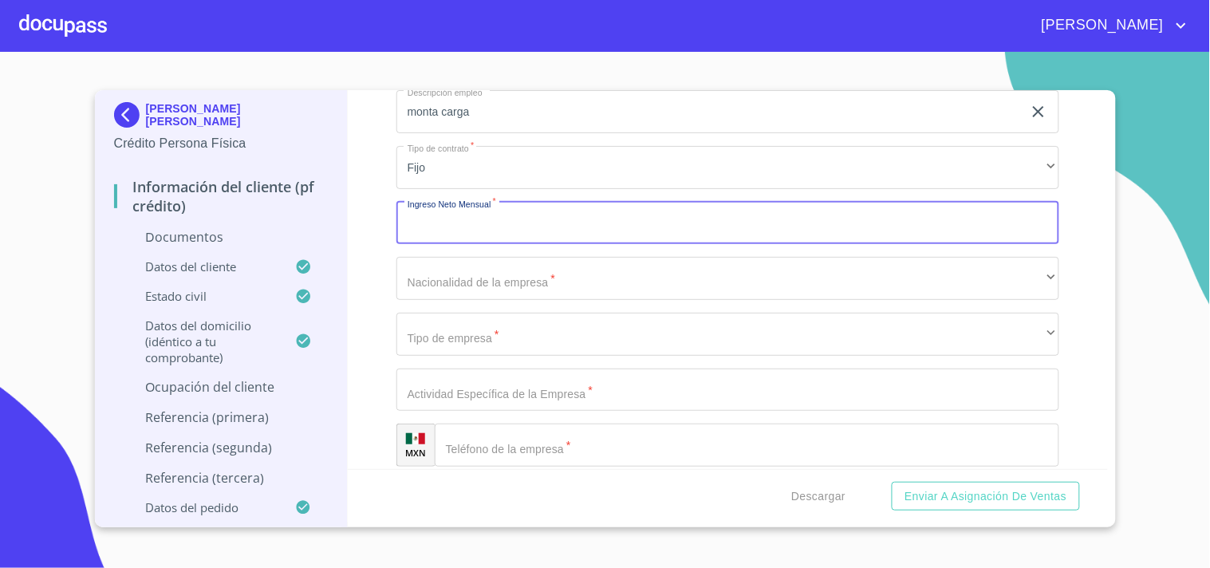
click at [515, 216] on input "Documento de identificación.   *" at bounding box center [727, 223] width 663 height 43
type input "13000"
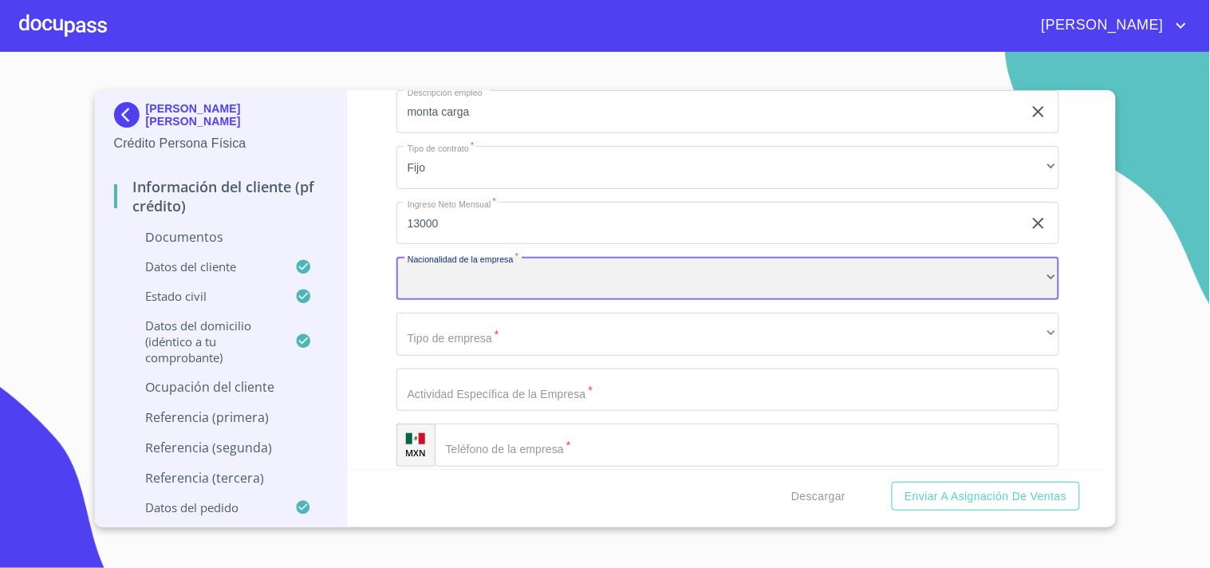
click at [545, 266] on div "​" at bounding box center [727, 278] width 663 height 43
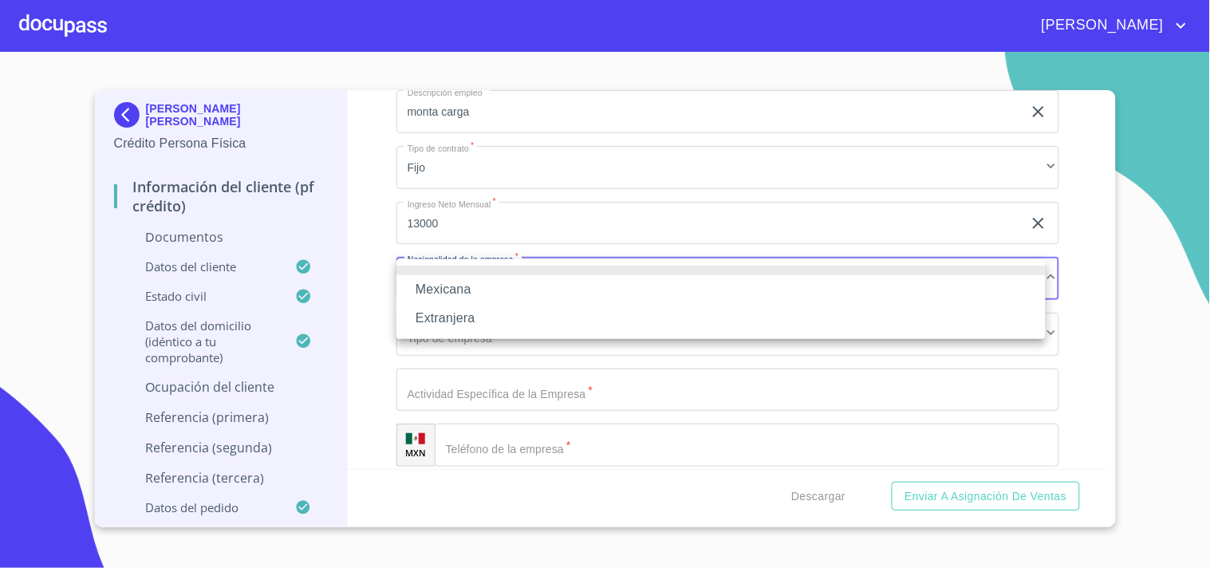
click at [488, 293] on li "Mexicana" at bounding box center [720, 289] width 649 height 29
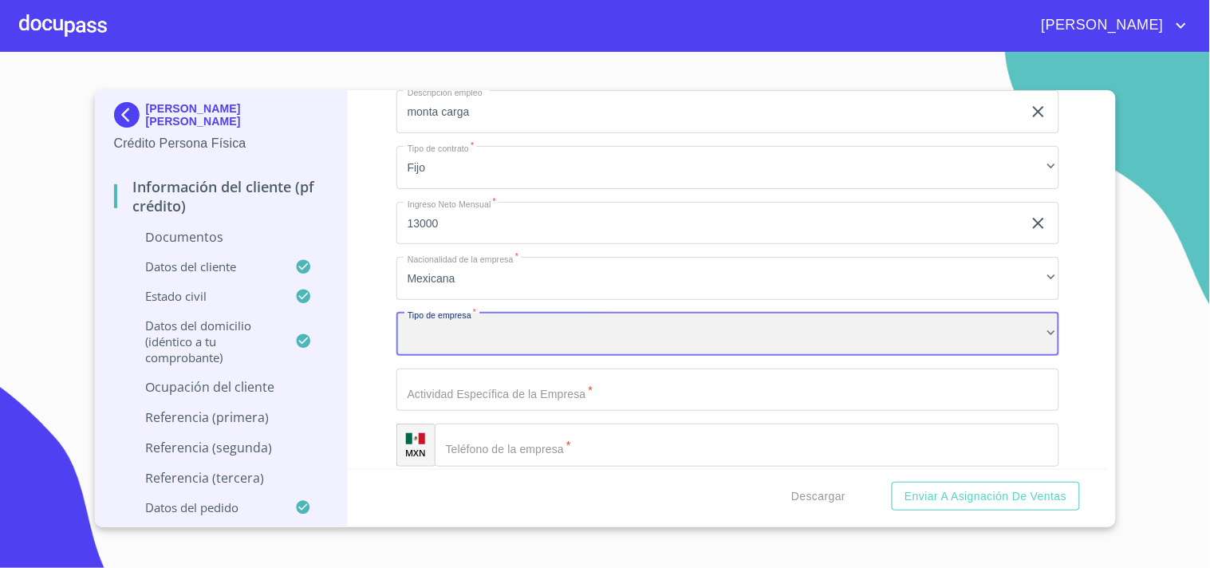
click at [497, 320] on div "​" at bounding box center [727, 334] width 663 height 43
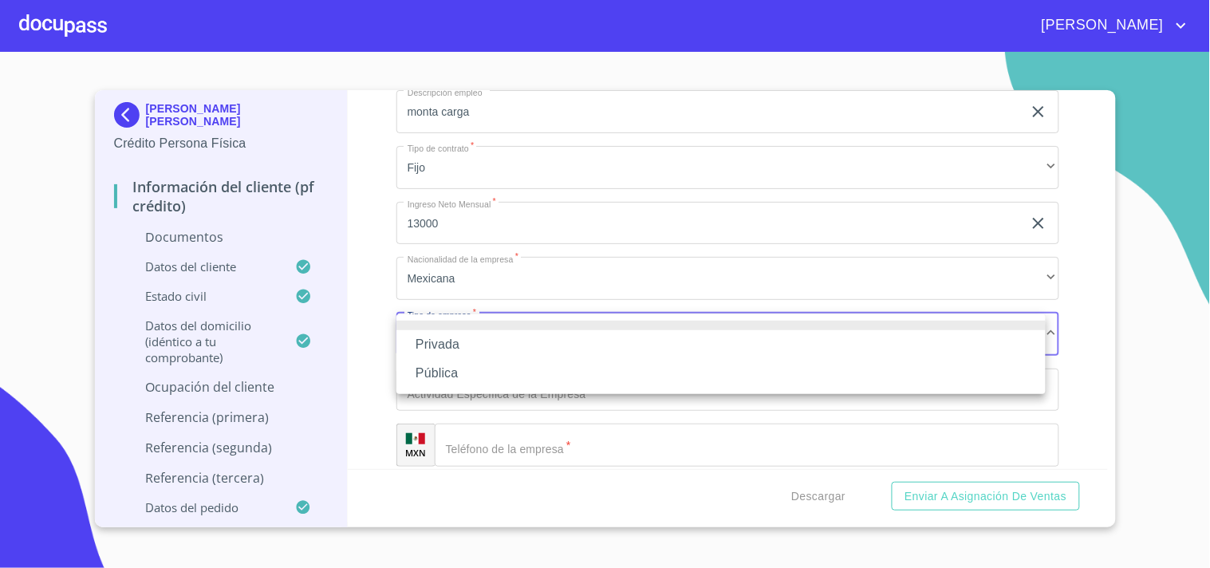
click at [483, 341] on li "Privada" at bounding box center [720, 344] width 649 height 29
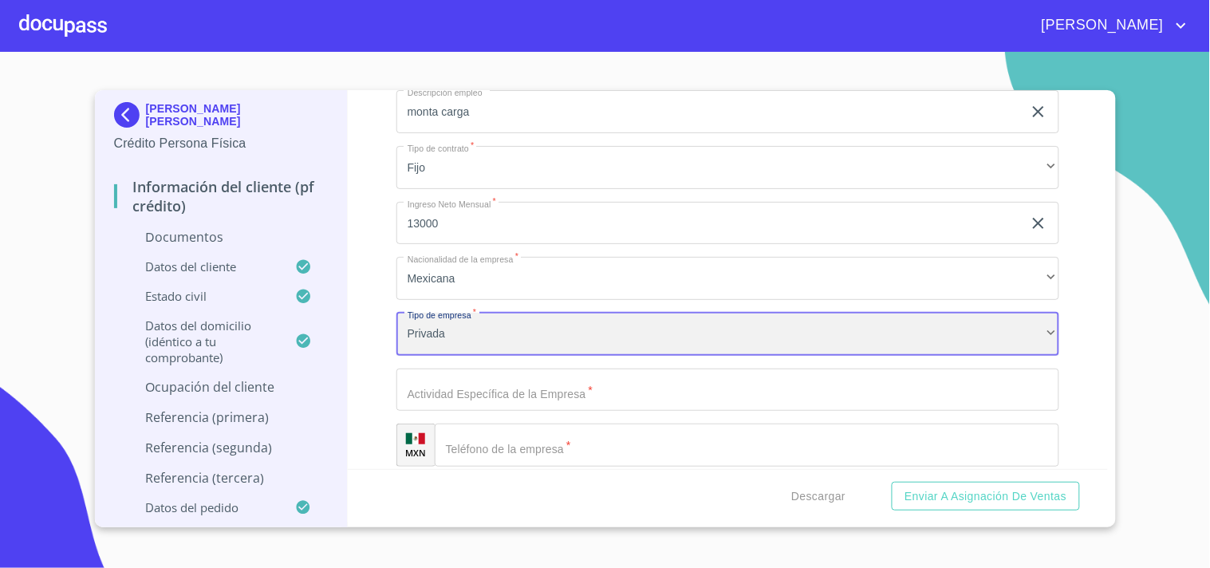
scroll to position [4276, 0]
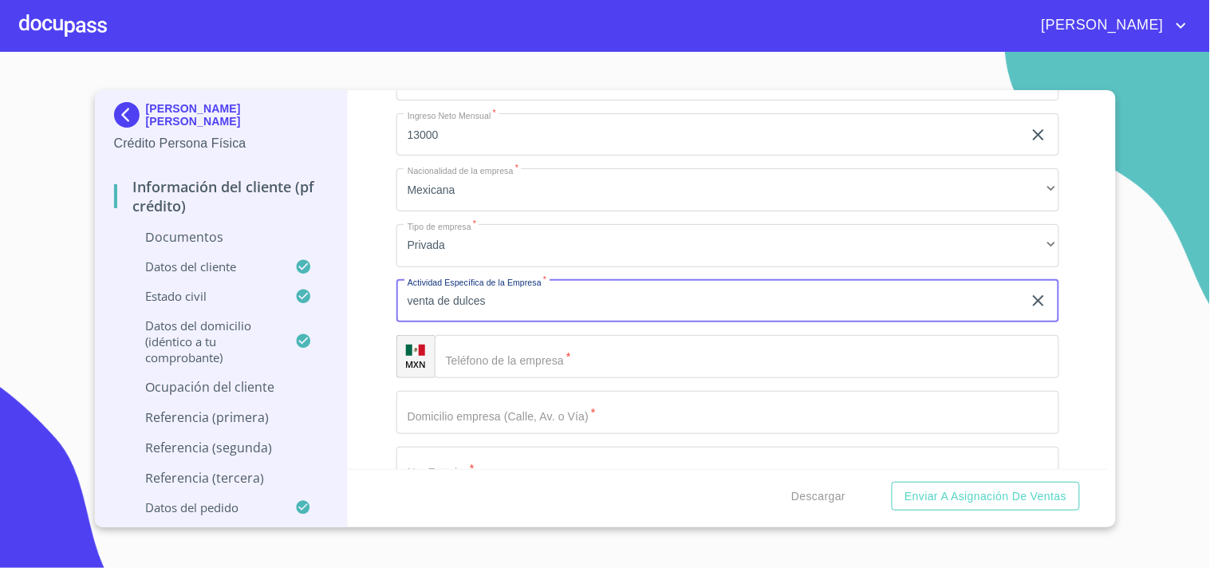
scroll to position [4364, 0]
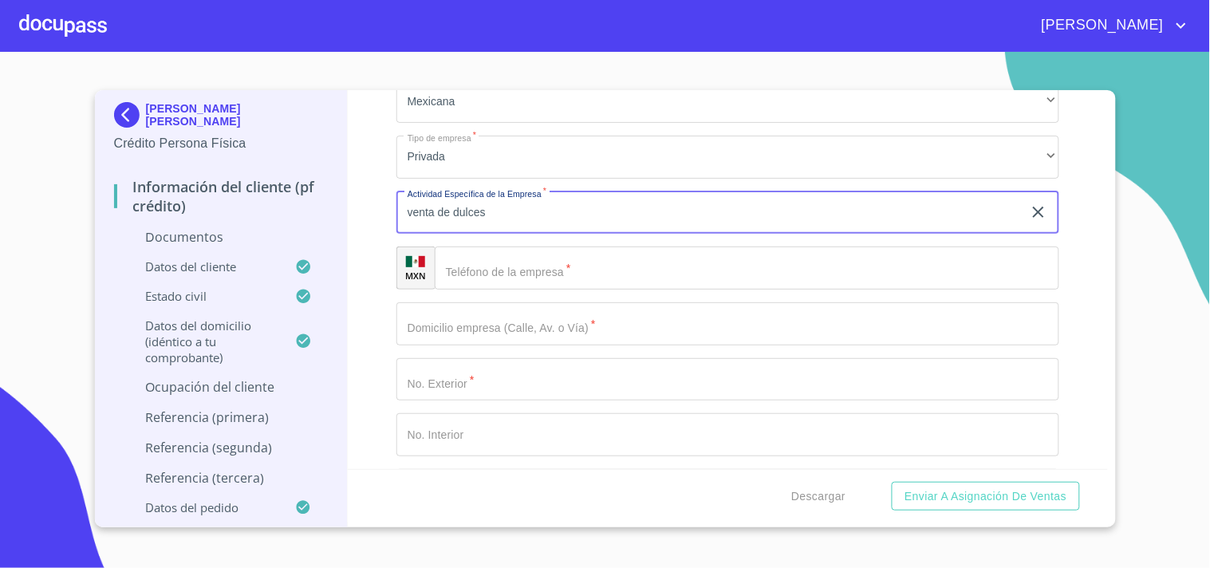
type input "venta de dulces"
click at [485, 282] on input "Documento de identificación.   *" at bounding box center [747, 267] width 624 height 43
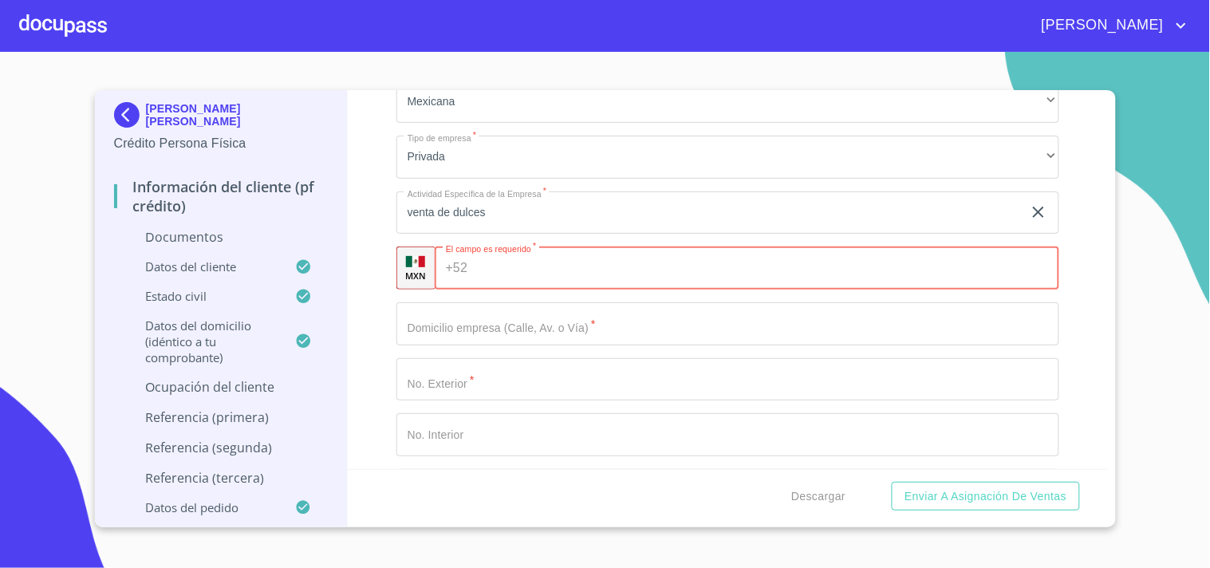
paste input "[PHONE_NUMBER]"
click at [476, 272] on input "[PHONE_NUMBER]" at bounding box center [751, 267] width 555 height 43
type input "[PHONE_NUMBER]"
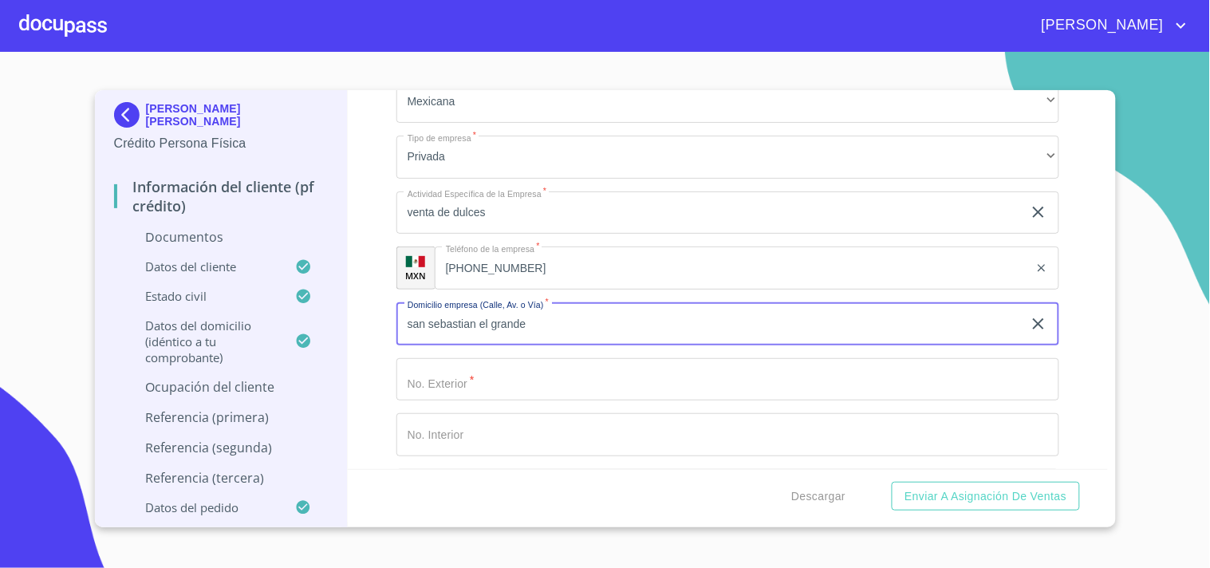
type input "san sebastian el grande"
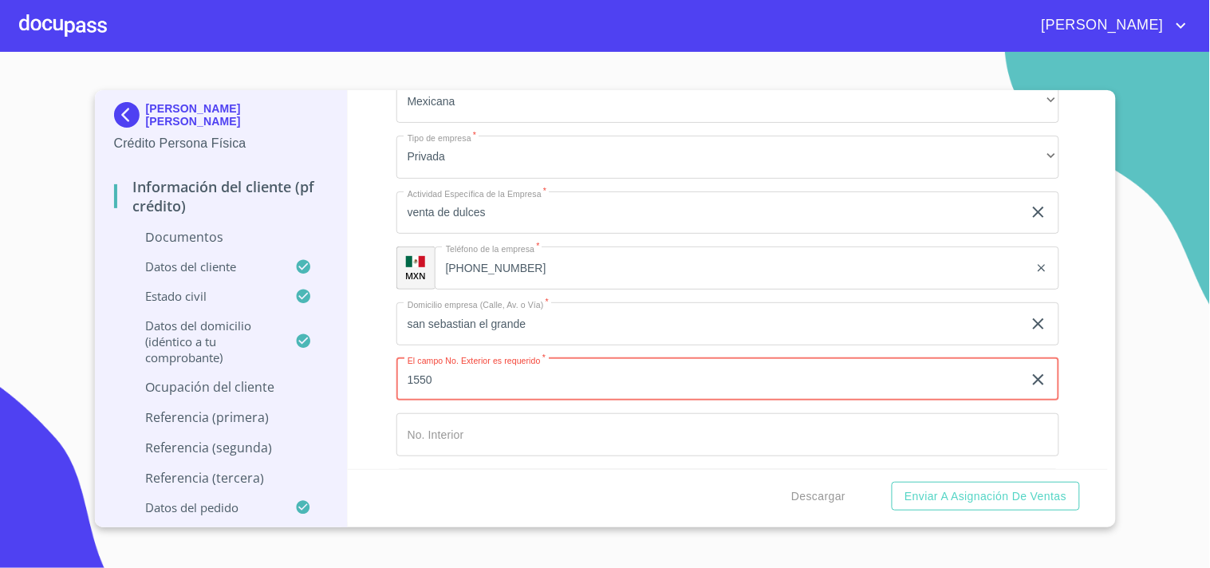
type input "1550"
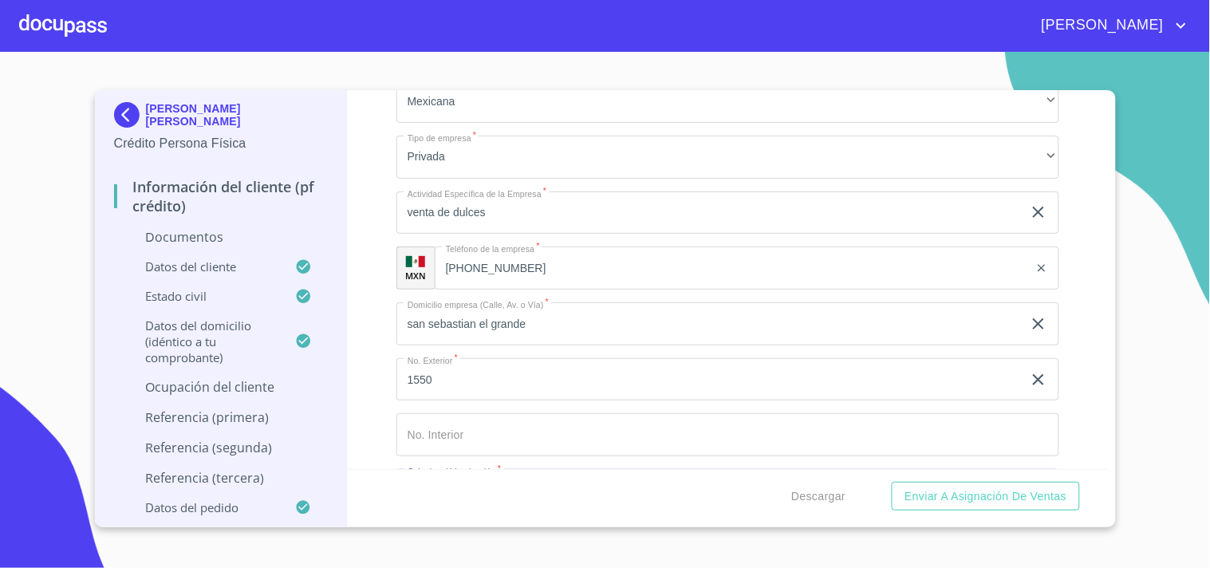
scroll to position [4407, 0]
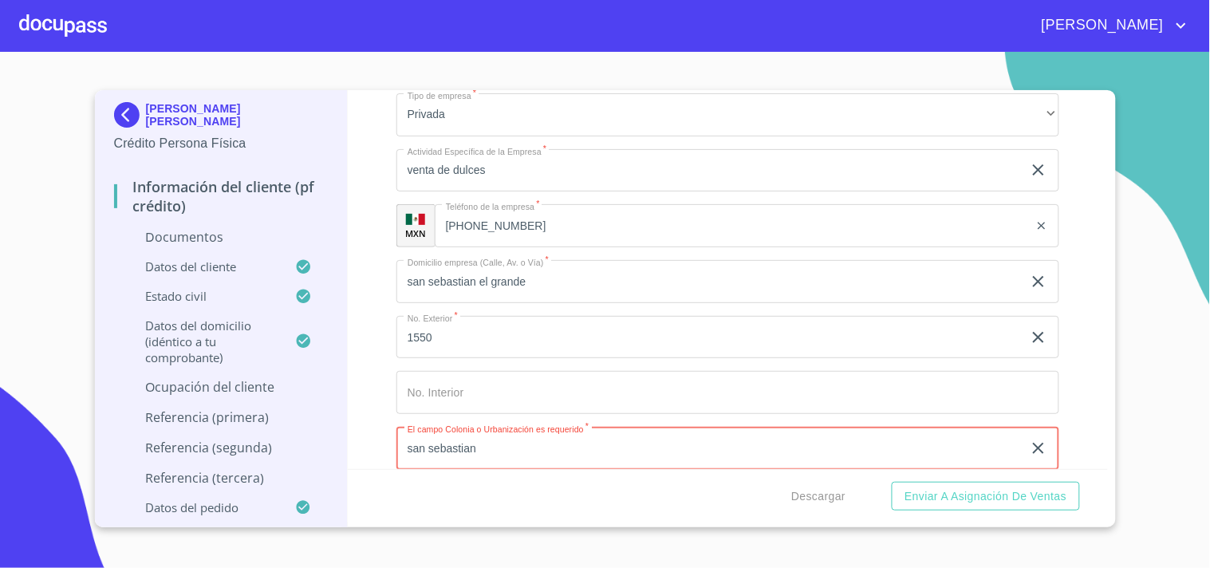
type input "san sebastian"
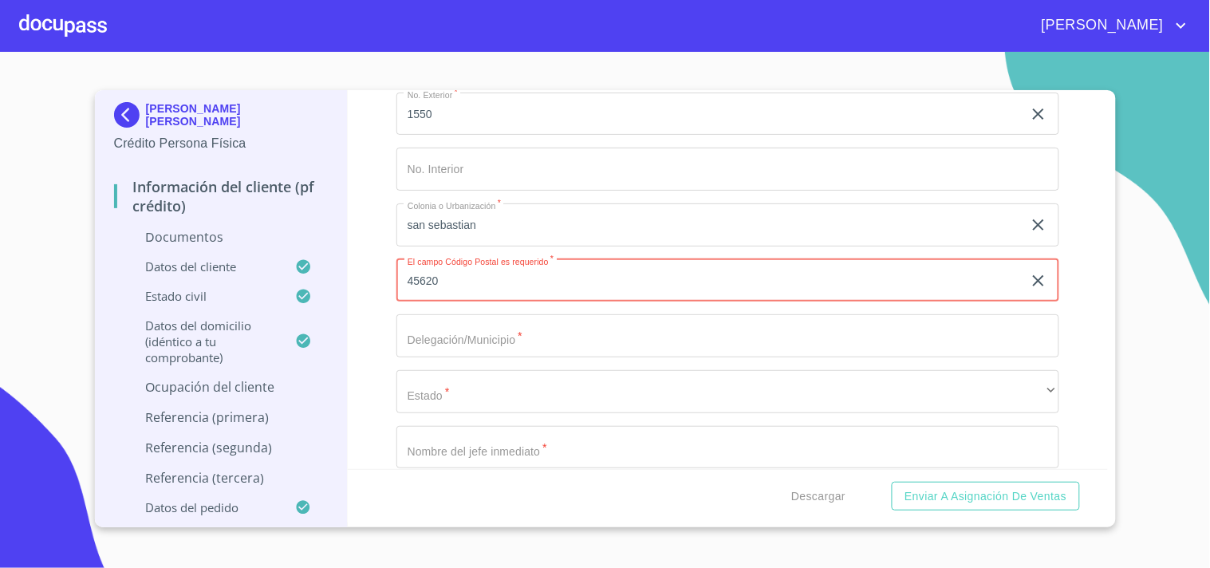
type input "45620"
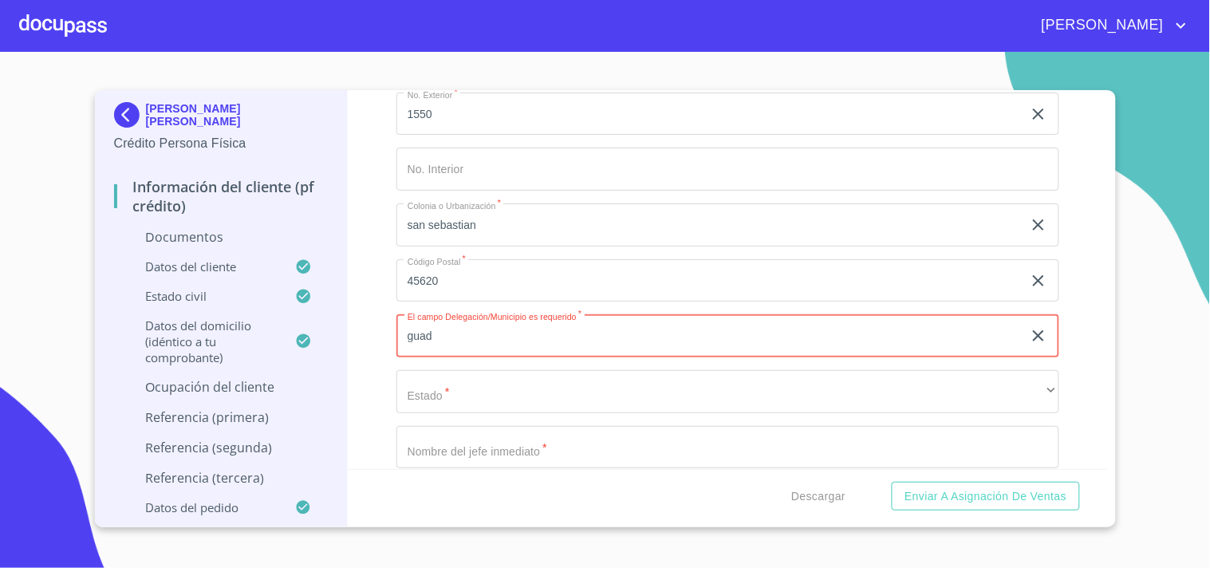
type input "[GEOGRAPHIC_DATA]"
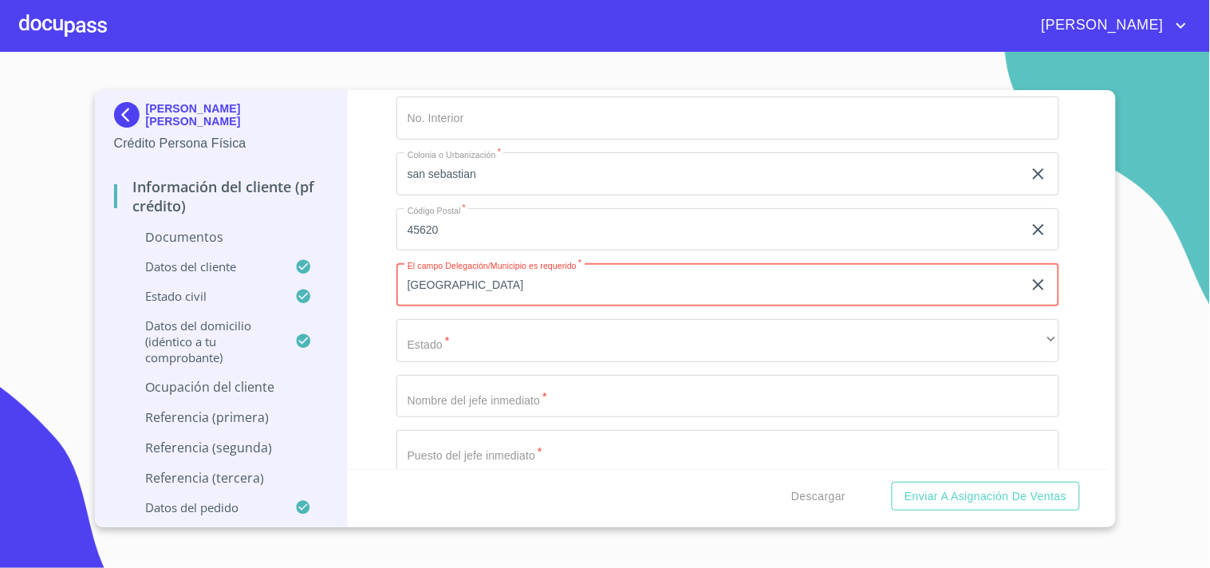
scroll to position [4718, 0]
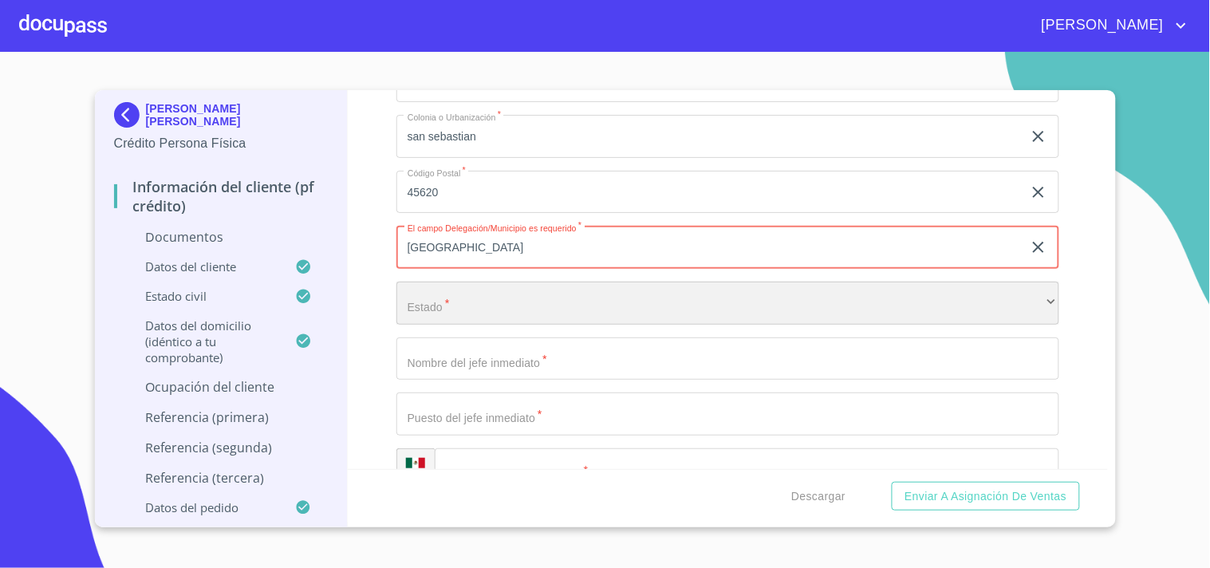
click at [474, 293] on div "​" at bounding box center [727, 302] width 663 height 43
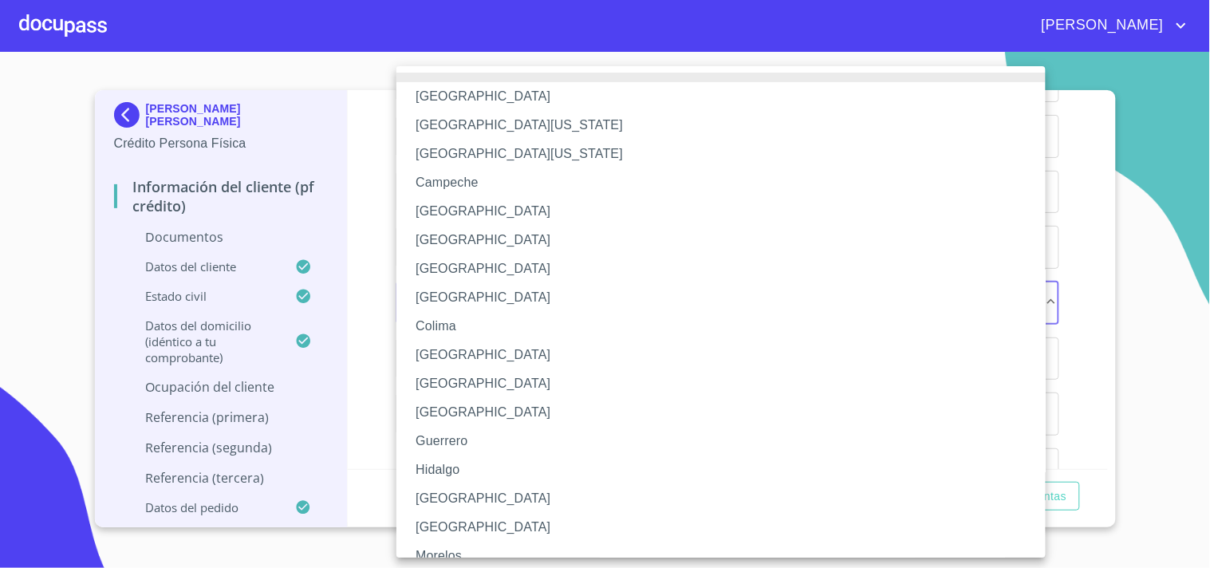
drag, startPoint x: 447, startPoint y: 493, endPoint x: 459, endPoint y: 474, distance: 21.5
click at [447, 494] on li "[GEOGRAPHIC_DATA]" at bounding box center [727, 498] width 663 height 29
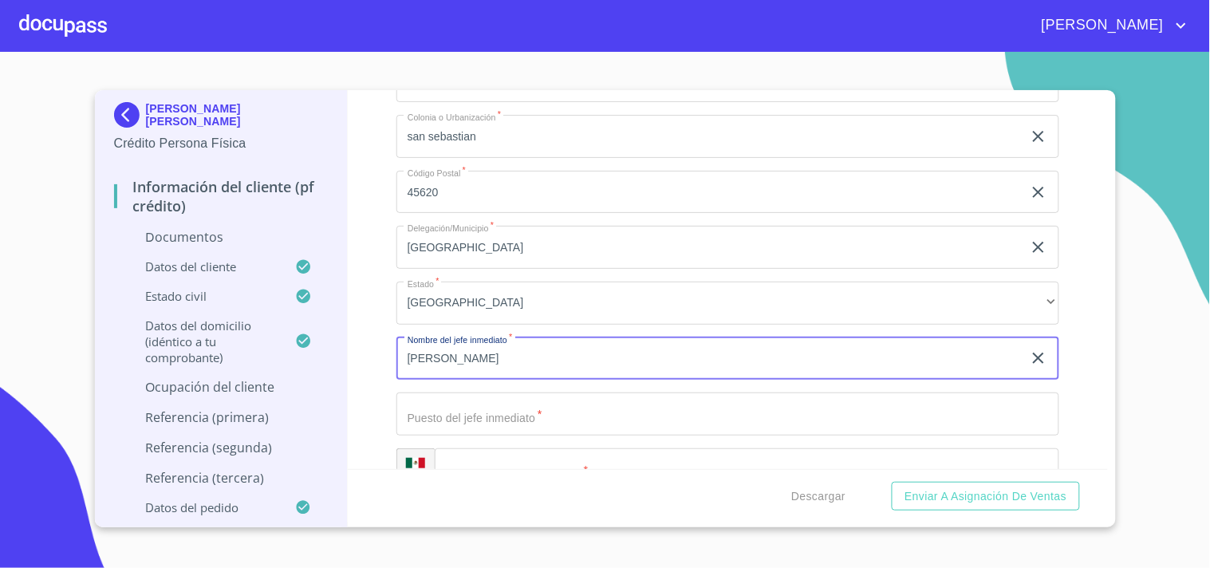
type input "[PERSON_NAME]"
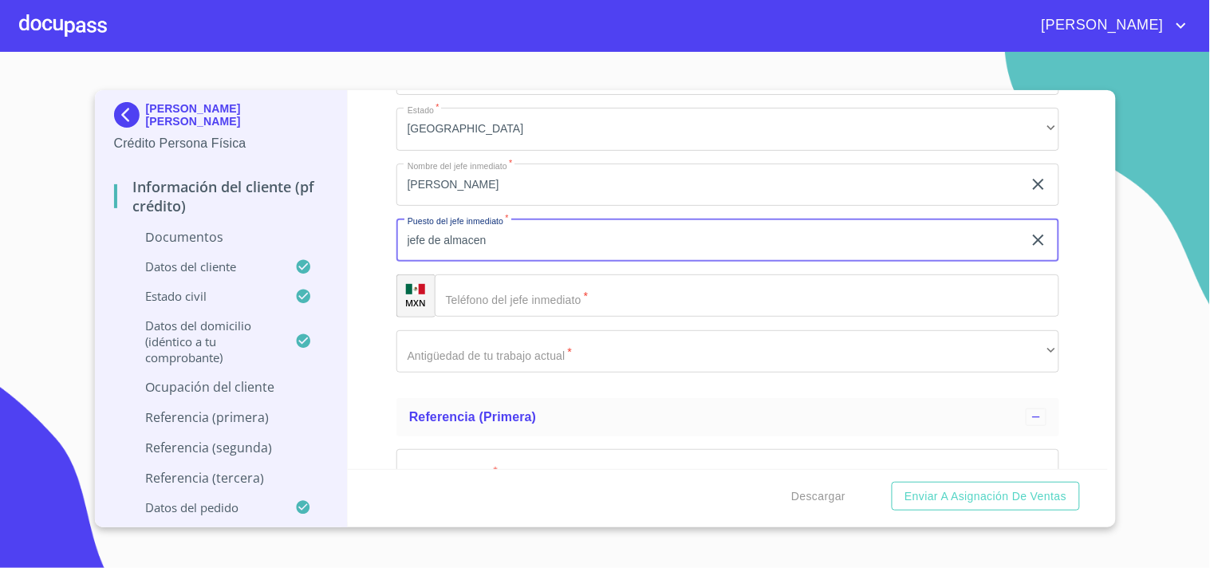
scroll to position [4896, 0]
type input "jefe de almacen"
click at [478, 283] on input "Documento de identificación.   *" at bounding box center [747, 291] width 624 height 43
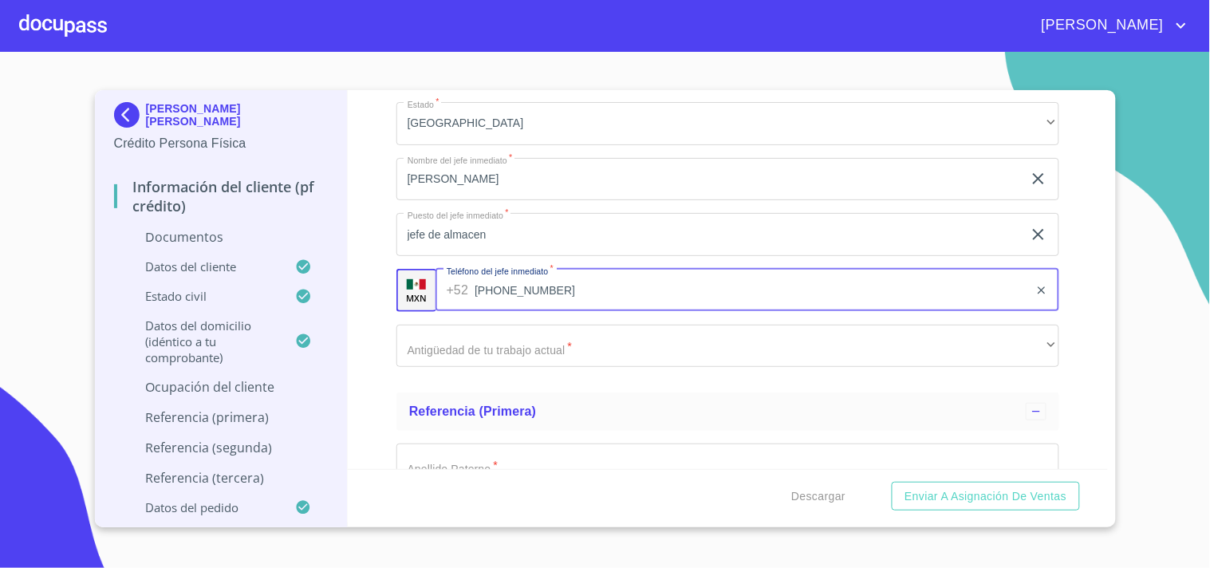
scroll to position [4902, 0]
type input "[PHONE_NUMBER]"
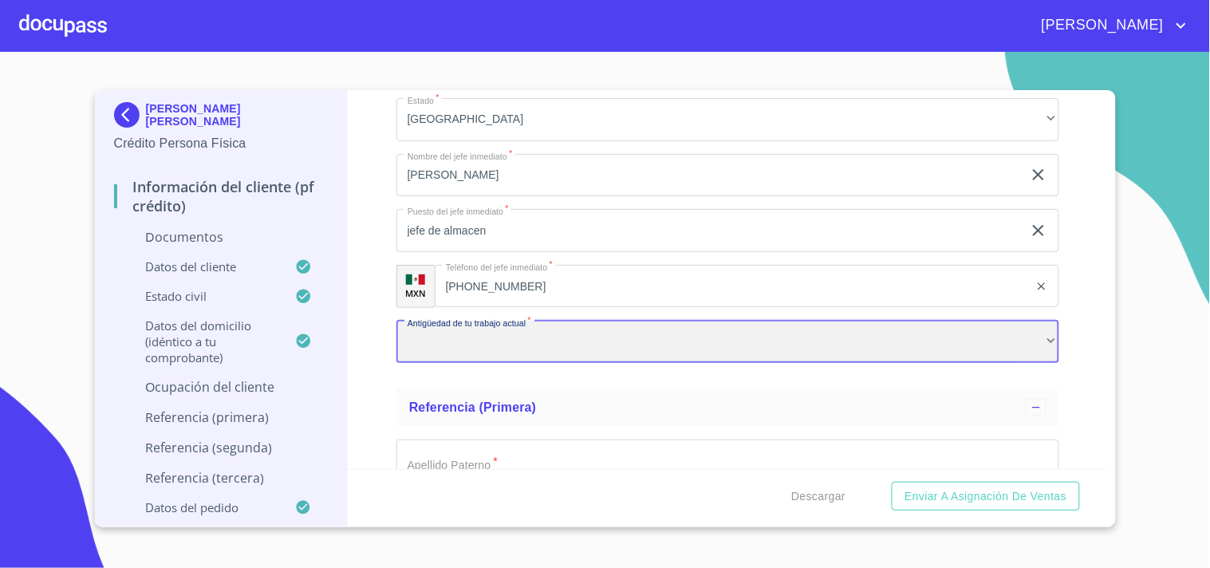
click at [486, 337] on div "​" at bounding box center [727, 342] width 663 height 43
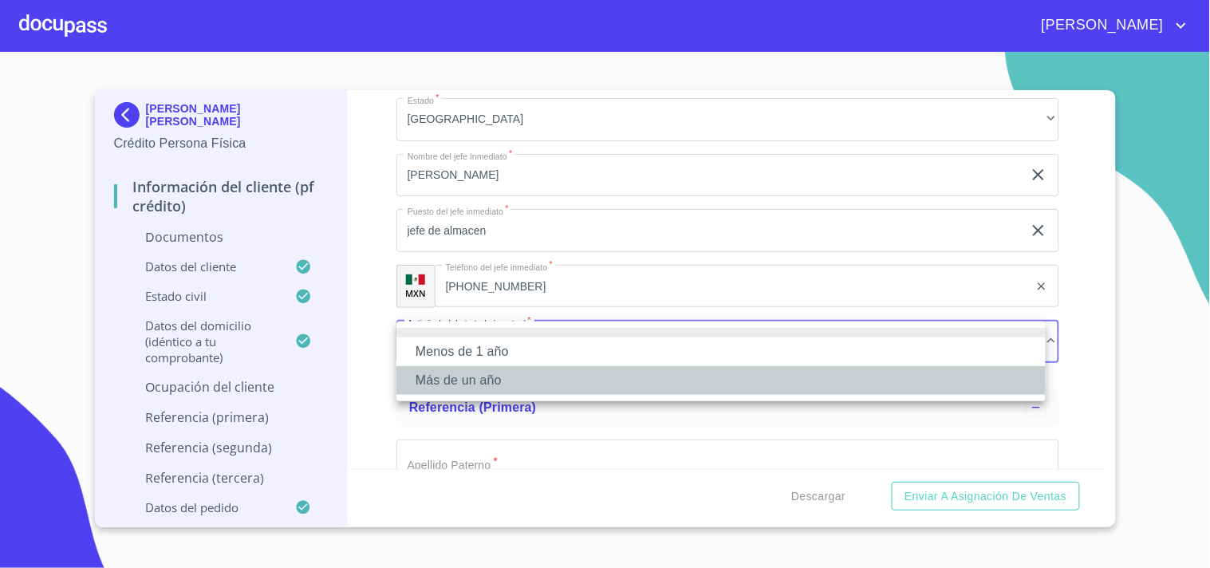
click at [449, 376] on li "Más de un año" at bounding box center [720, 380] width 649 height 29
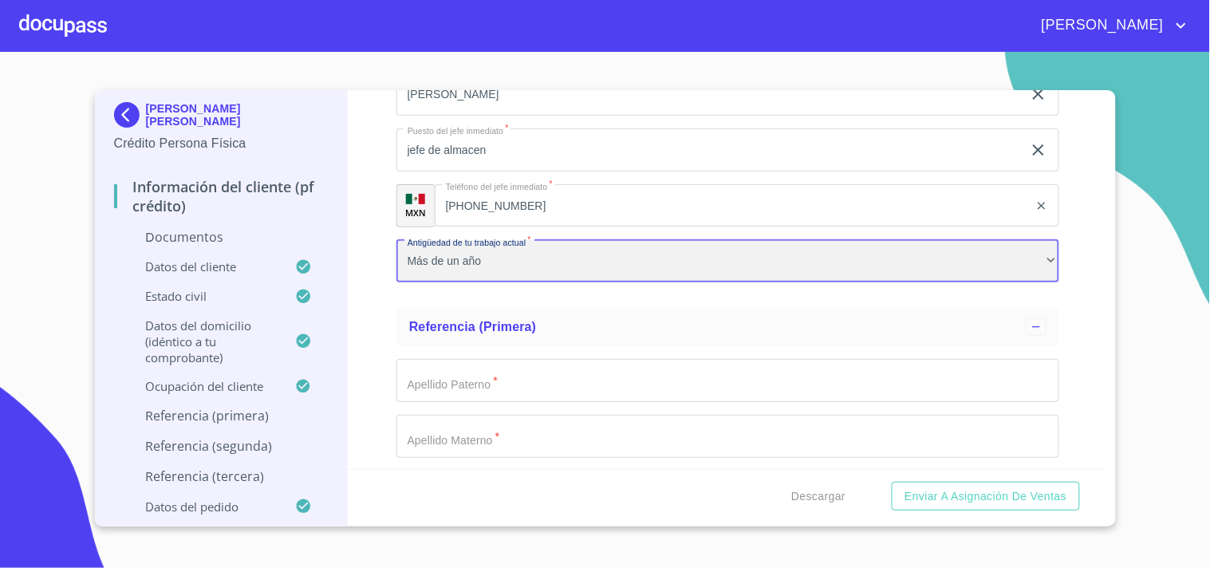
scroll to position [5080, 0]
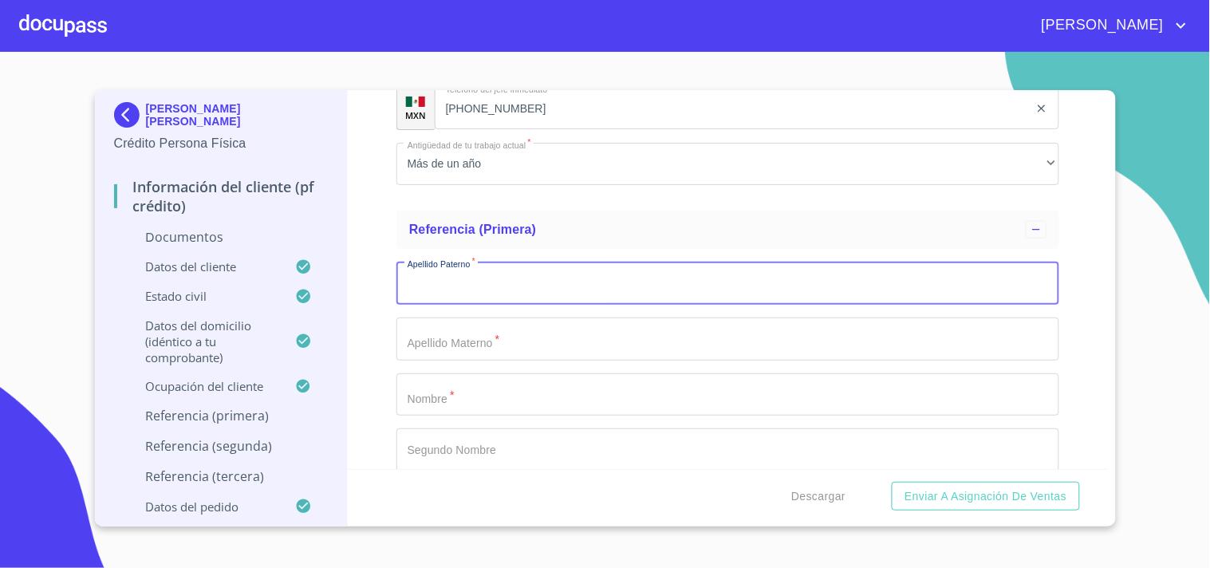
click at [525, 288] on input "Documento de identificación.   *" at bounding box center [727, 283] width 663 height 43
type input "[PERSON_NAME]"
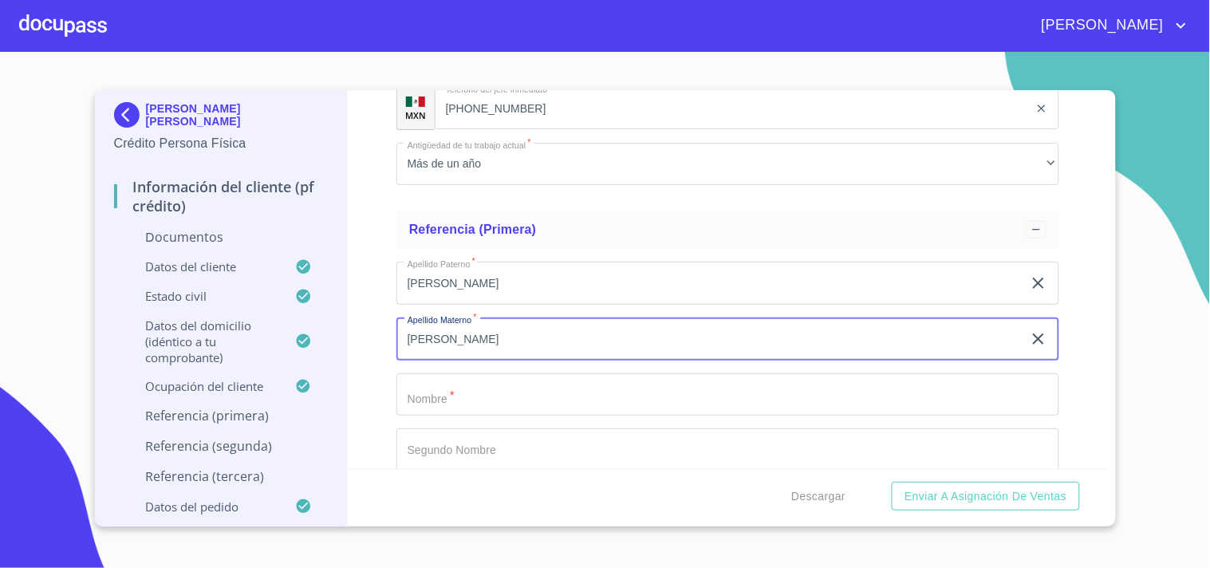
type input "[PERSON_NAME]"
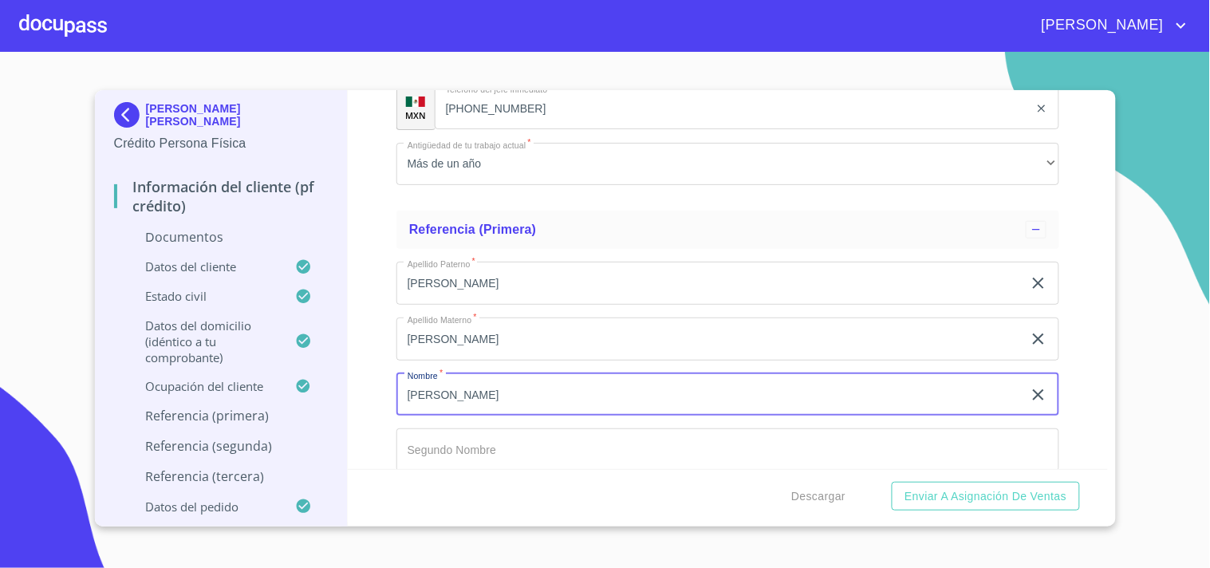
type input "[PERSON_NAME]"
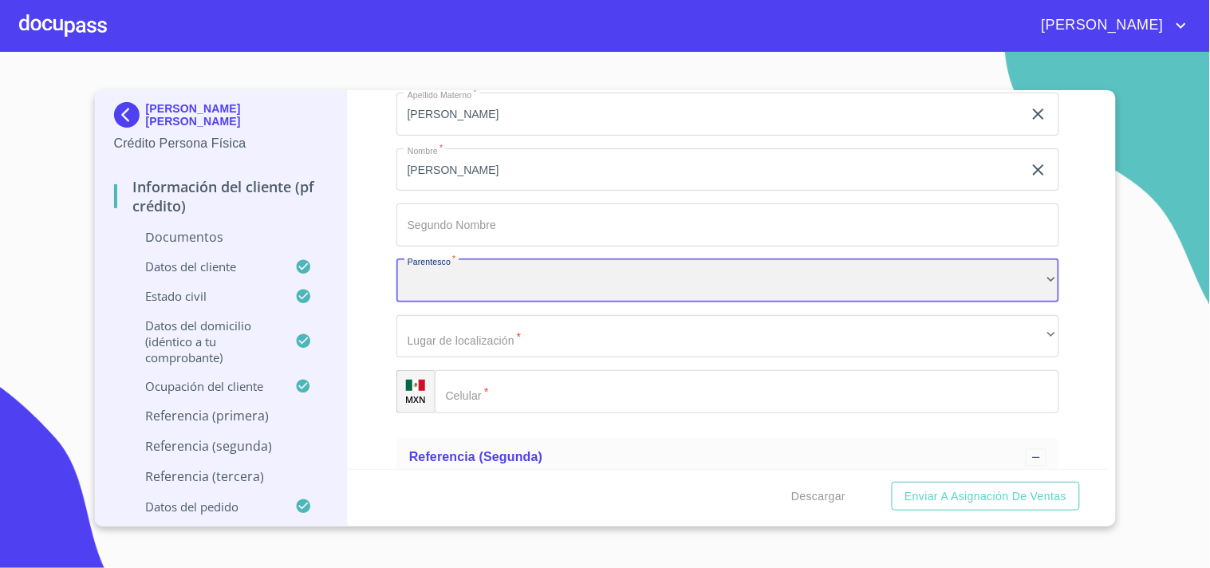
click at [526, 288] on div "​" at bounding box center [727, 280] width 663 height 43
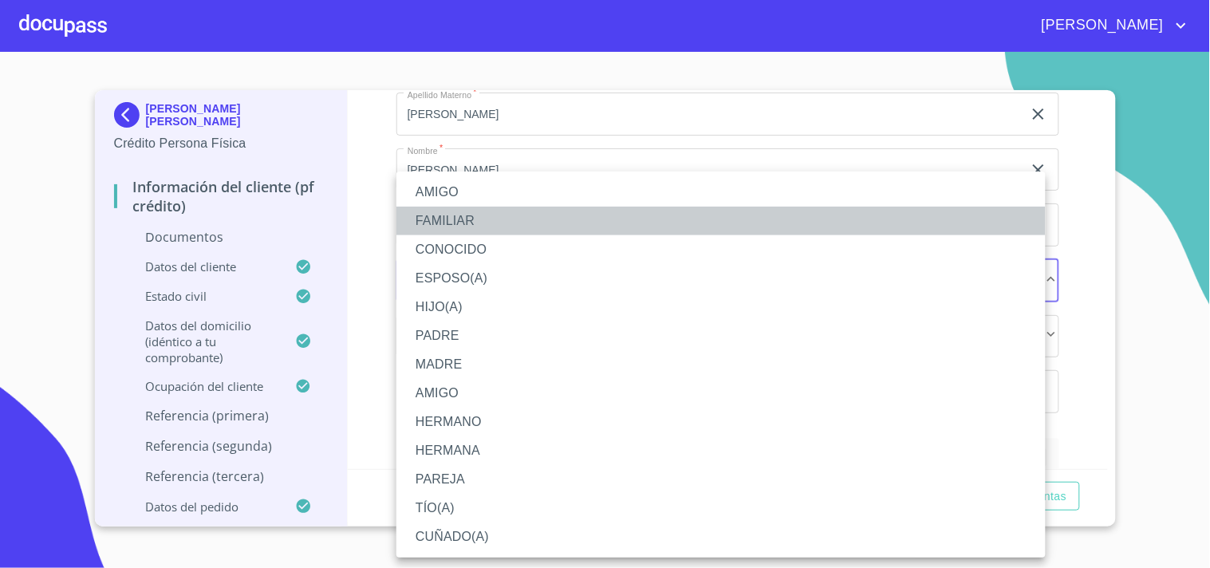
click at [459, 222] on li "FAMILIAR" at bounding box center [720, 221] width 649 height 29
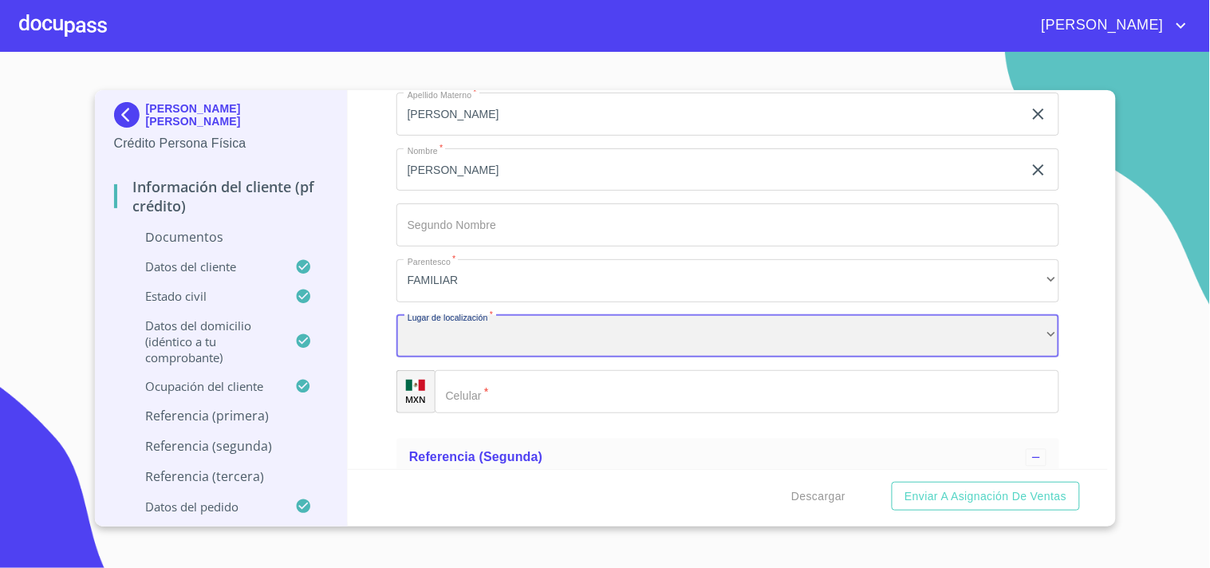
click at [445, 336] on div "​" at bounding box center [727, 336] width 663 height 43
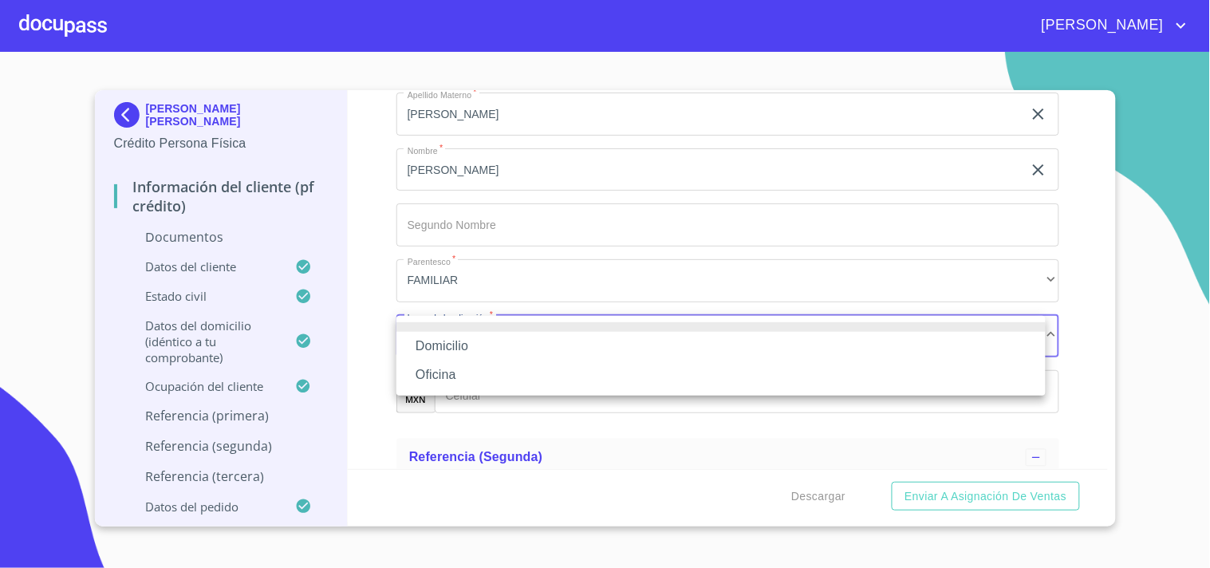
click at [447, 337] on li "Domicilio" at bounding box center [720, 346] width 649 height 29
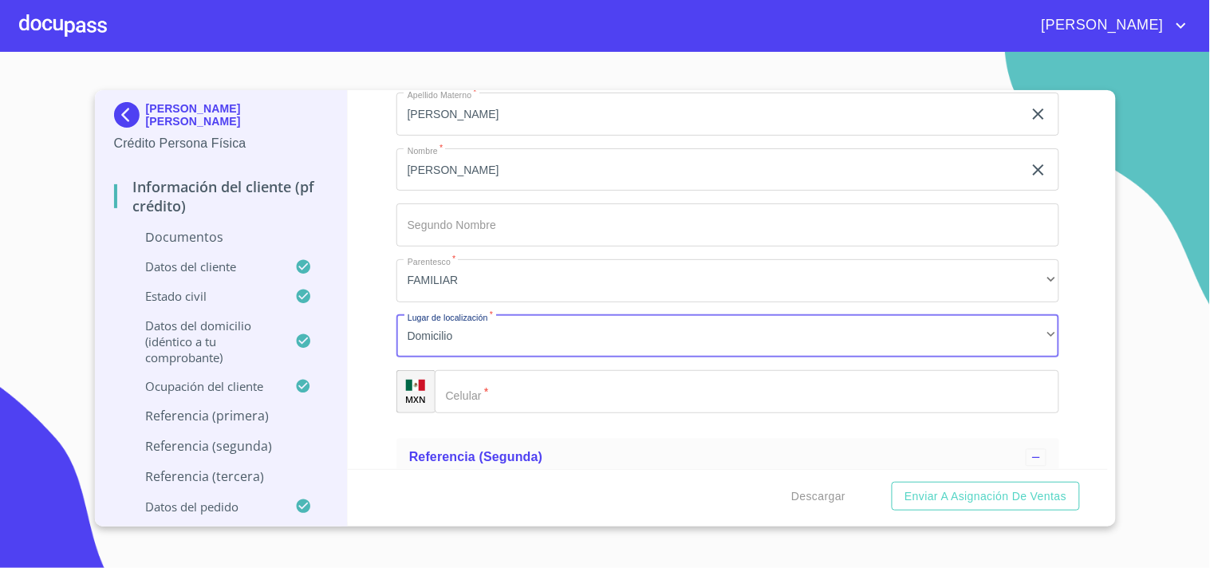
click at [506, 396] on input "Documento de identificación.   *" at bounding box center [747, 391] width 624 height 43
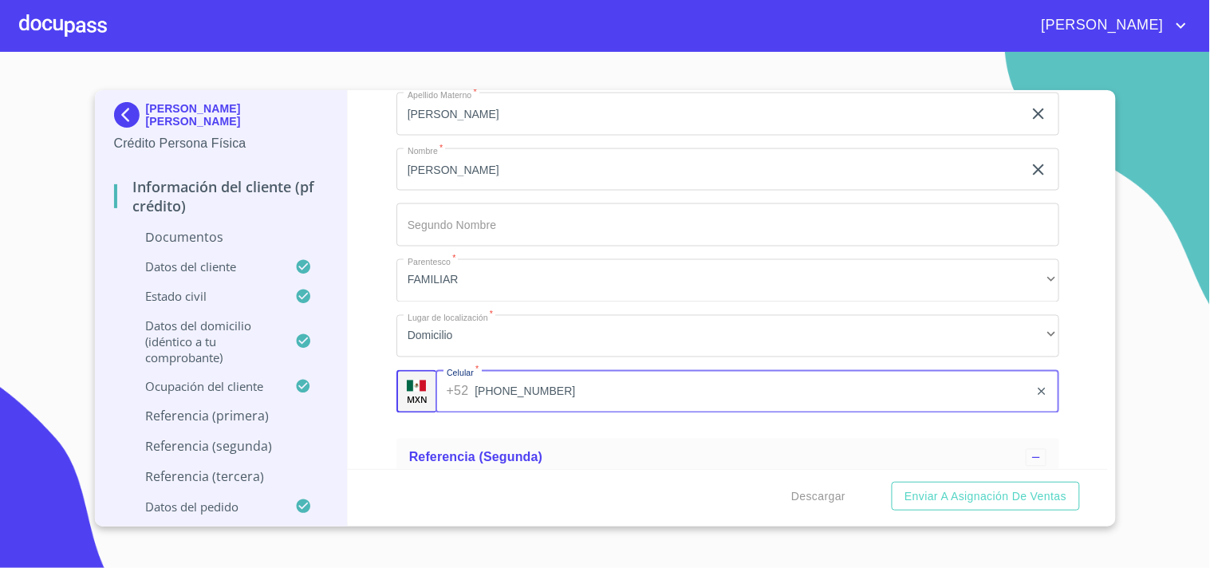
type input "[PHONE_NUMBER]"
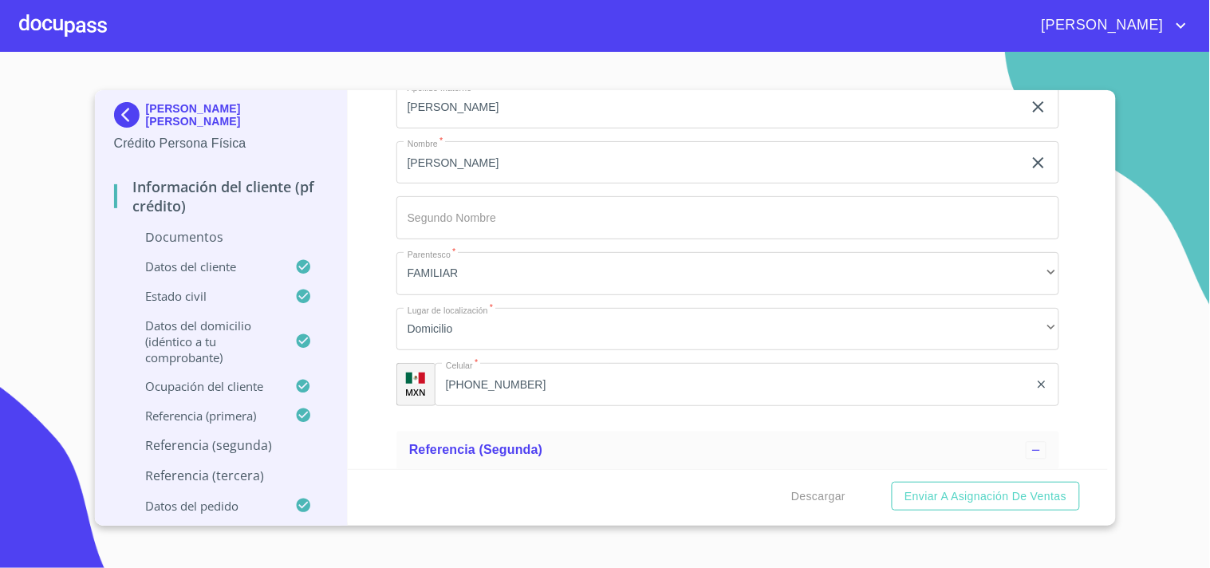
scroll to position [5535, 0]
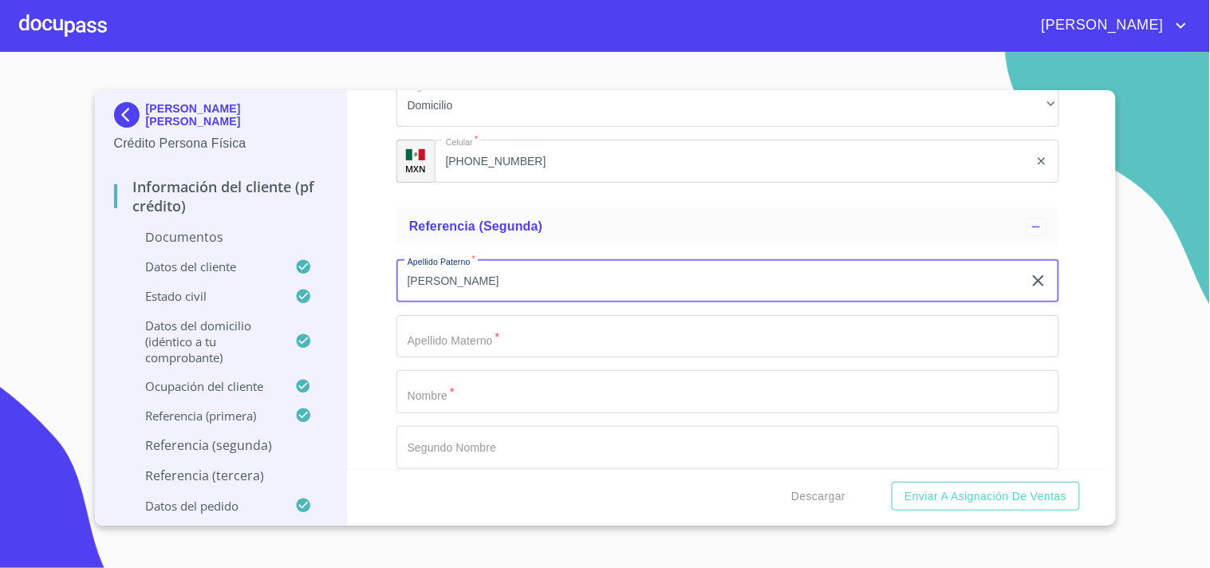
type input "[PERSON_NAME]"
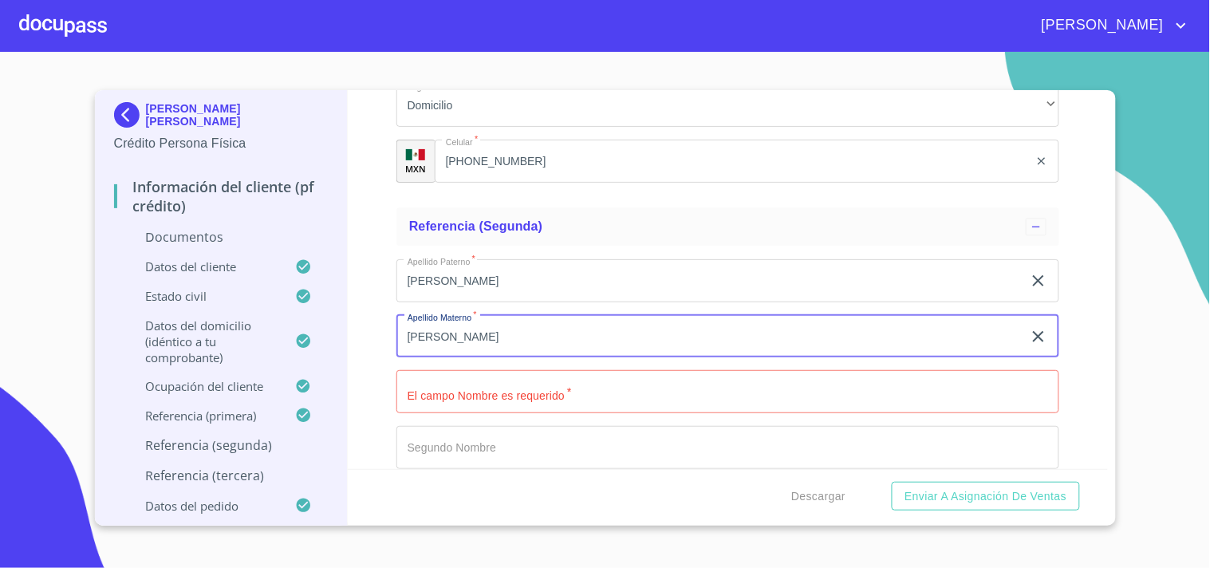
type input "[PERSON_NAME]"
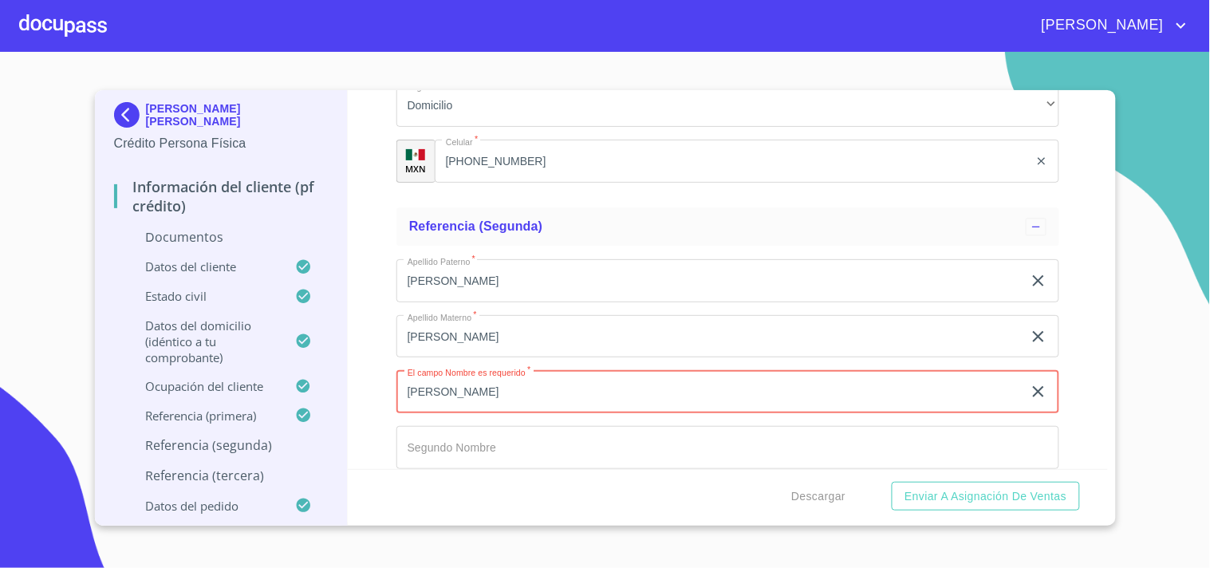
type input "[PERSON_NAME]"
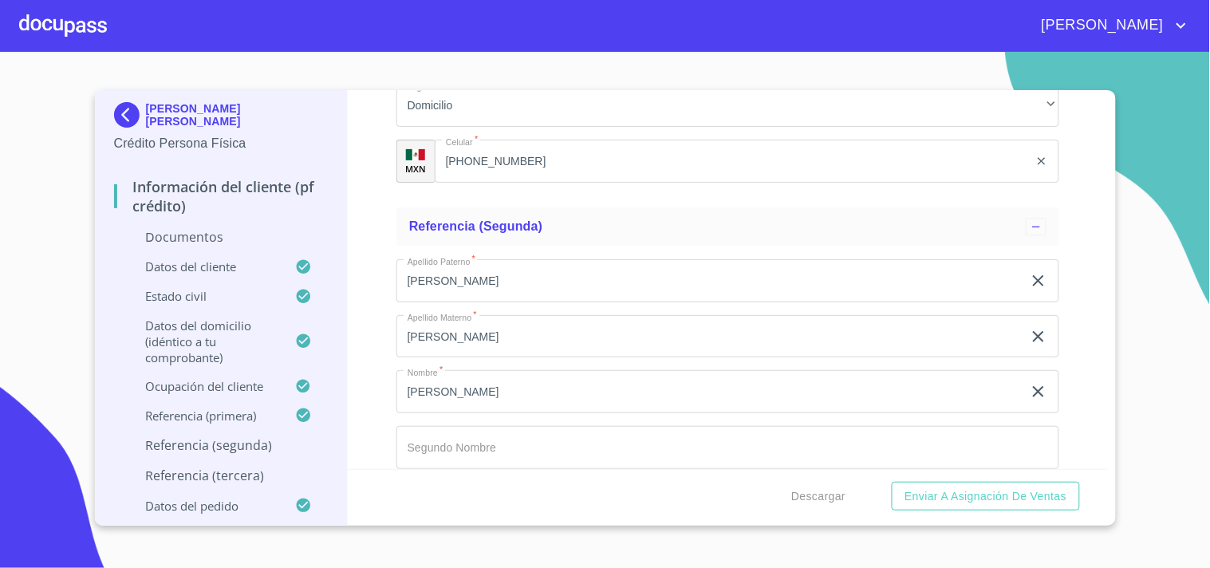
scroll to position [5758, 0]
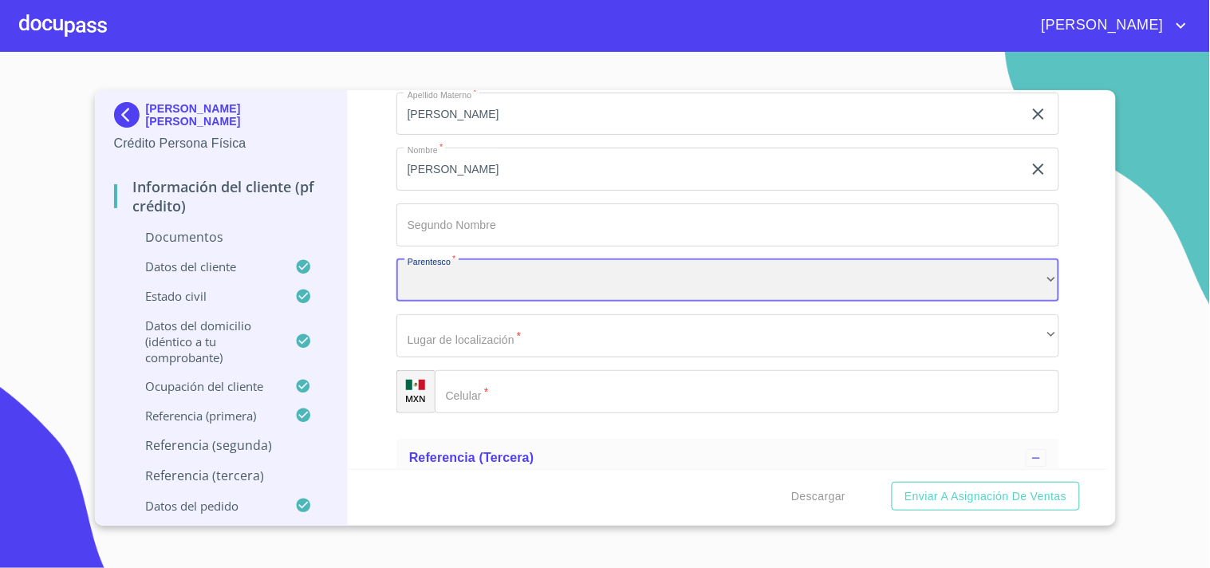
click at [442, 296] on div "​" at bounding box center [727, 280] width 663 height 43
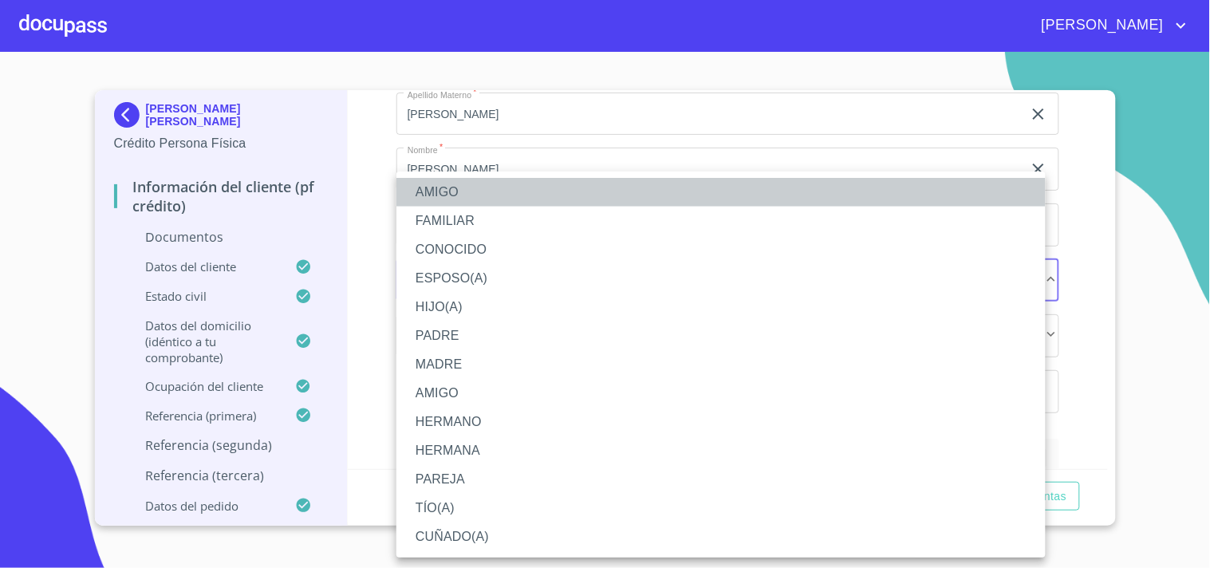
click at [489, 191] on li "AMIGO" at bounding box center [720, 192] width 649 height 29
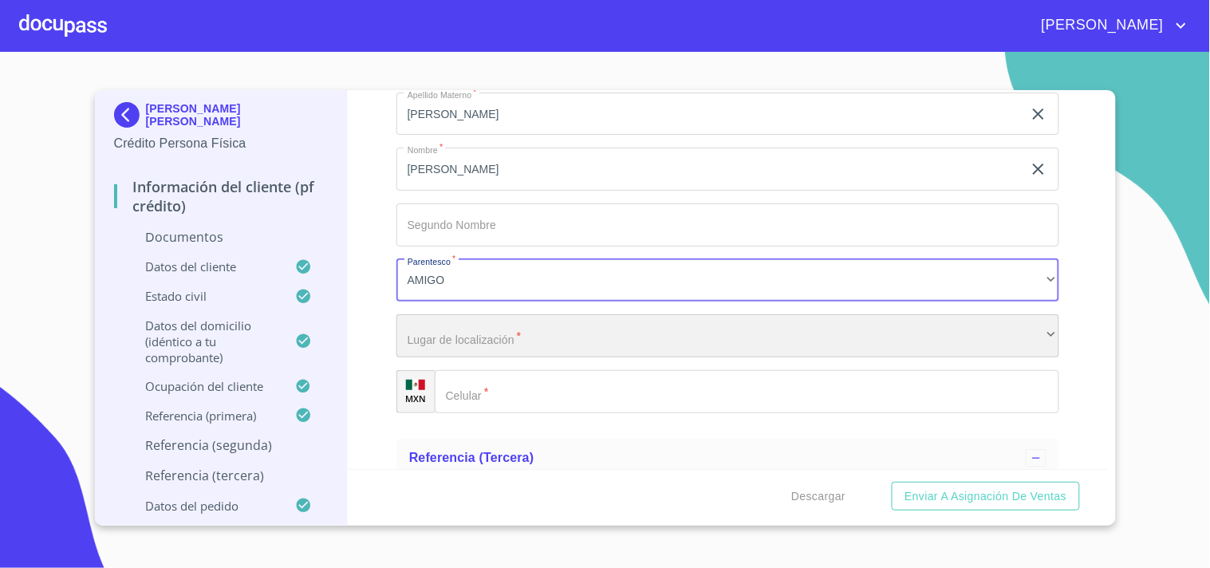
click at [485, 328] on div "​" at bounding box center [727, 335] width 663 height 43
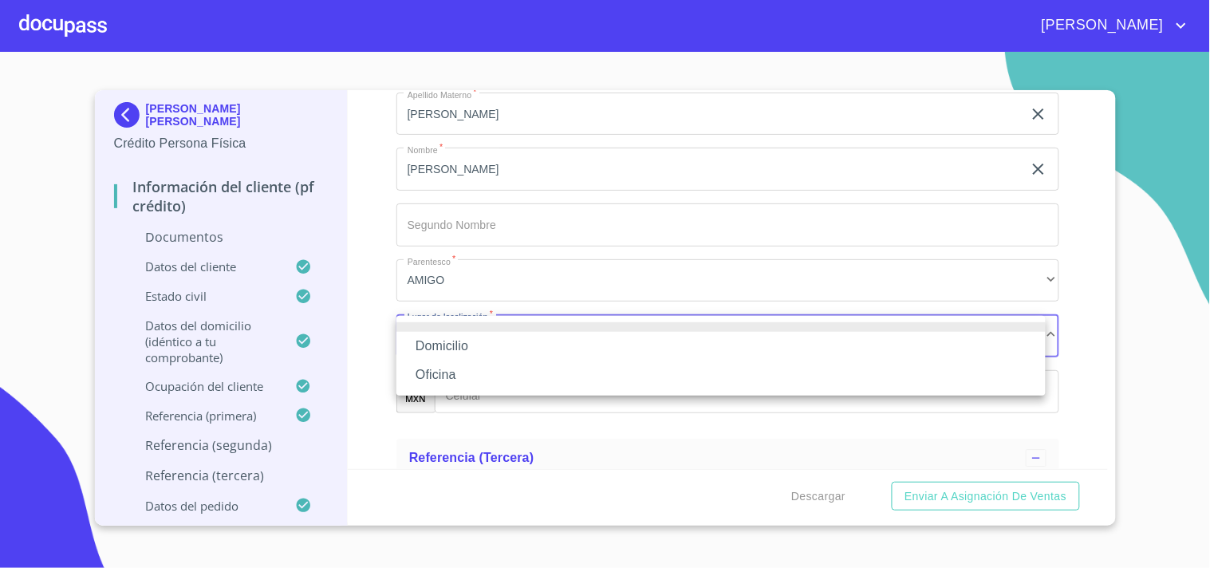
click at [467, 370] on li "Oficina" at bounding box center [720, 374] width 649 height 29
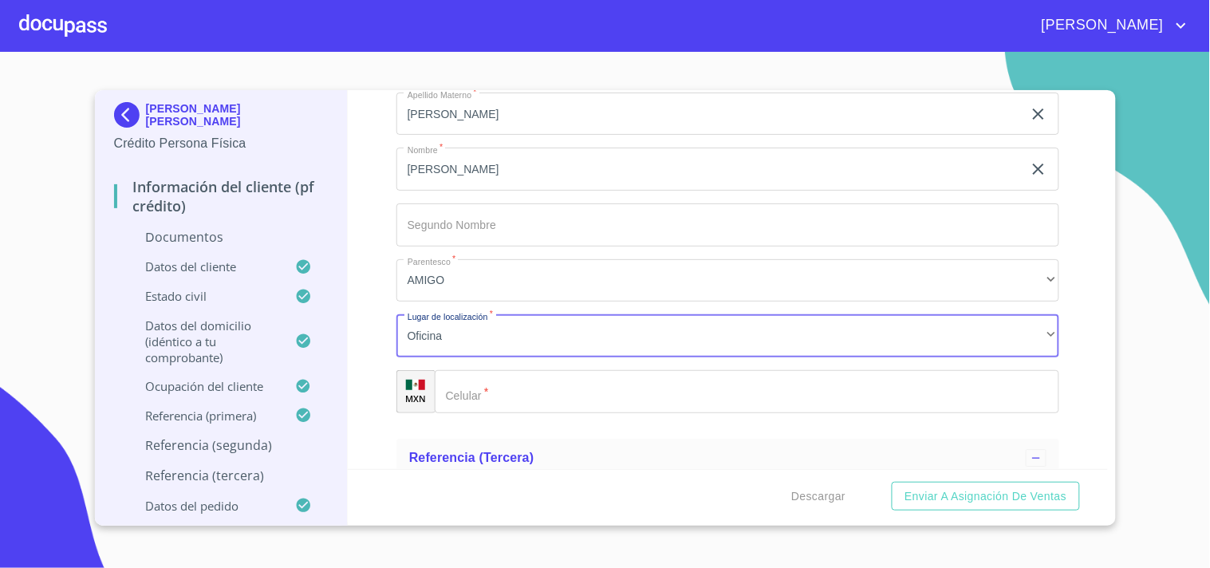
click at [475, 391] on input "Documento de identificación.   *" at bounding box center [747, 391] width 624 height 43
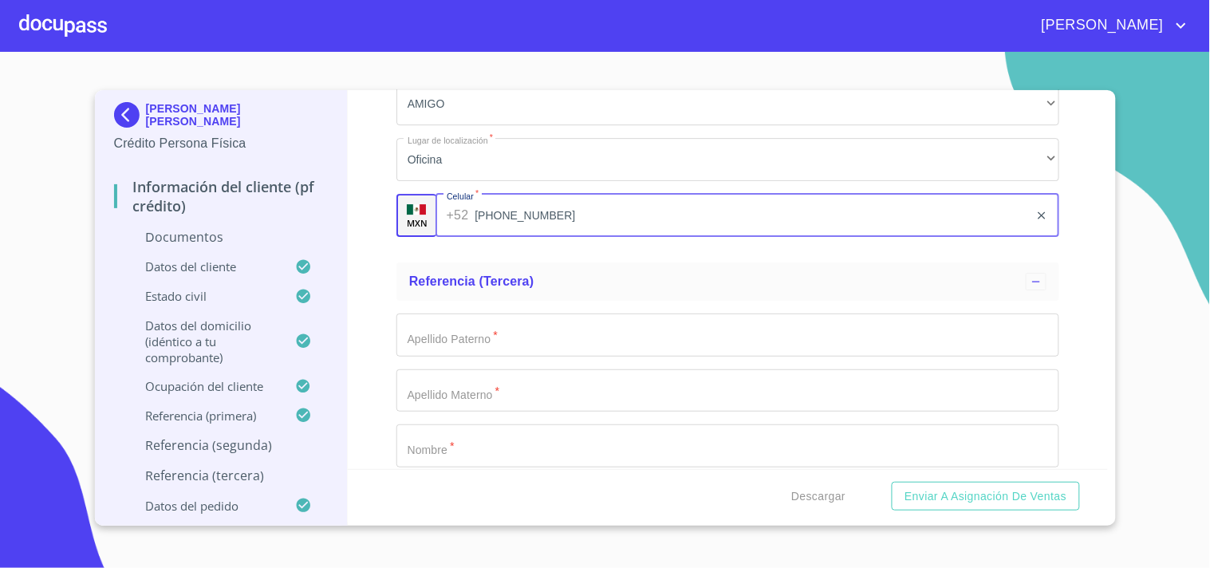
scroll to position [5935, 0]
type input "[PHONE_NUMBER]"
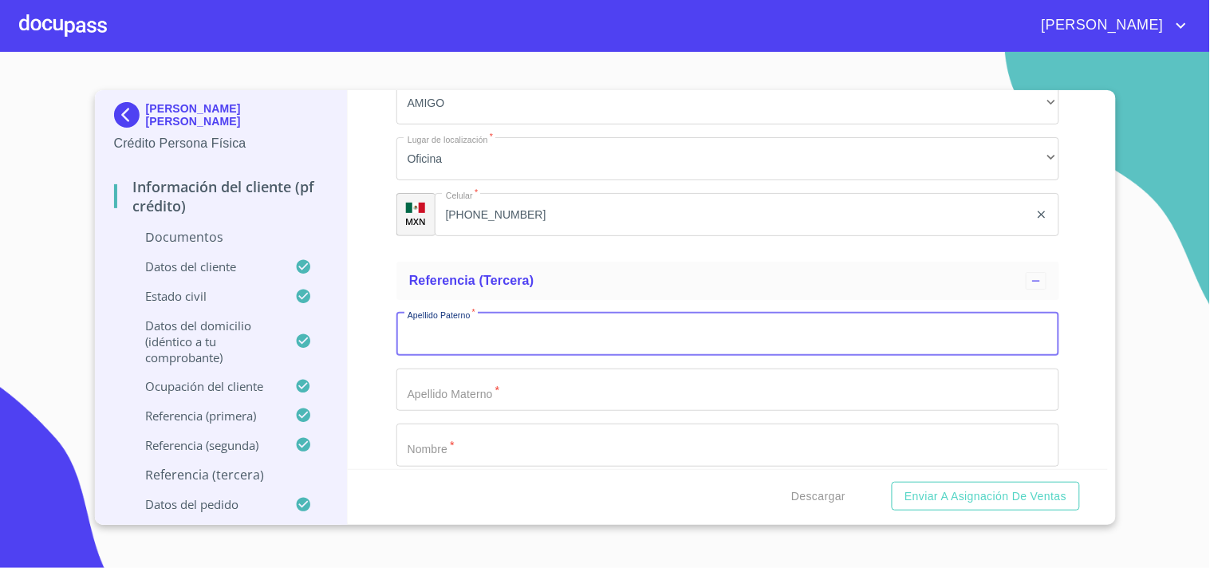
click at [456, 331] on input "Documento de identificación.   *" at bounding box center [727, 334] width 663 height 43
type input "[PERSON_NAME]"
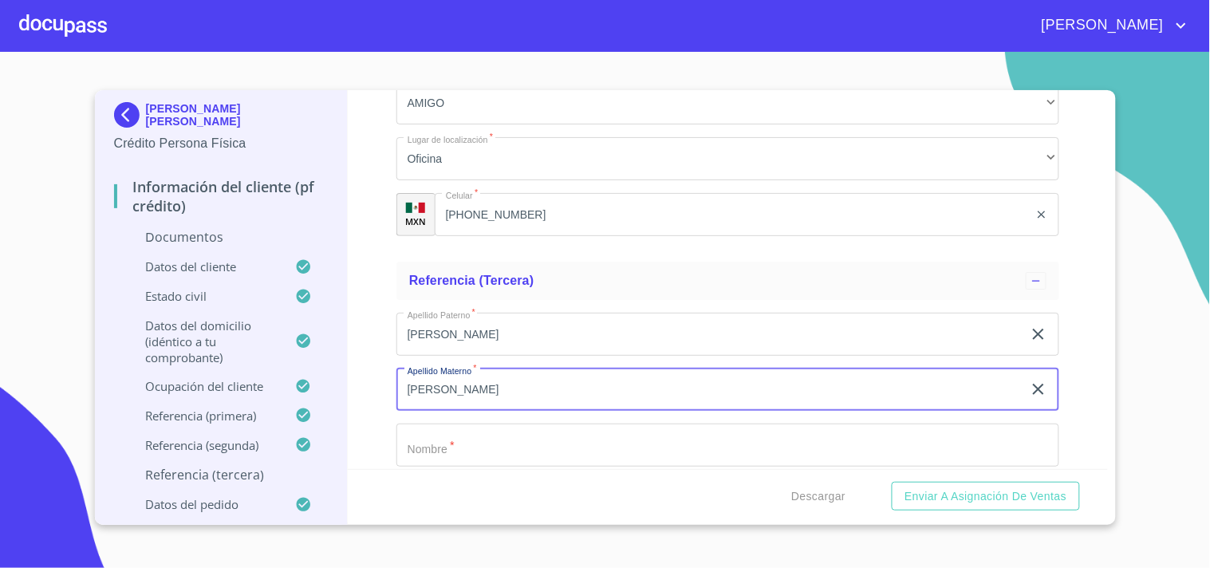
type input "[PERSON_NAME]"
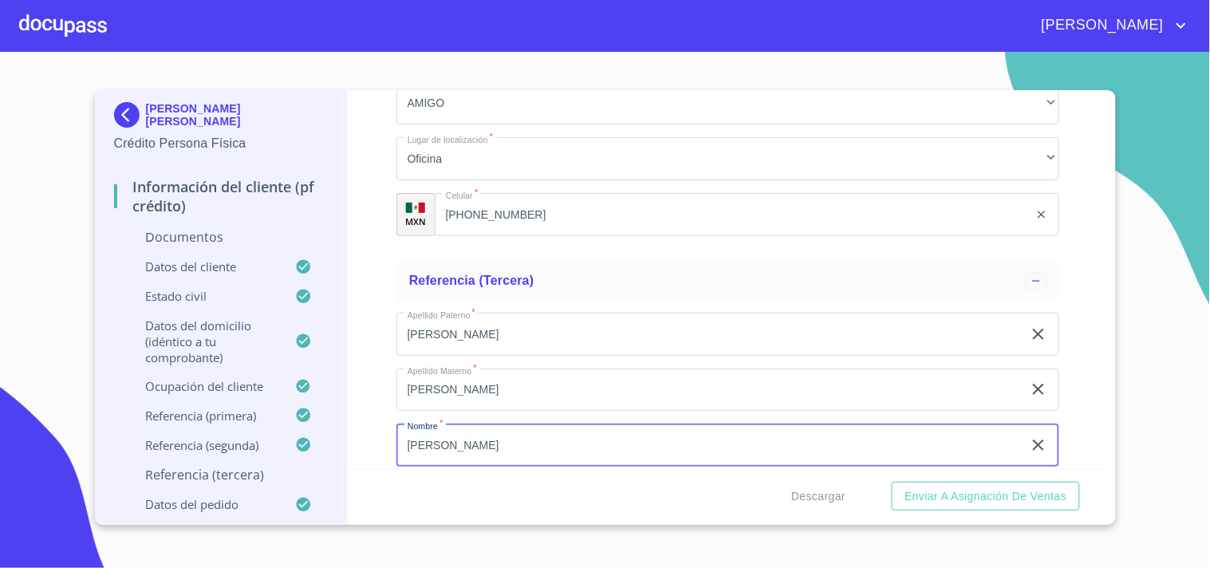
type input "[PERSON_NAME]"
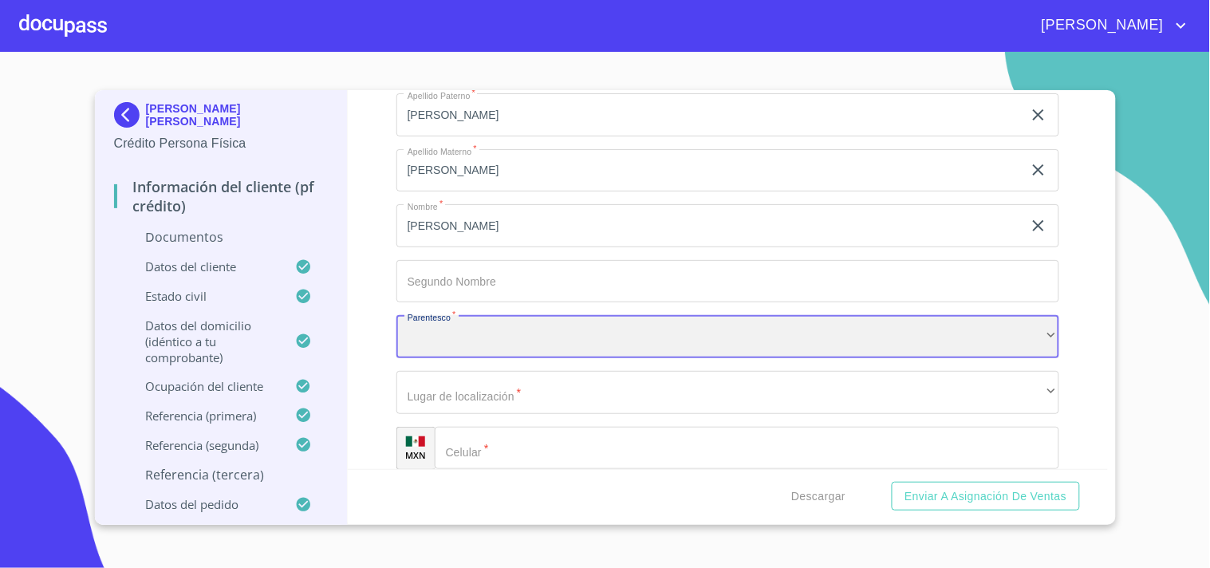
click at [440, 351] on div "​" at bounding box center [727, 336] width 663 height 43
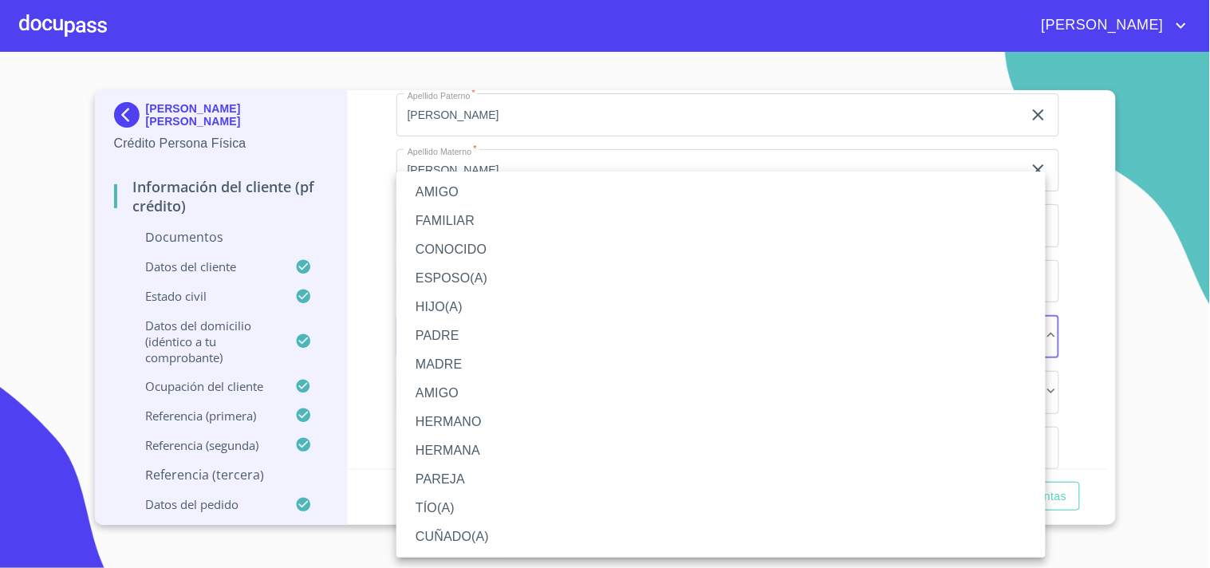
click at [429, 364] on li "MADRE" at bounding box center [720, 364] width 649 height 29
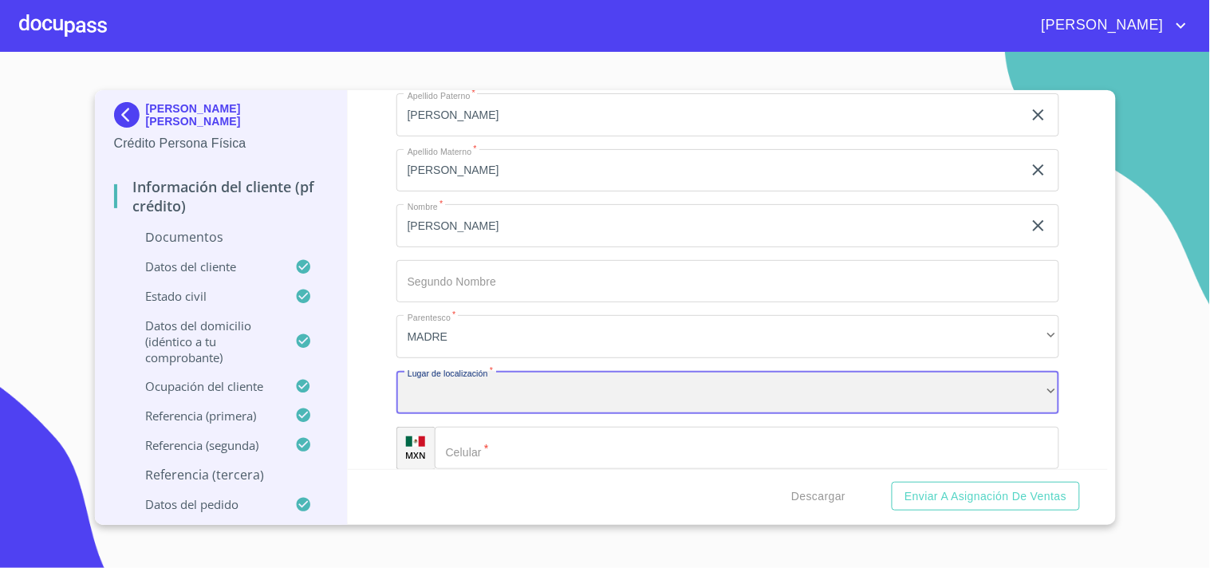
click at [459, 388] on div "​" at bounding box center [727, 392] width 663 height 43
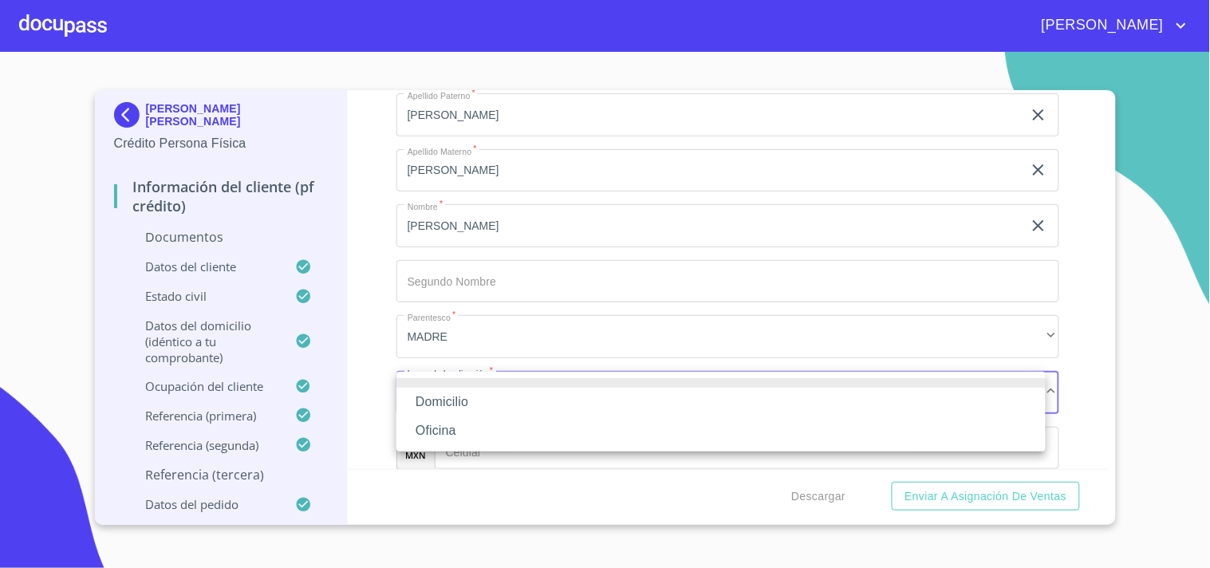
click at [451, 388] on li "Domicilio" at bounding box center [720, 402] width 649 height 29
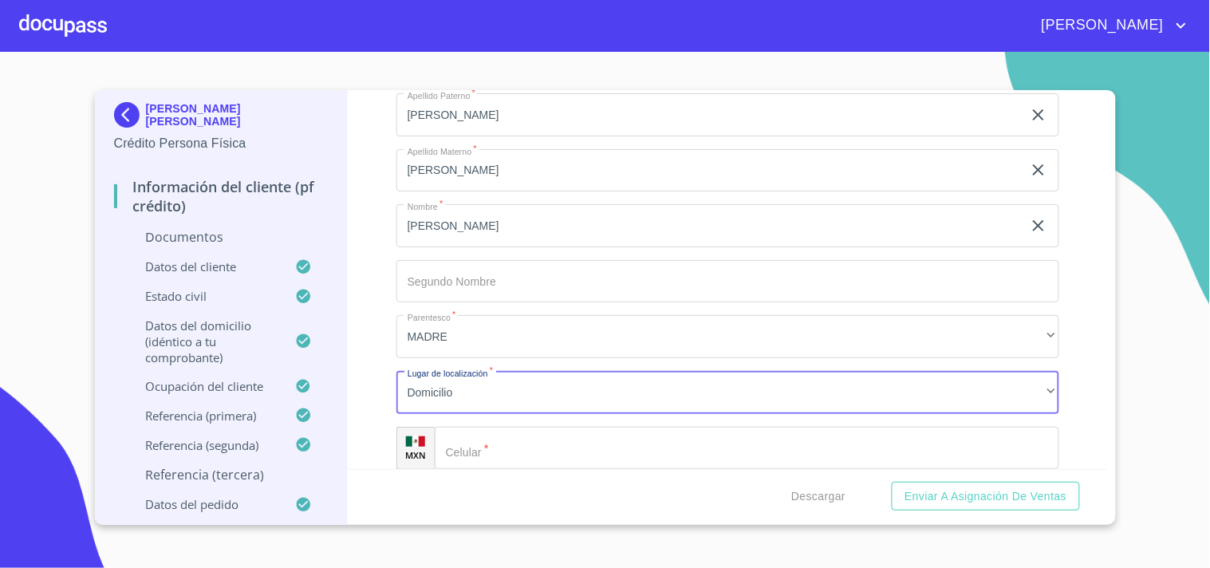
click at [482, 427] on input "Documento de identificación.   *" at bounding box center [747, 448] width 624 height 43
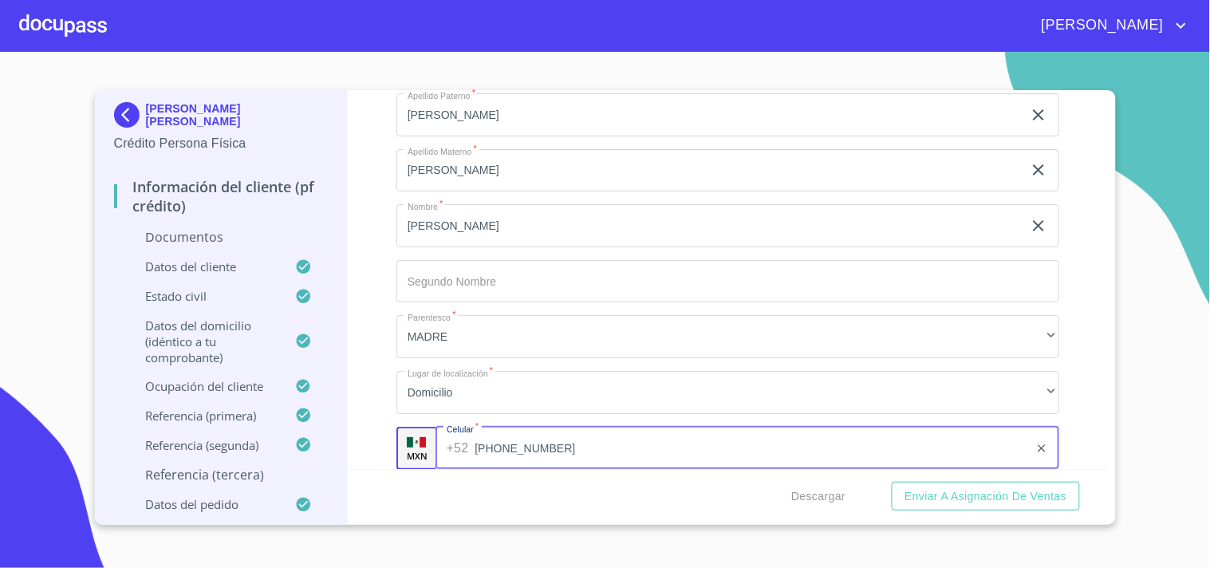
type input "[PHONE_NUMBER]"
click at [333, 393] on div "[PERSON_NAME] [PERSON_NAME] Crédito Persona Física Información del cliente (PF …" at bounding box center [222, 307] width 254 height 435
